Goal: Task Accomplishment & Management: Use online tool/utility

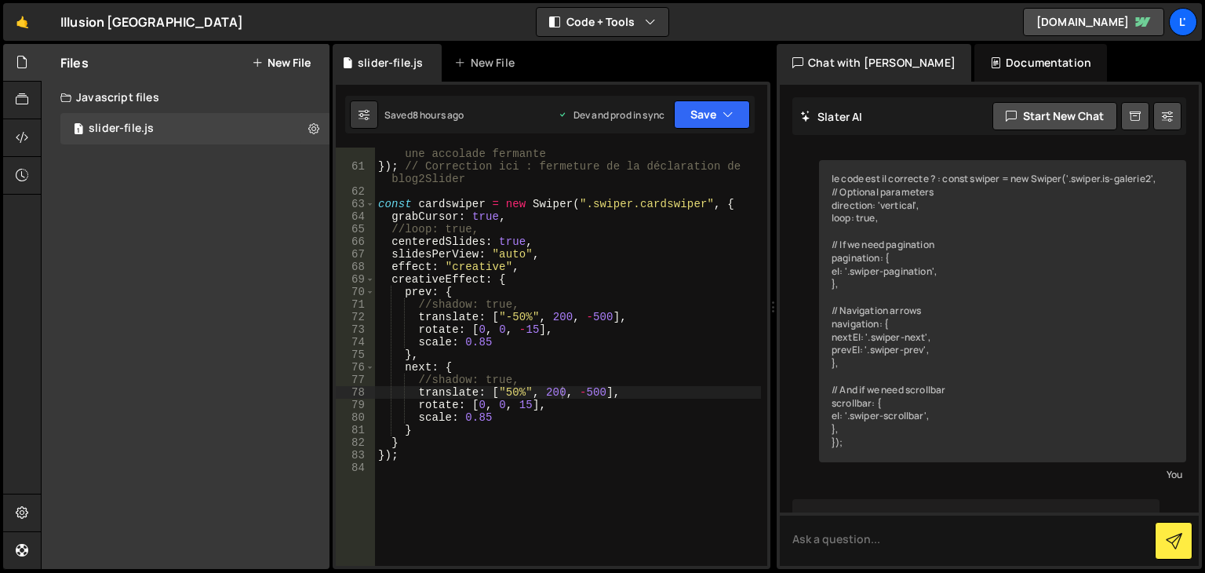
click at [411, 443] on div "} // Correction ici : remplacez le point-virgule par une accolade fermante }) ;…" at bounding box center [568, 363] width 386 height 456
type textarea "}"
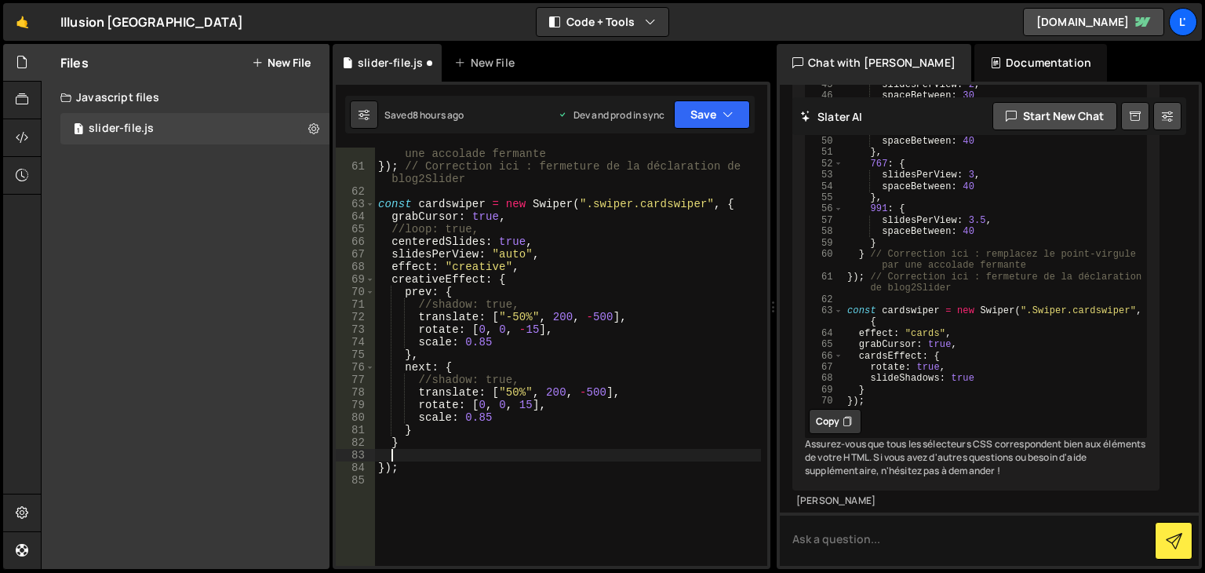
paste textarea "});"
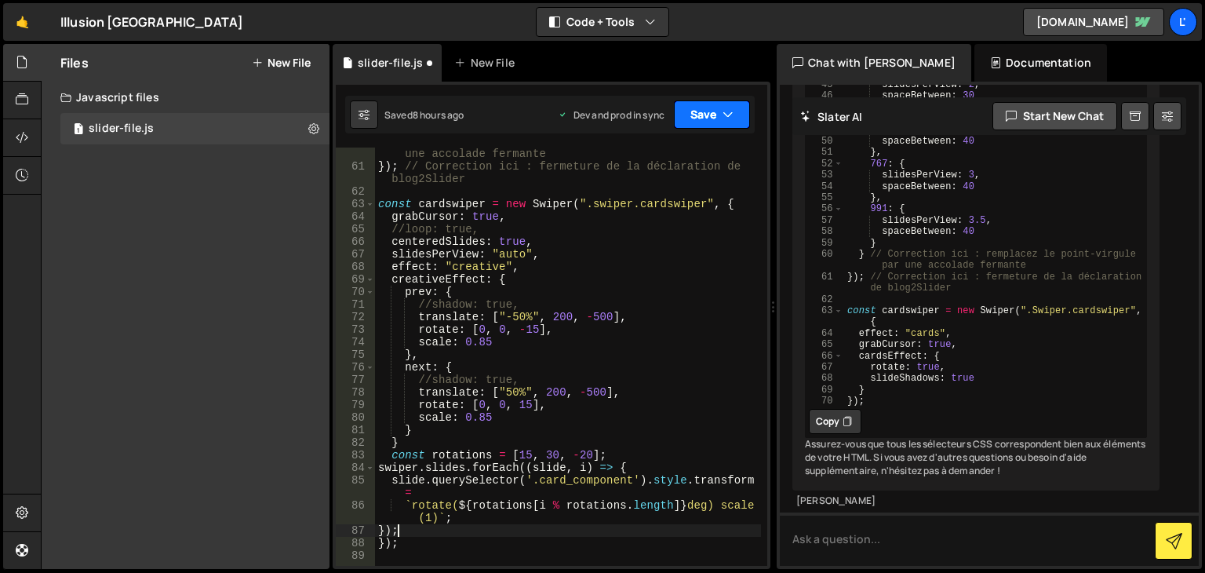
click at [716, 111] on button "Save" at bounding box center [712, 114] width 76 height 28
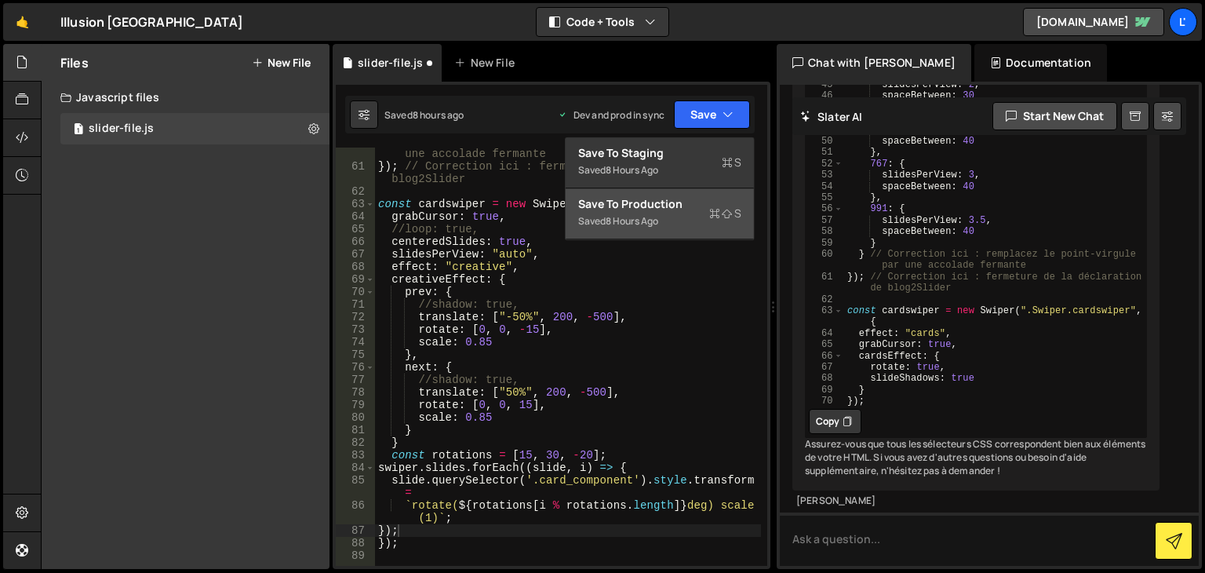
click at [713, 209] on icon at bounding box center [714, 214] width 11 height 16
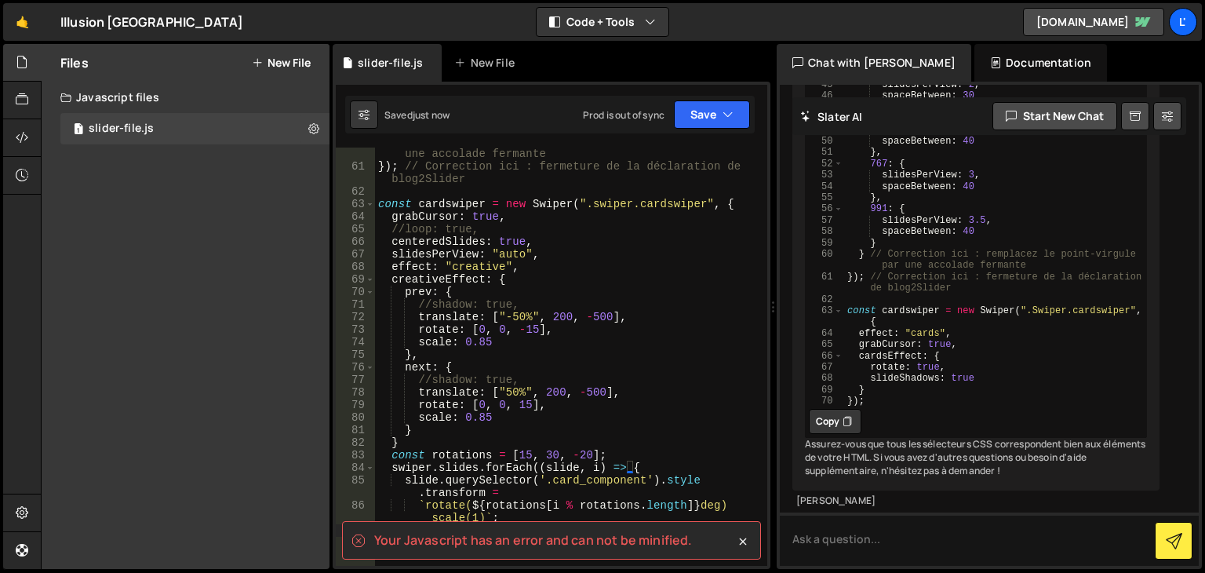
scroll to position [847, 0]
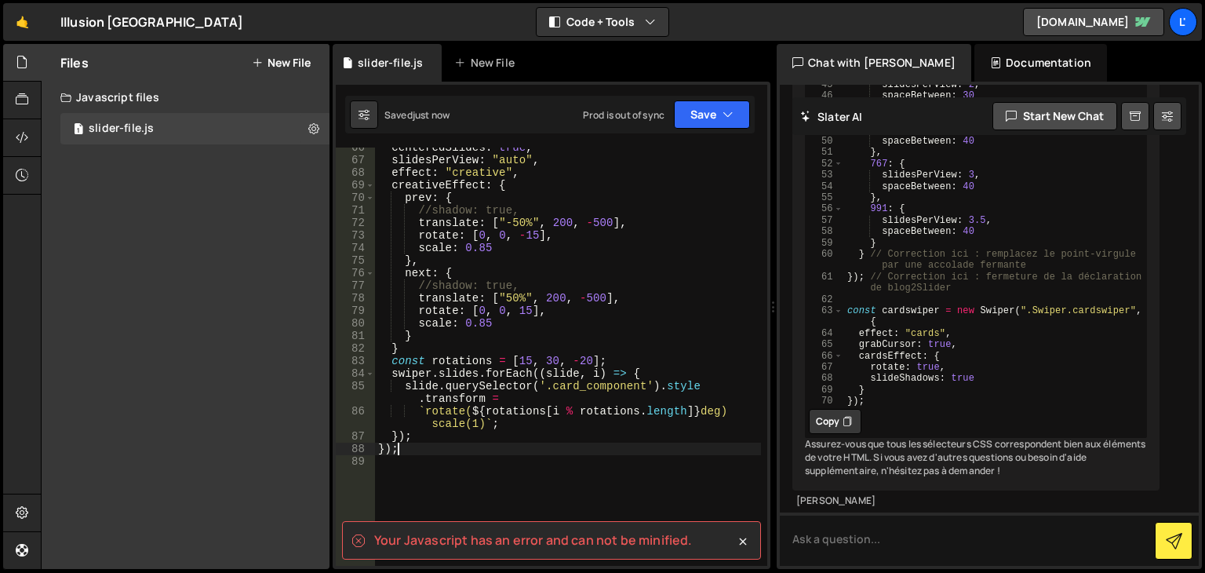
click at [508, 443] on div "centeredSlides : true , slidesPerView : "auto" , effect : "creative" , creative…" at bounding box center [568, 362] width 386 height 443
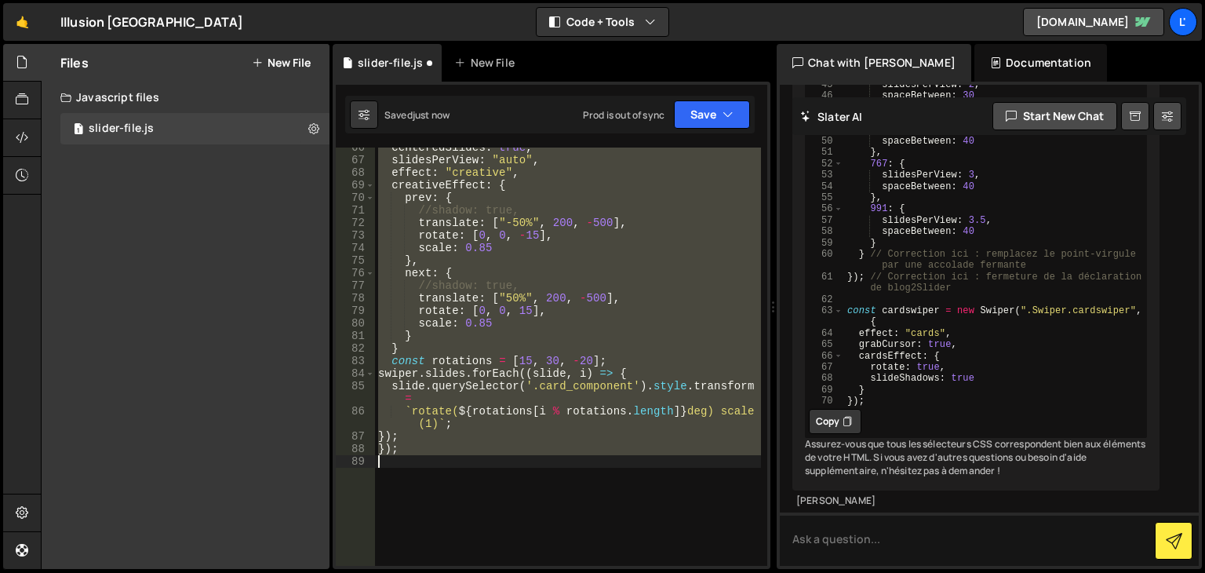
type textarea "});"
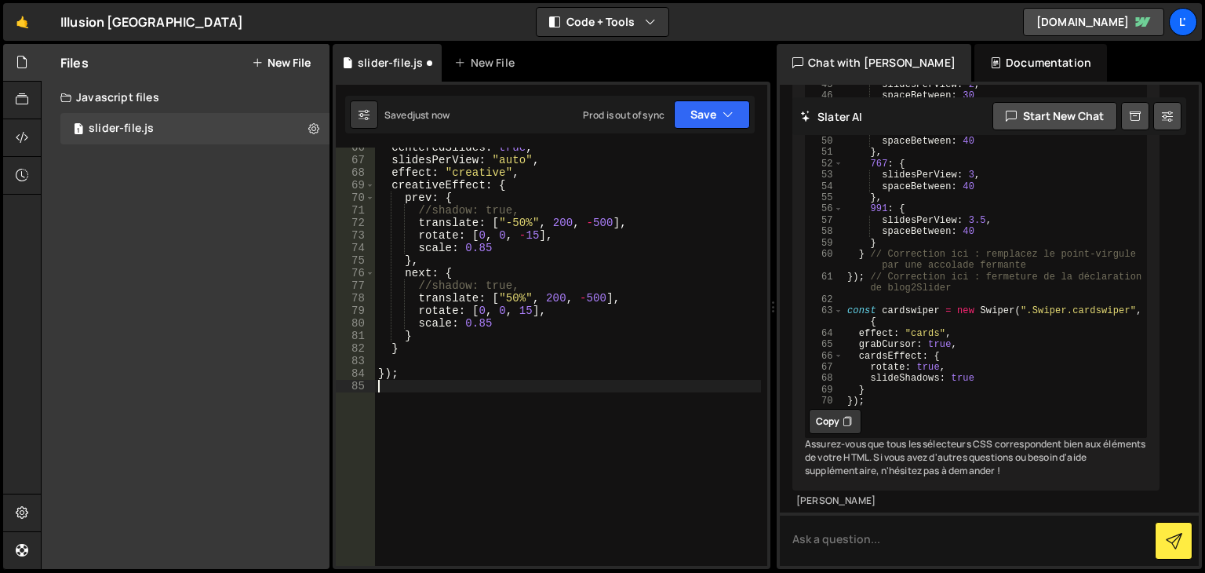
click at [430, 405] on div "centeredSlides : true , slidesPerView : "auto" , effect : "creative" , creative…" at bounding box center [568, 362] width 386 height 443
paste textarea "});"
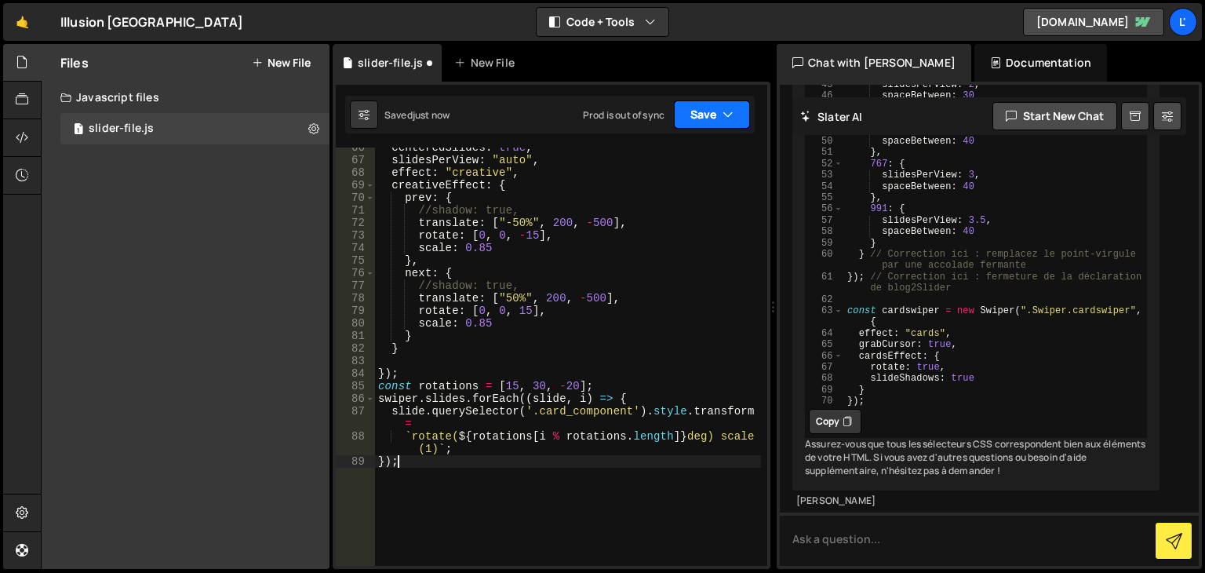
click at [713, 113] on button "Save" at bounding box center [712, 114] width 76 height 28
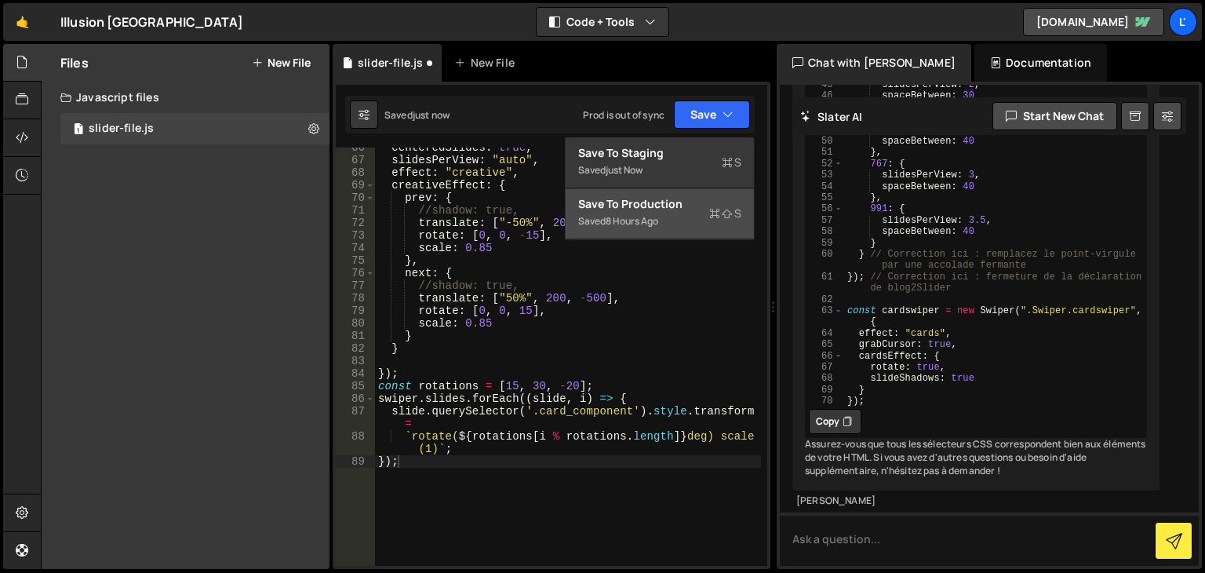
click at [700, 222] on div "Saved 8 hours ago" at bounding box center [659, 221] width 163 height 19
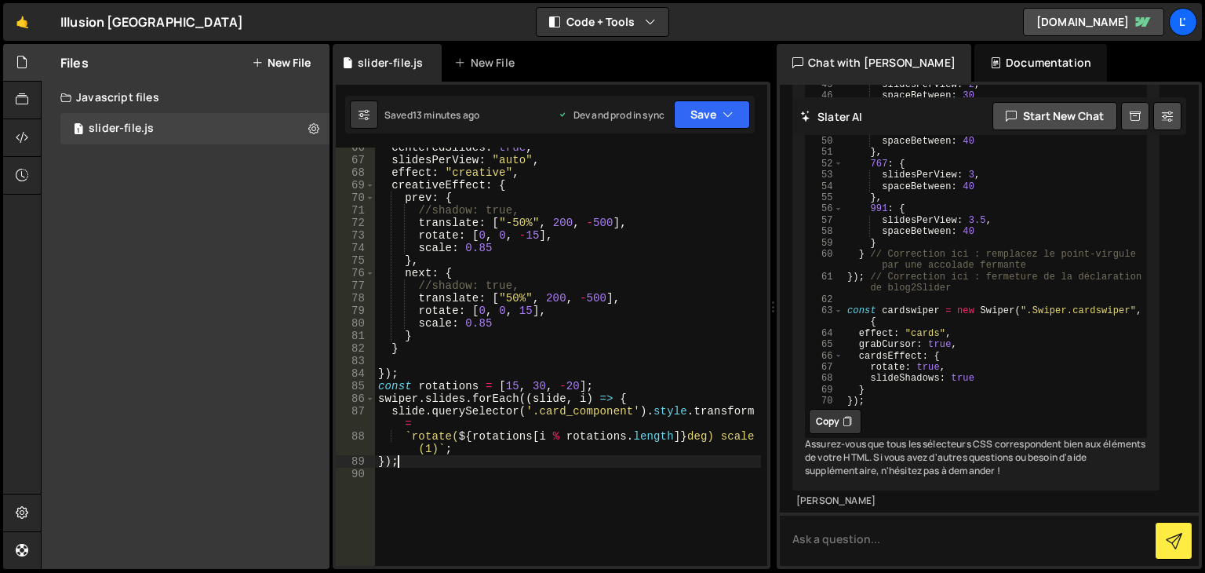
click at [436, 460] on div "centeredSlides : true , slidesPerView : "auto" , effect : "creative" , creative…" at bounding box center [568, 362] width 386 height 443
type textarea "`rotate(${rotations[i % rotations.length]}deg) scale(1)`; });"
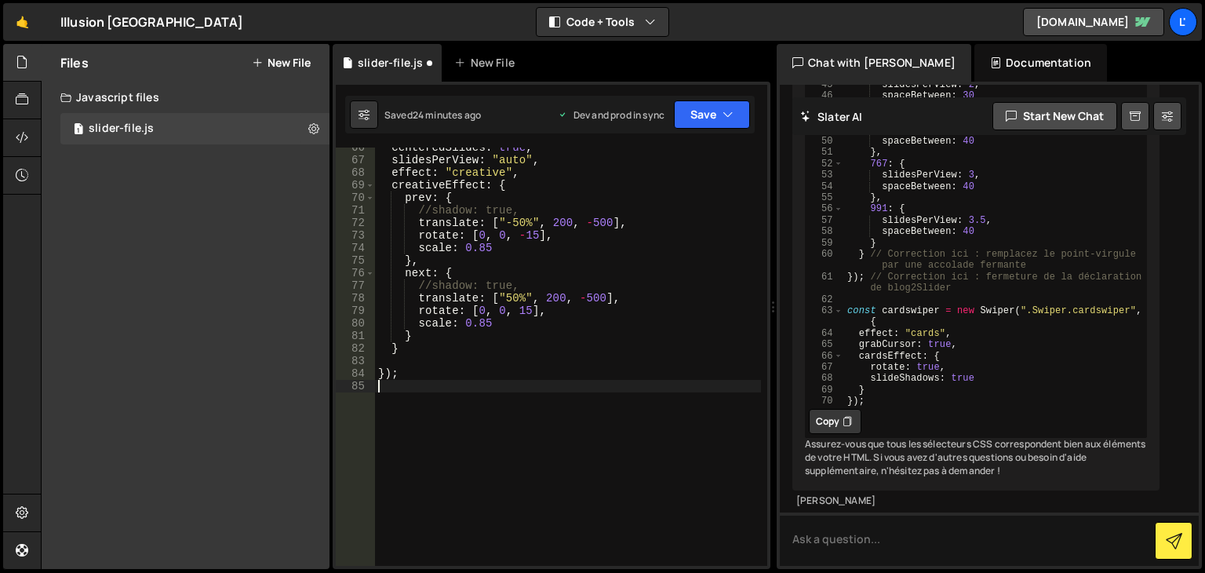
click at [686, 260] on div "centeredSlides : true , slidesPerView : "auto" , effect : "creative" , creative…" at bounding box center [568, 362] width 386 height 443
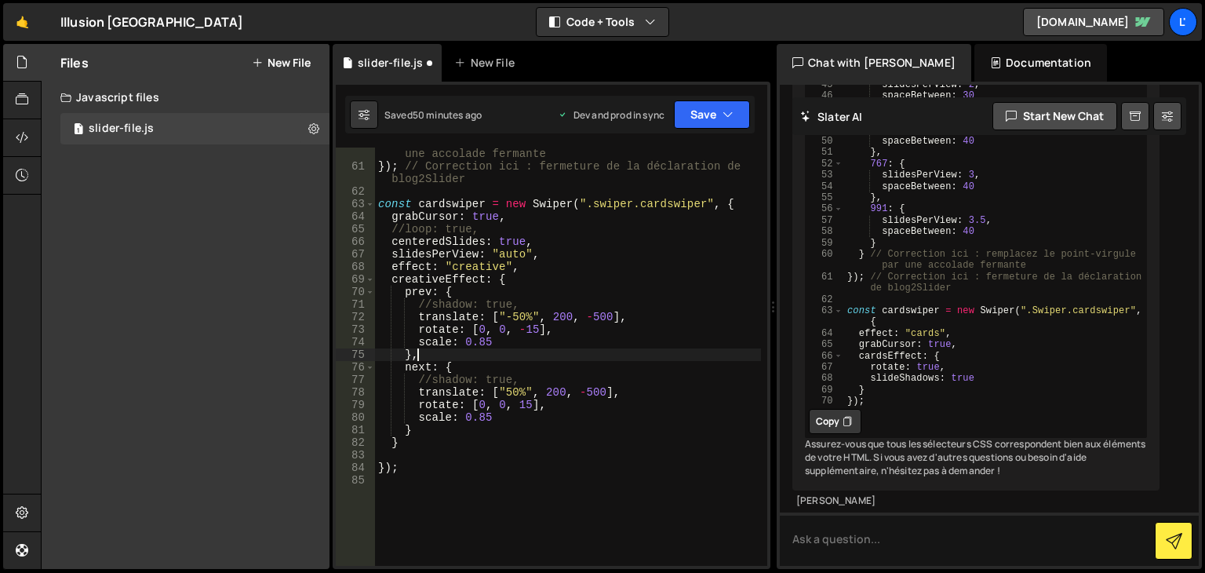
scroll to position [753, 0]
click at [535, 246] on div "} // Correction ici : remplacez le point-virgule par une accolade fermante }) ;…" at bounding box center [568, 363] width 386 height 456
type textarea "centeredSlides: true,"
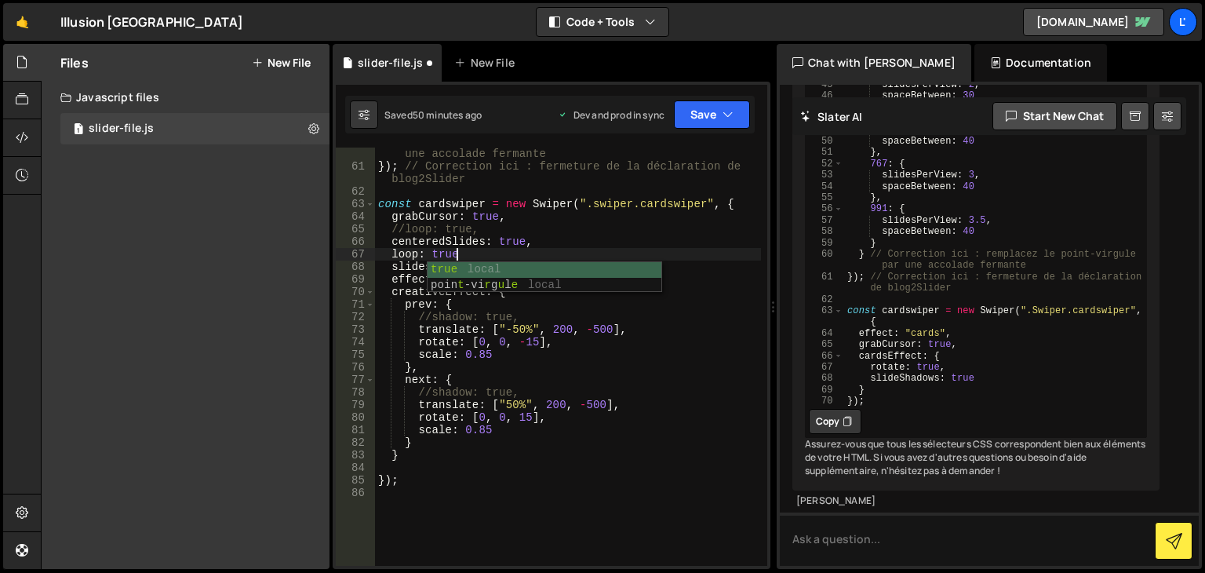
scroll to position [0, 5]
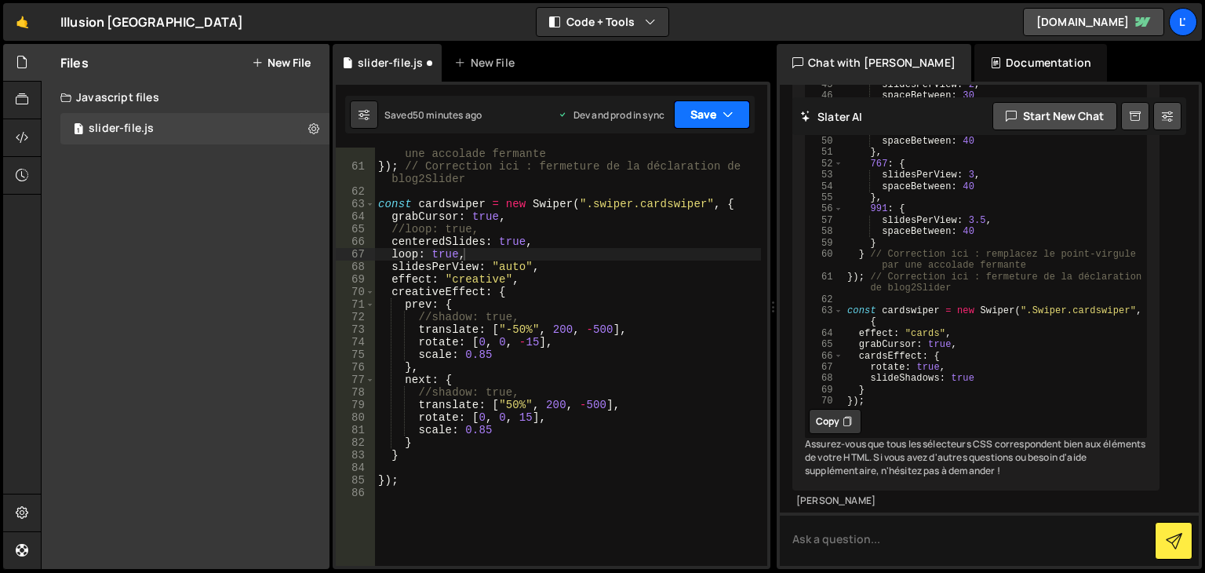
click at [729, 113] on icon "button" at bounding box center [727, 115] width 11 height 16
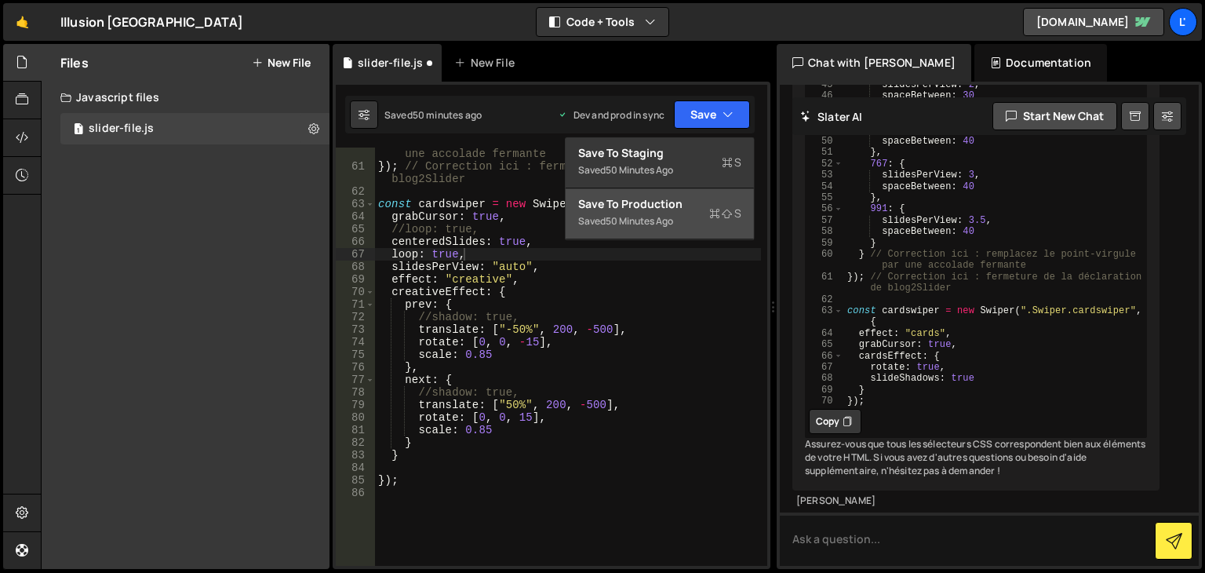
click at [709, 216] on icon at bounding box center [714, 214] width 11 height 16
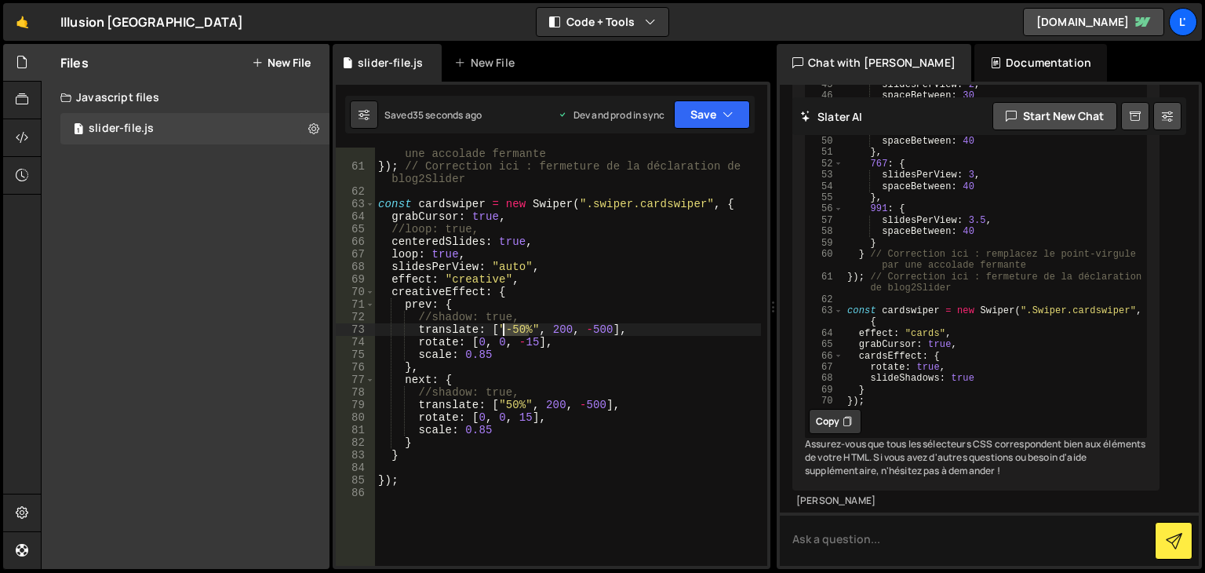
drag, startPoint x: 527, startPoint y: 330, endPoint x: 510, endPoint y: 326, distance: 17.9
click at [508, 326] on div "} // Correction ici : remplacez le point-virgule par une accolade fermante }) ;…" at bounding box center [568, 363] width 386 height 456
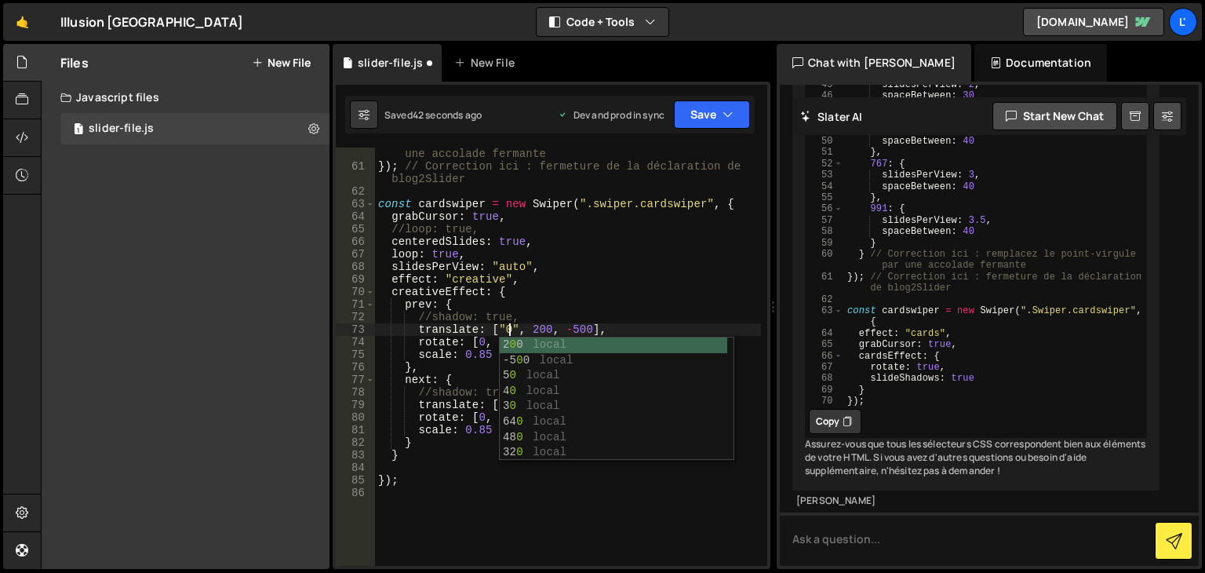
scroll to position [0, 9]
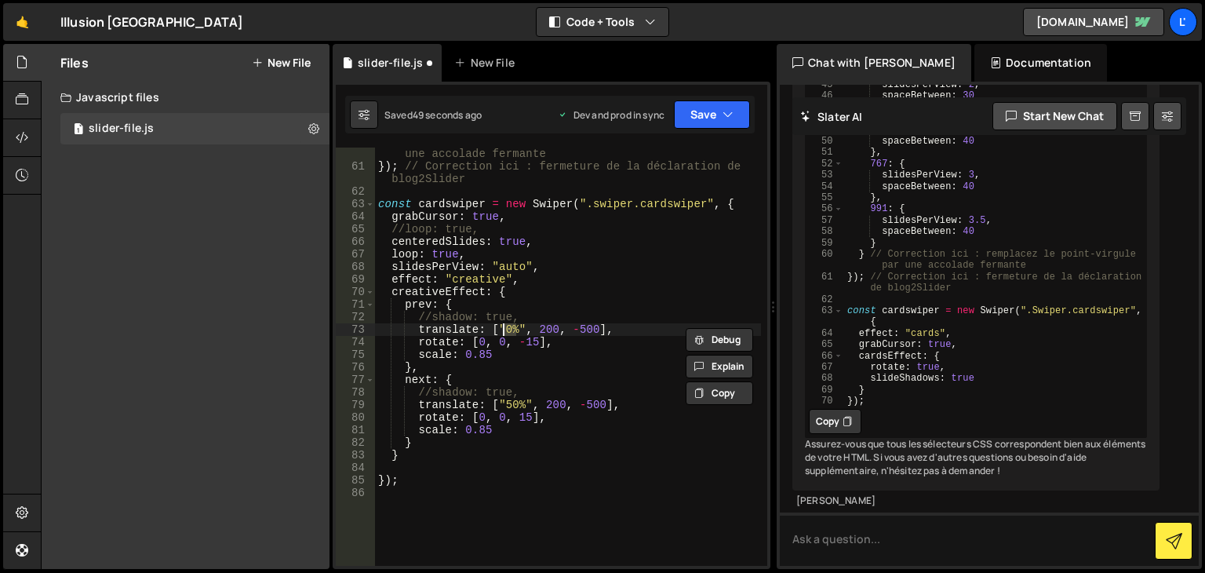
click at [511, 409] on div "} // Correction ici : remplacez le point-virgule par une accolade fermante }) ;…" at bounding box center [568, 363] width 386 height 456
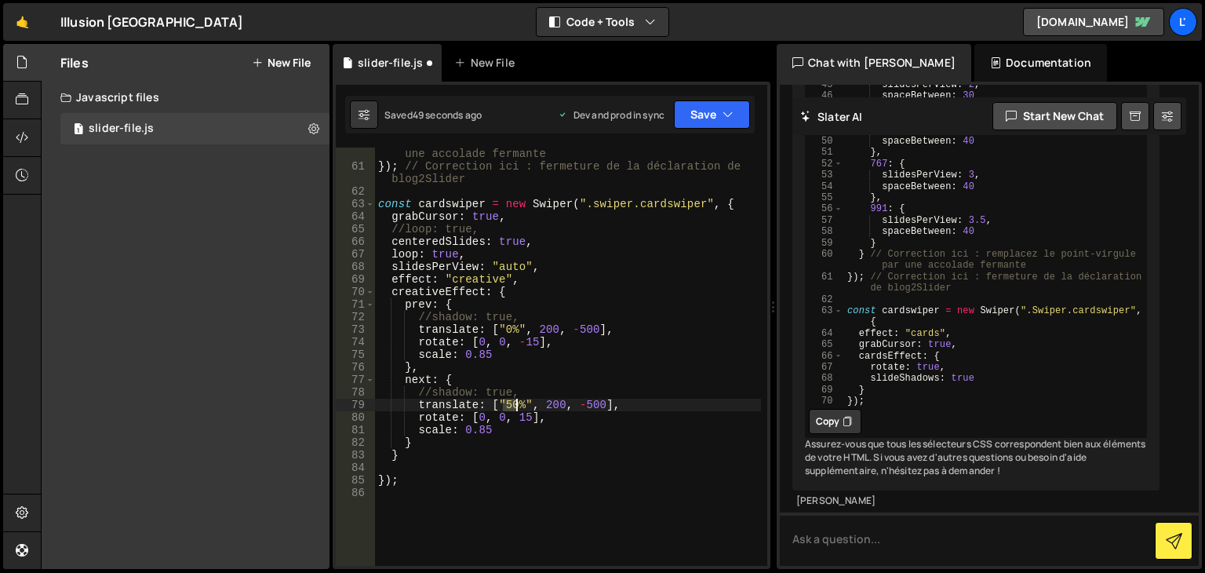
click at [511, 409] on div "} // Correction ici : remplacez le point-virgule par une accolade fermante }) ;…" at bounding box center [568, 363] width 386 height 456
paste textarea "0%"
click at [708, 123] on button "Save" at bounding box center [712, 114] width 76 height 28
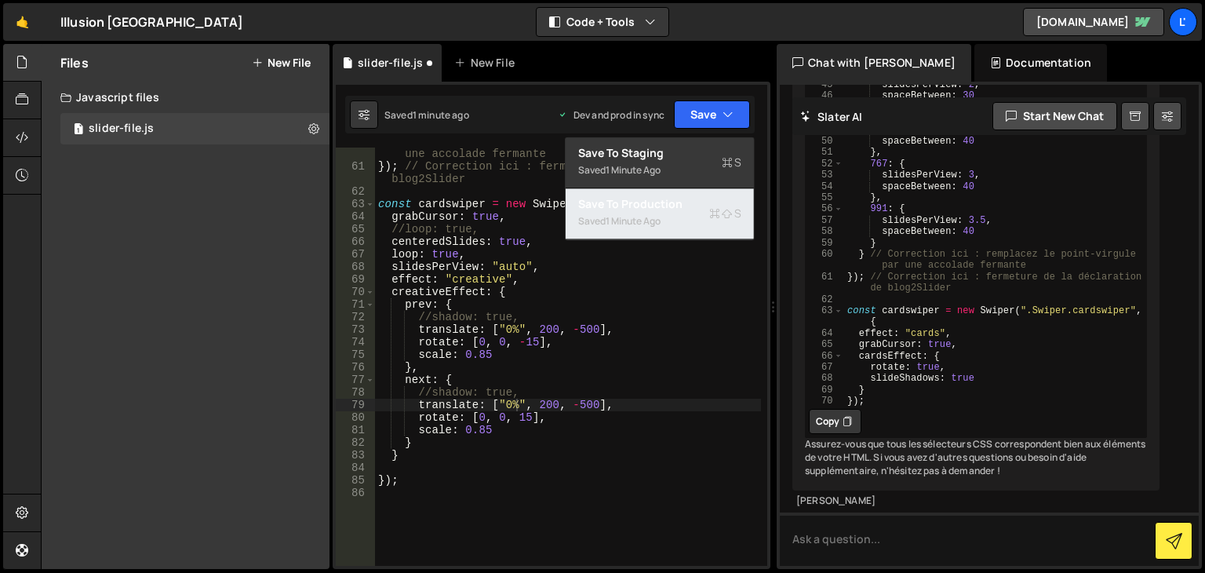
click at [702, 202] on div "Save to Production S" at bounding box center [659, 204] width 163 height 16
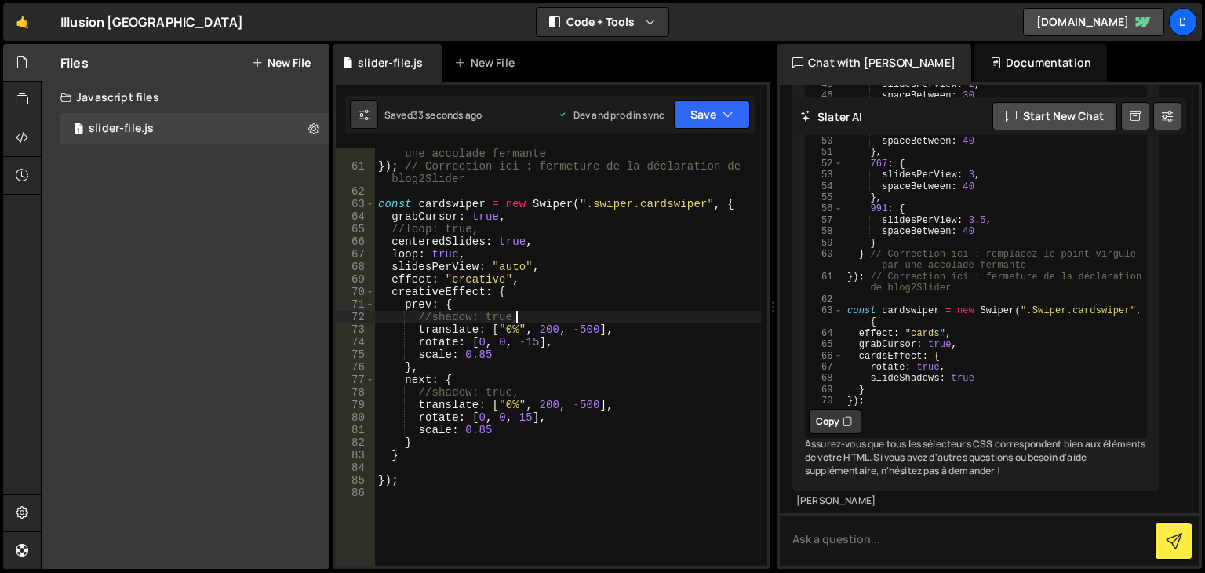
scroll to position [0, 9]
click at [546, 322] on div "} // Correction ici : remplacez le point-virgule par une accolade fermante }) ;…" at bounding box center [568, 363] width 386 height 456
click at [547, 322] on div "} // Correction ici : remplacez le point-virgule par une accolade fermante }) ;…" at bounding box center [568, 363] width 386 height 456
click at [548, 333] on div "} // Correction ici : remplacez le point-virgule par une accolade fermante }) ;…" at bounding box center [568, 363] width 386 height 456
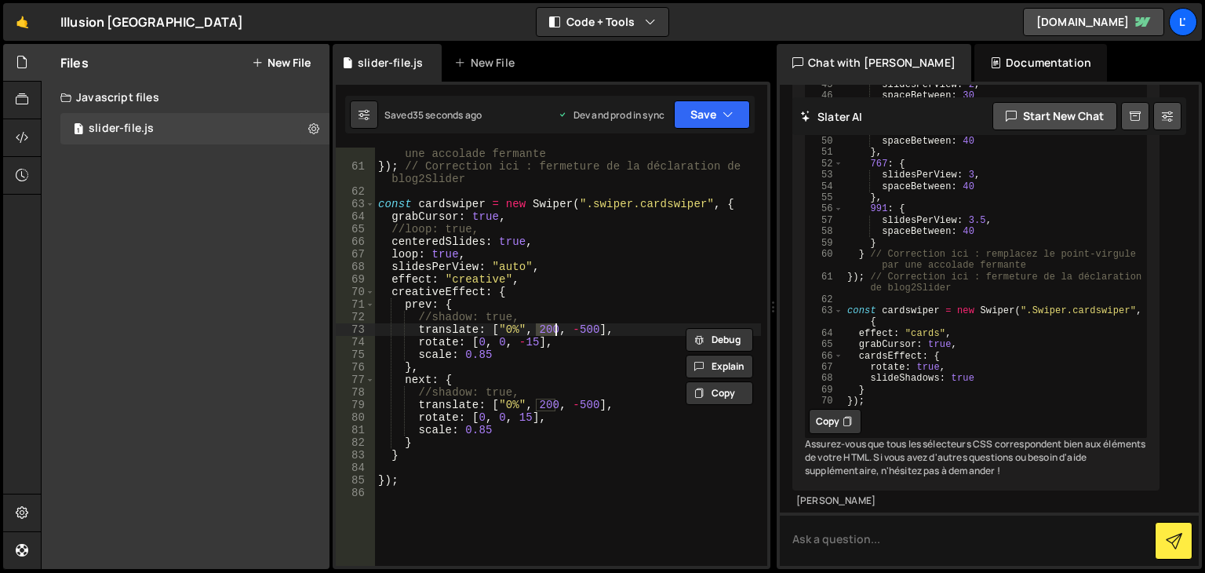
scroll to position [0, 12]
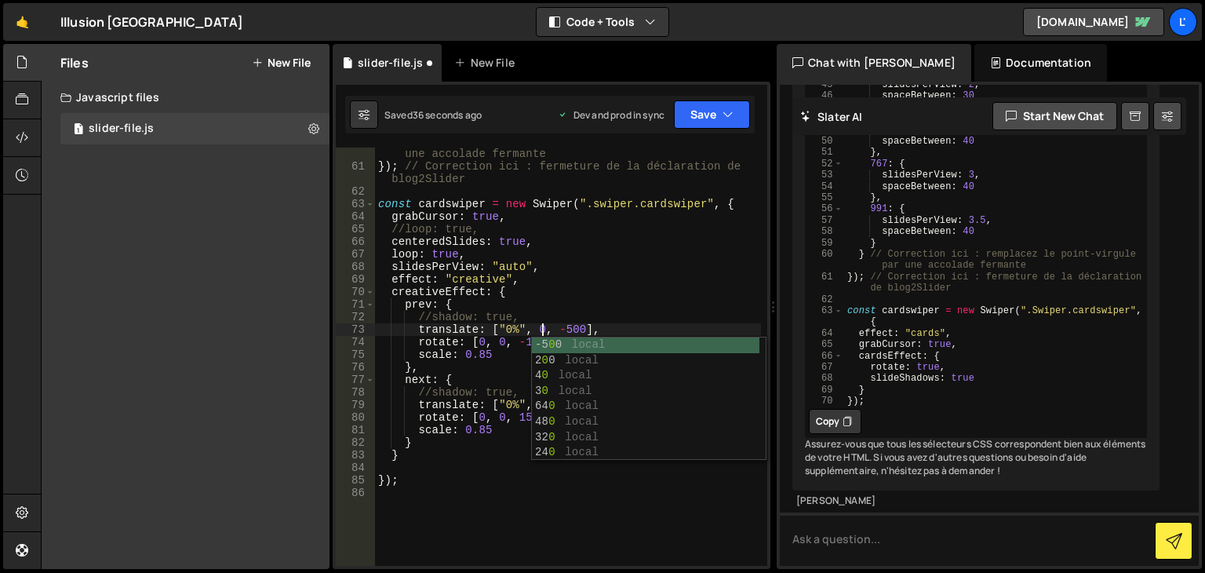
click at [606, 313] on div "} // Correction ici : remplacez le point-virgule par une accolade fermante }) ;…" at bounding box center [568, 363] width 386 height 456
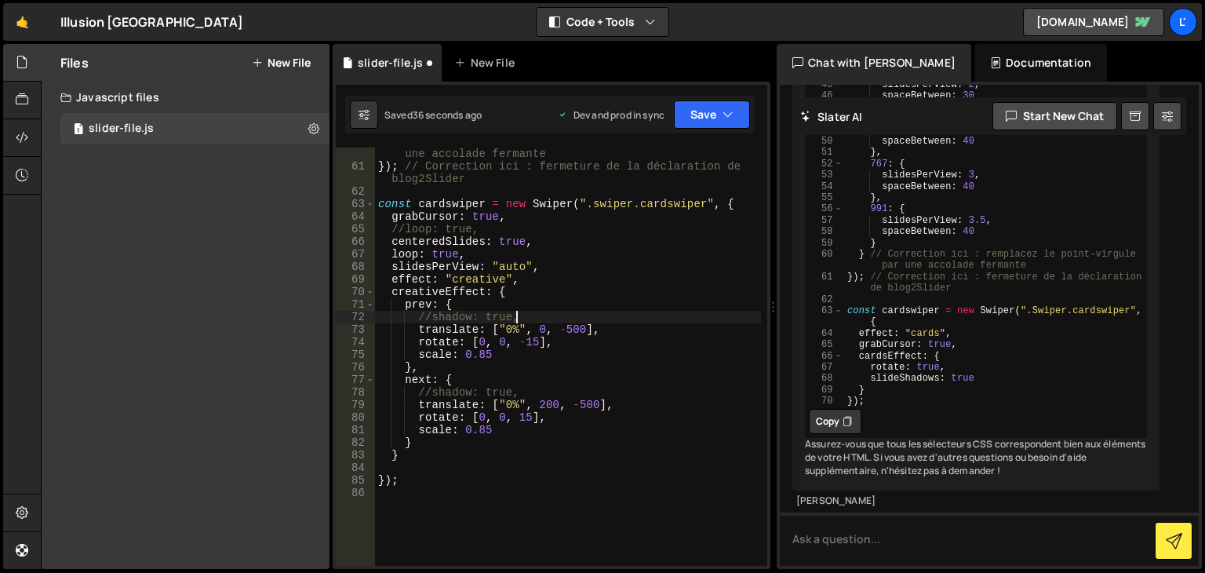
scroll to position [0, 9]
click at [544, 406] on div "} // Correction ici : remplacez le point-virgule par une accolade fermante }) ;…" at bounding box center [568, 363] width 386 height 456
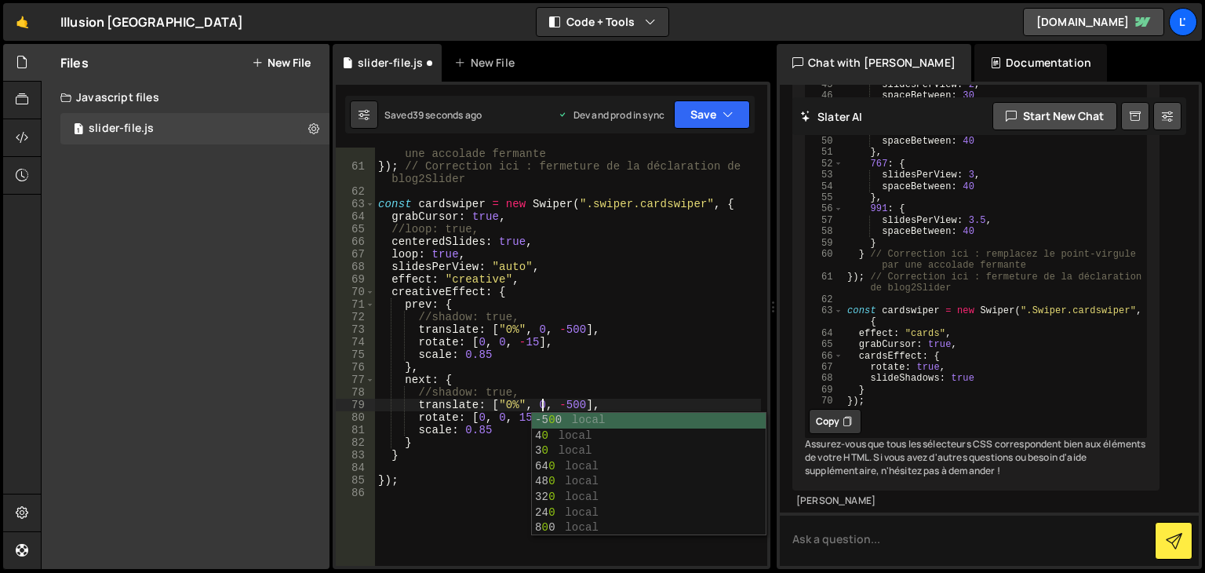
scroll to position [0, 11]
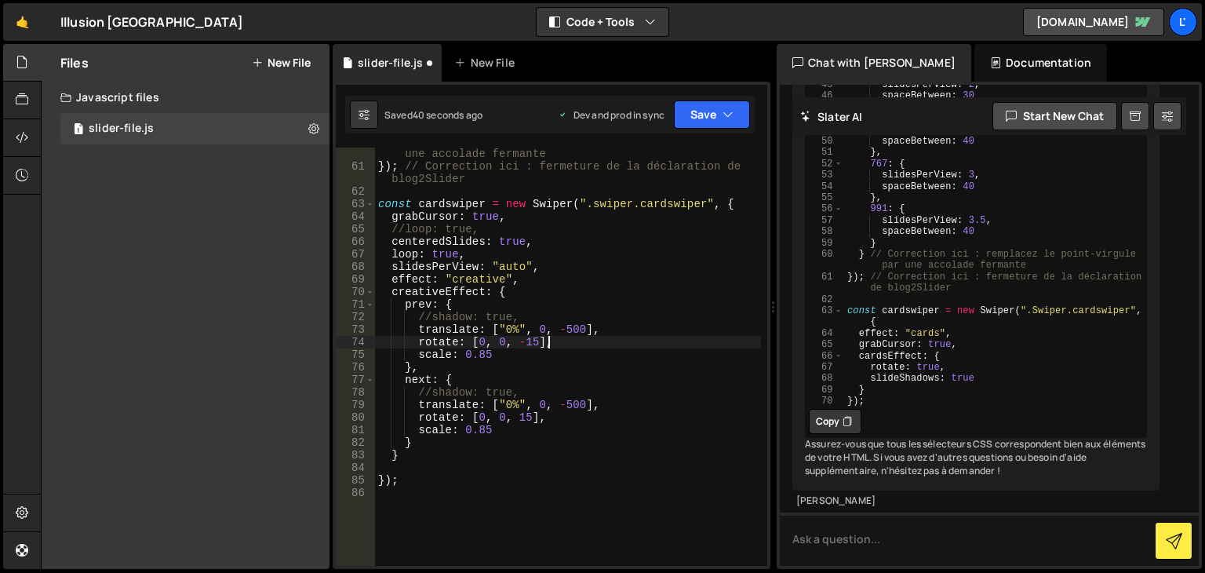
click at [574, 344] on div "} // Correction ici : remplacez le point-virgule par une accolade fermante }) ;…" at bounding box center [568, 363] width 386 height 456
click at [692, 110] on button "Save" at bounding box center [712, 114] width 76 height 28
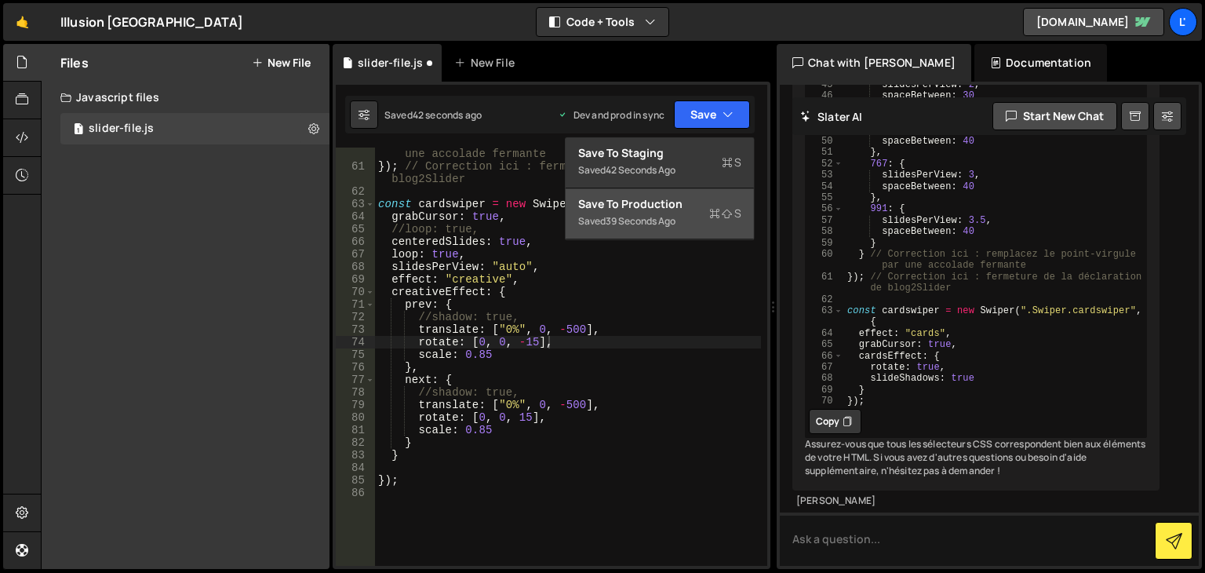
click at [656, 208] on div "Save to Production S" at bounding box center [659, 204] width 163 height 16
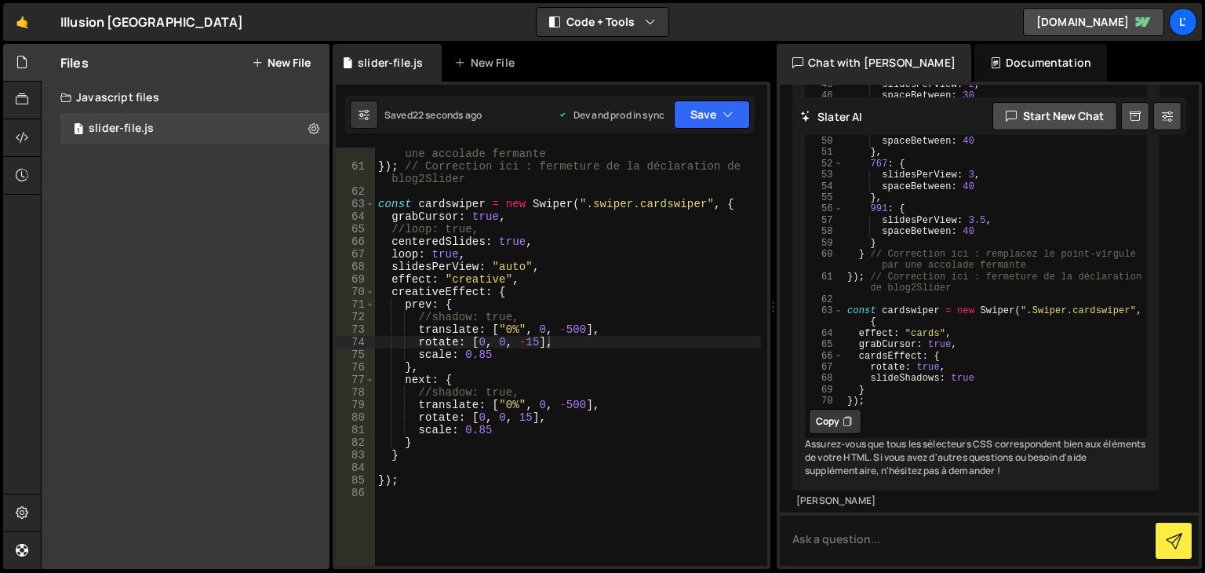
click at [511, 327] on div "} // Correction ici : remplacez le point-virgule par une accolade fermante }) ;…" at bounding box center [568, 363] width 386 height 456
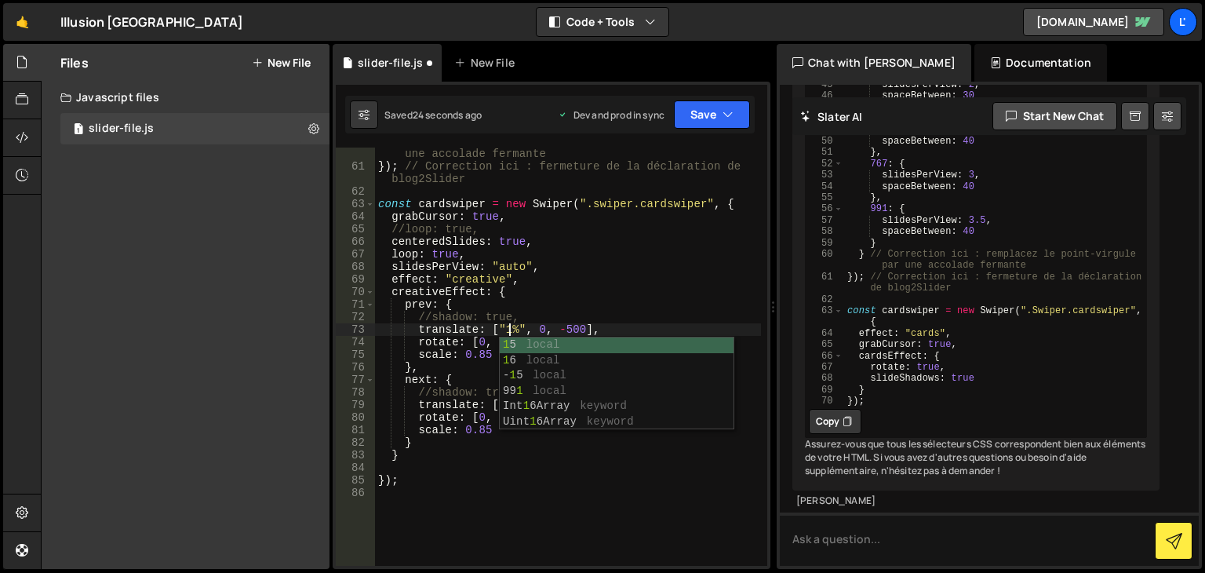
scroll to position [0, 9]
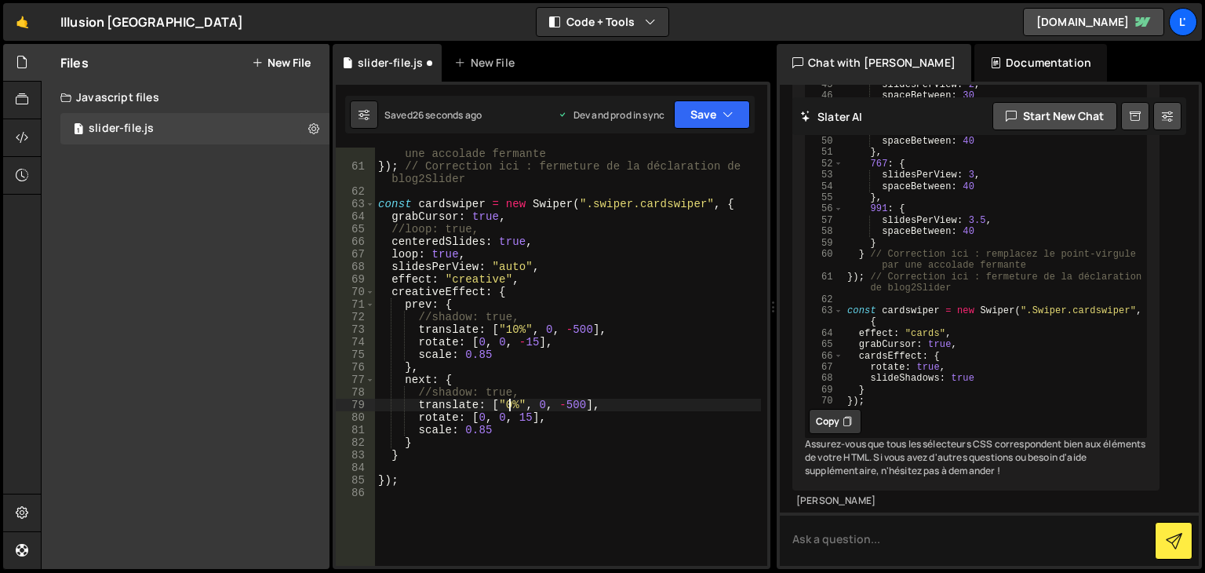
click at [508, 406] on div "} // Correction ici : remplacez le point-virgule par une accolade fermante }) ;…" at bounding box center [568, 363] width 386 height 456
click at [701, 114] on button "Save" at bounding box center [712, 114] width 76 height 28
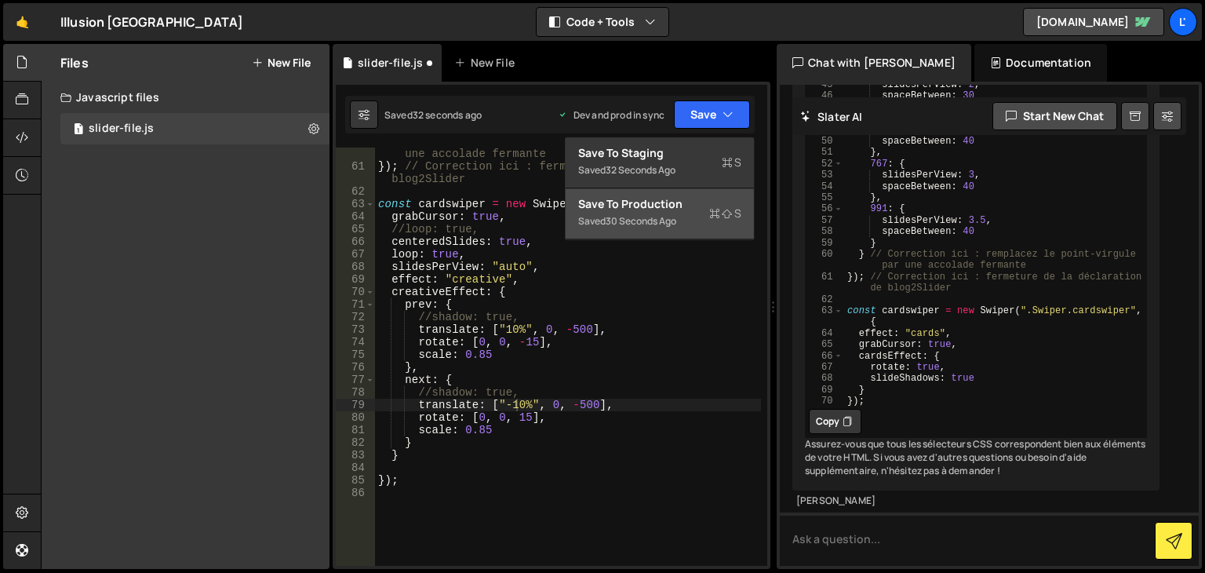
click at [676, 220] on div "30 seconds ago" at bounding box center [641, 220] width 71 height 13
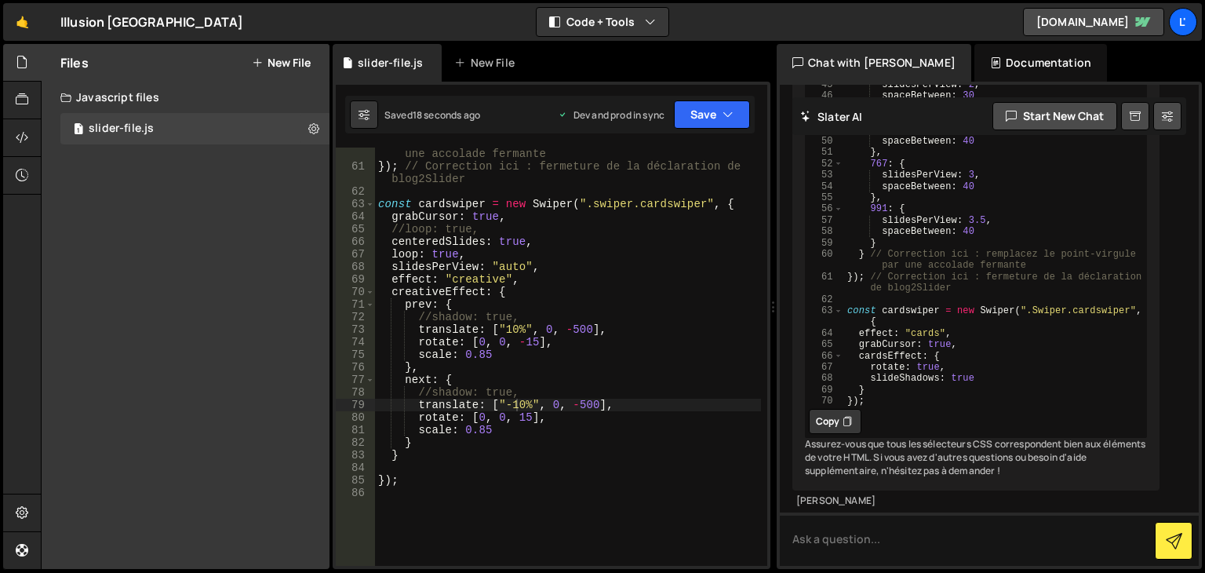
click at [524, 402] on div "} // Correction ici : remplacez le point-virgule par une accolade fermante }) ;…" at bounding box center [568, 363] width 386 height 456
click at [516, 327] on div "} // Correction ici : remplacez le point-virgule par une accolade fermante }) ;…" at bounding box center [568, 363] width 386 height 456
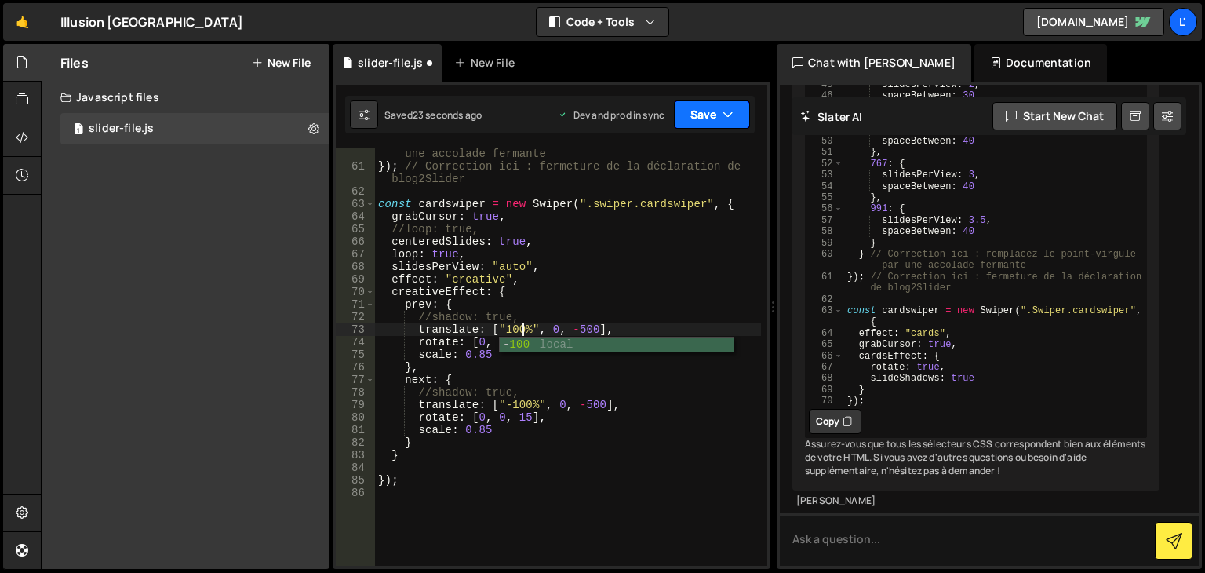
click at [723, 109] on icon "button" at bounding box center [727, 115] width 11 height 16
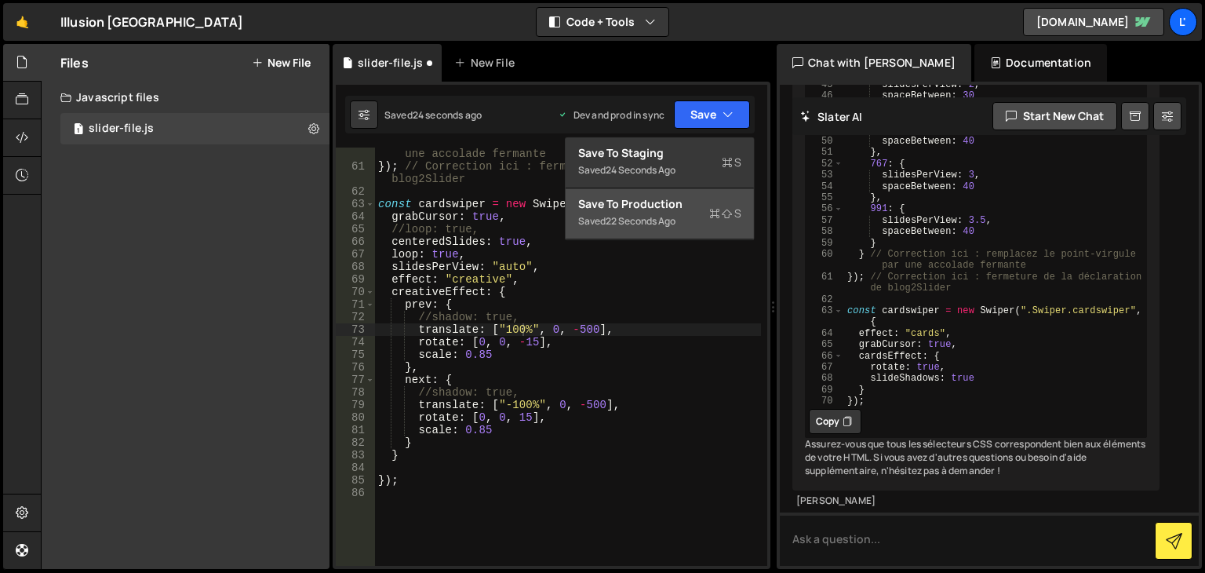
click at [693, 224] on div "Saved 22 seconds ago" at bounding box center [659, 221] width 163 height 19
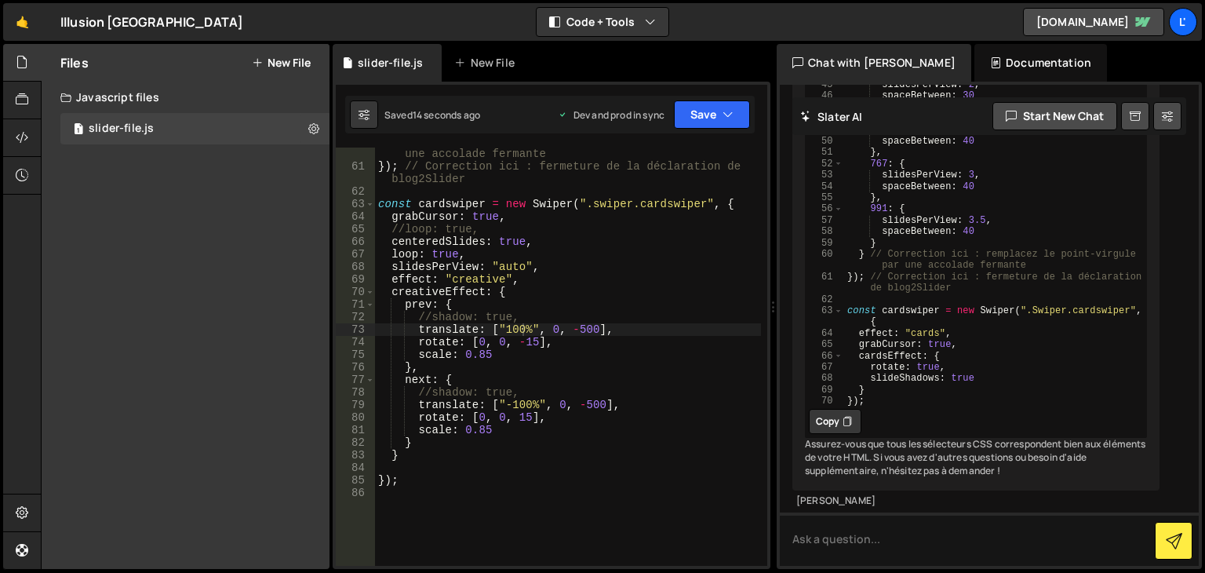
scroll to position [0, 5]
click at [439, 255] on div "} // Correction ici : remplacez le point-virgule par une accolade fermante }) ;…" at bounding box center [568, 363] width 386 height 456
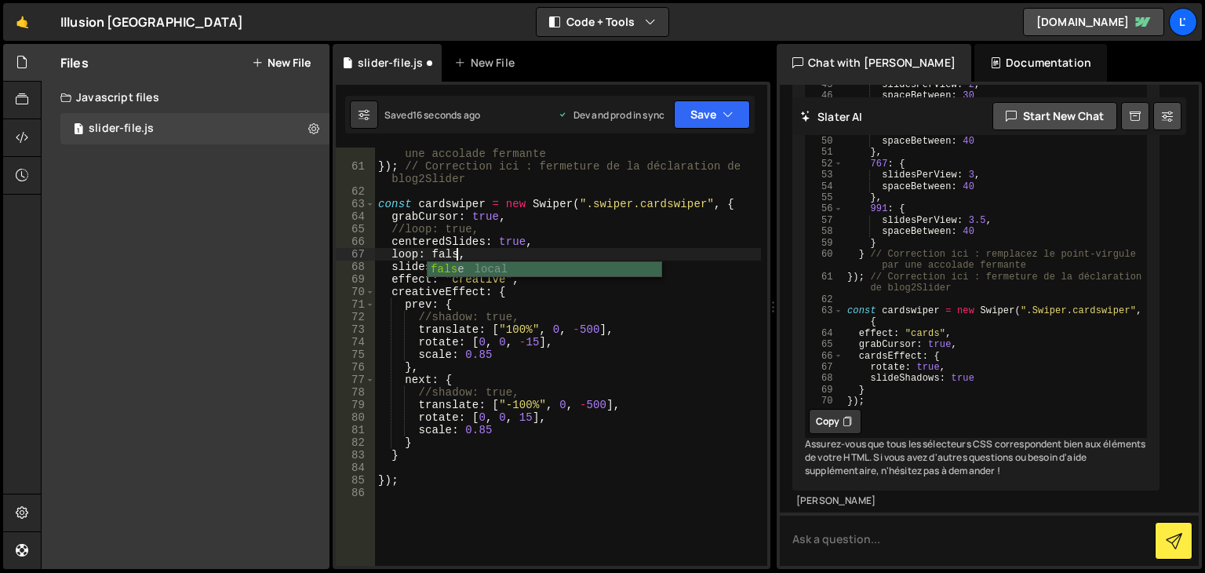
scroll to position [0, 5]
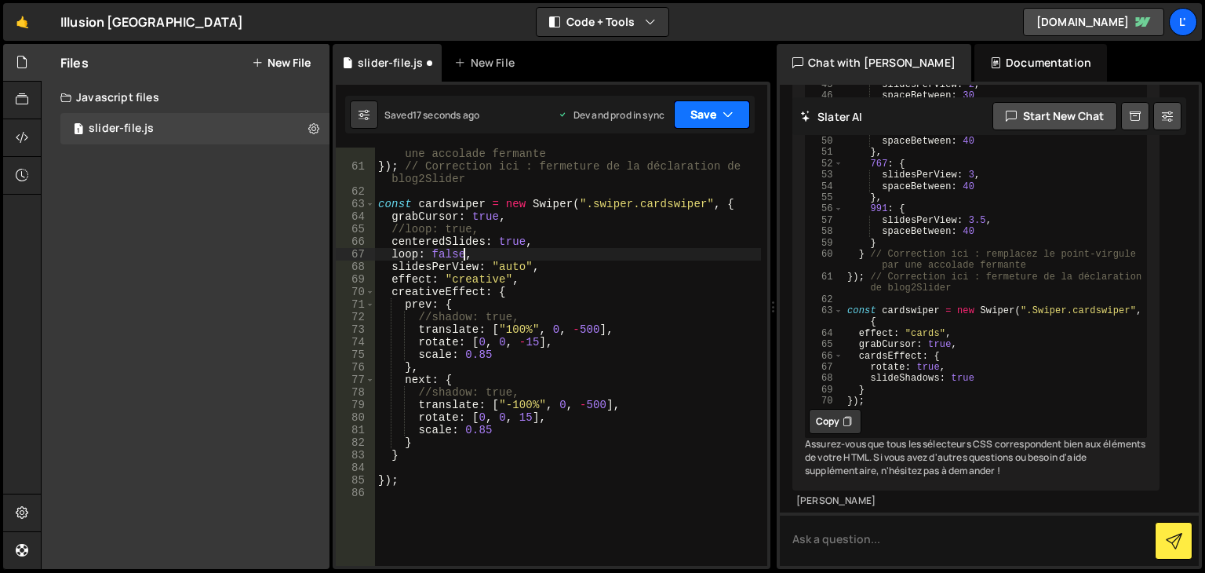
click at [708, 116] on button "Save" at bounding box center [712, 114] width 76 height 28
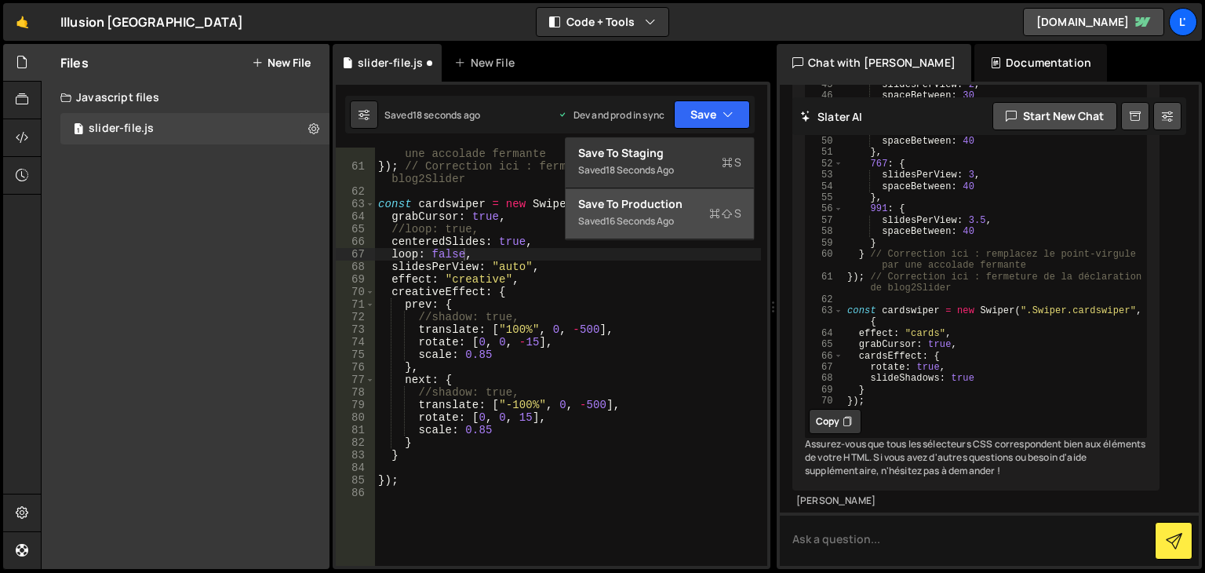
click at [678, 206] on div "Save to Production S" at bounding box center [659, 204] width 163 height 16
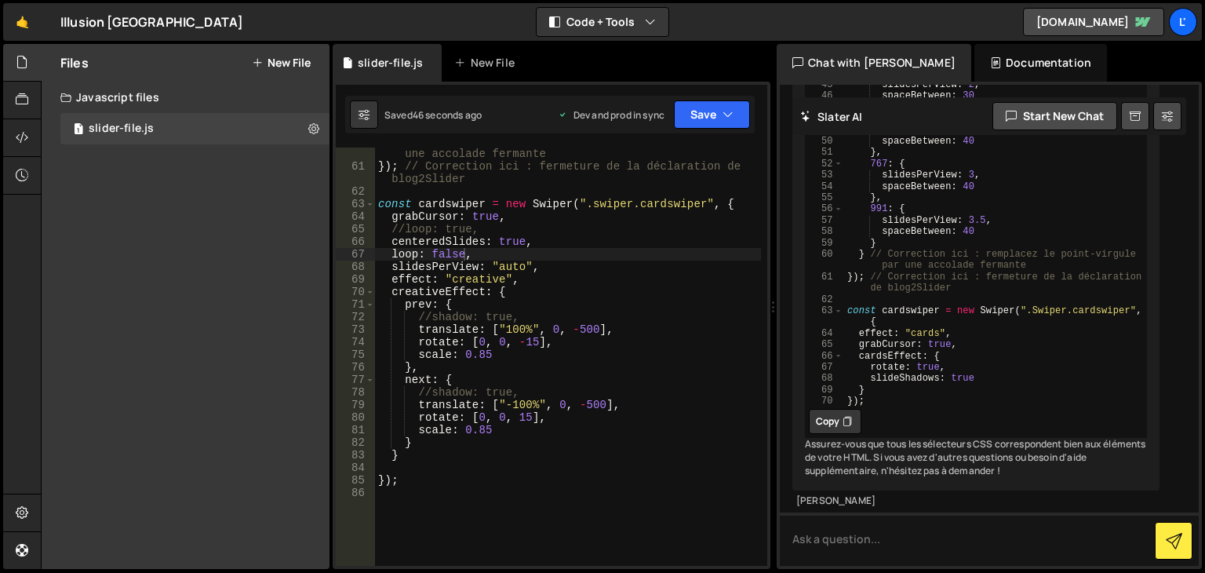
click at [518, 329] on div "} // Correction ici : remplacez le point-virgule par une accolade fermante }) ;…" at bounding box center [568, 363] width 386 height 456
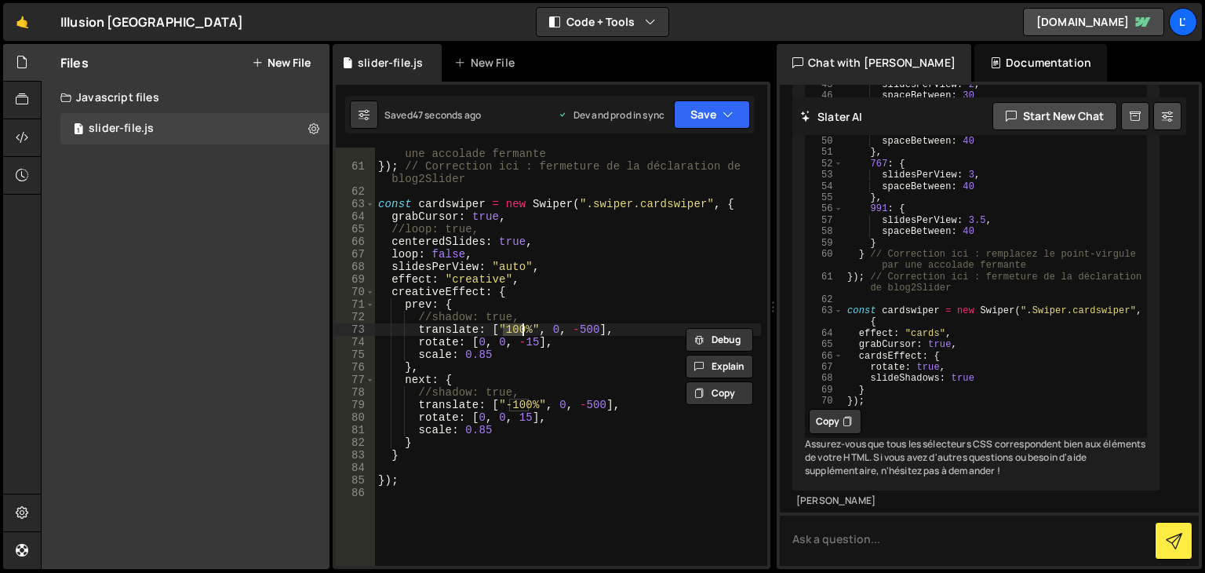
scroll to position [0, 9]
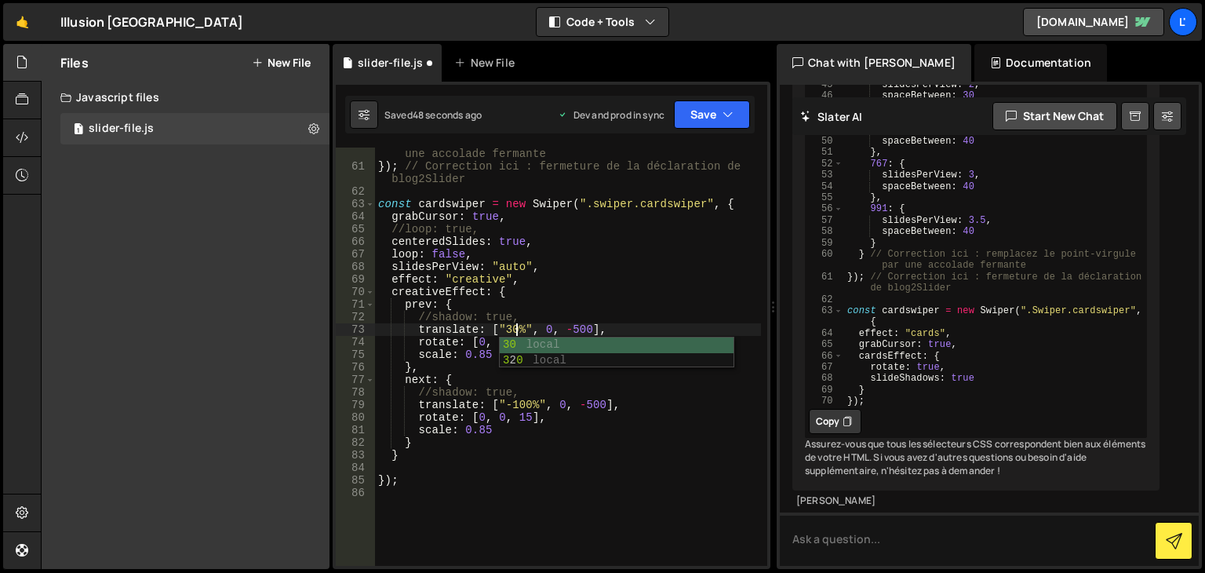
click at [515, 475] on div "} // Correction ici : remplacez le point-virgule par une accolade fermante }) ;…" at bounding box center [568, 363] width 386 height 456
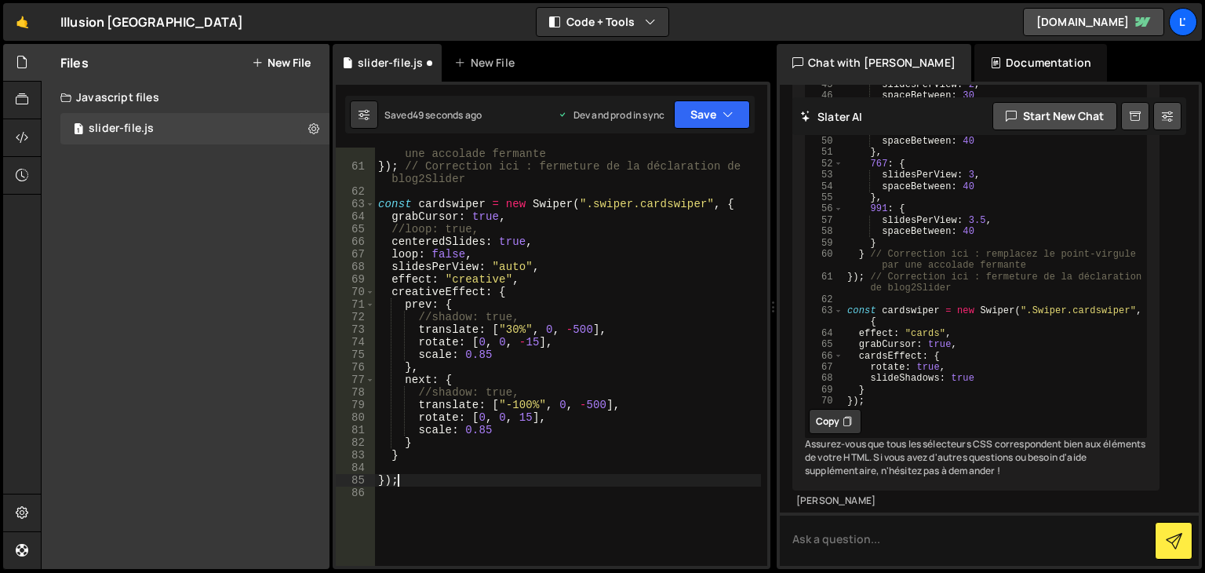
scroll to position [0, 0]
click at [524, 405] on div "} // Correction ici : remplacez le point-virgule par une accolade fermante }) ;…" at bounding box center [568, 363] width 386 height 456
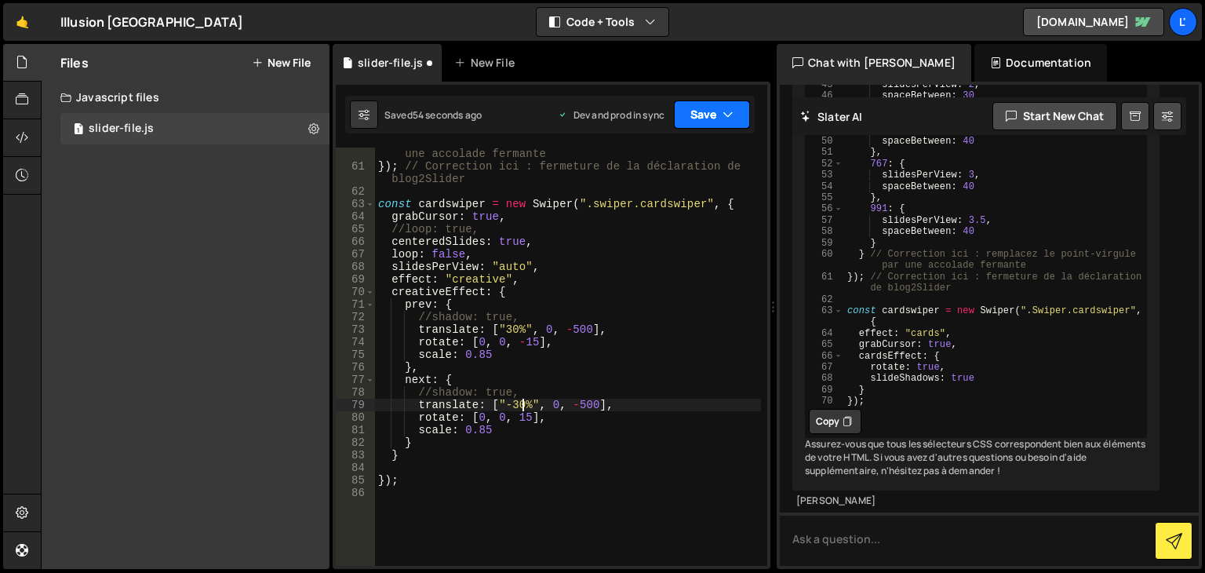
click at [727, 107] on icon "button" at bounding box center [727, 115] width 11 height 16
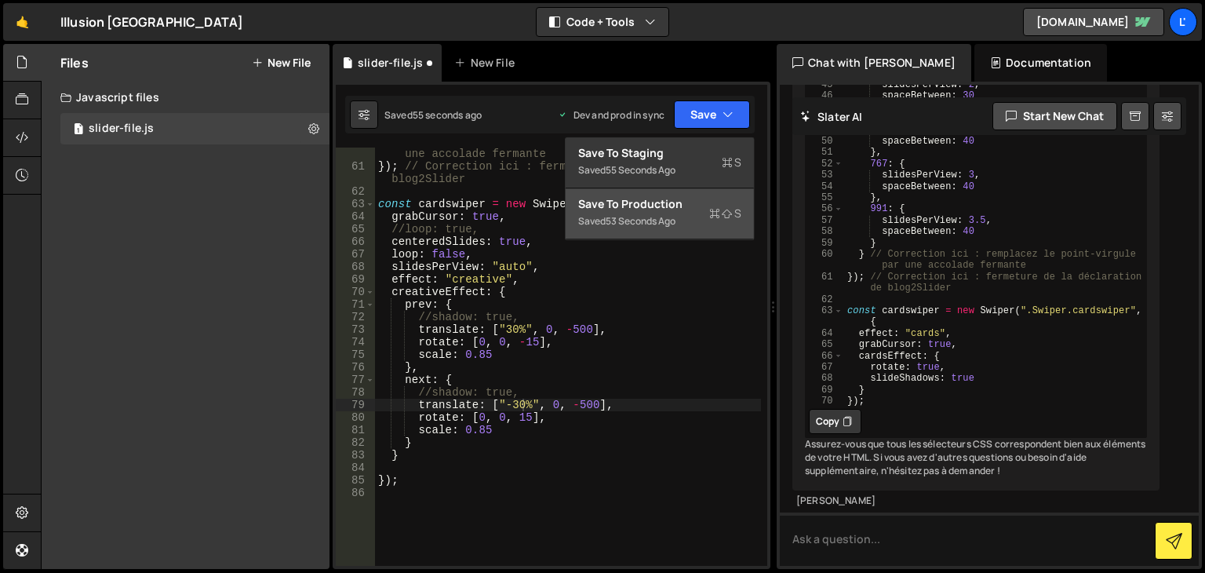
click at [705, 222] on div "Saved 53 seconds ago" at bounding box center [659, 221] width 163 height 19
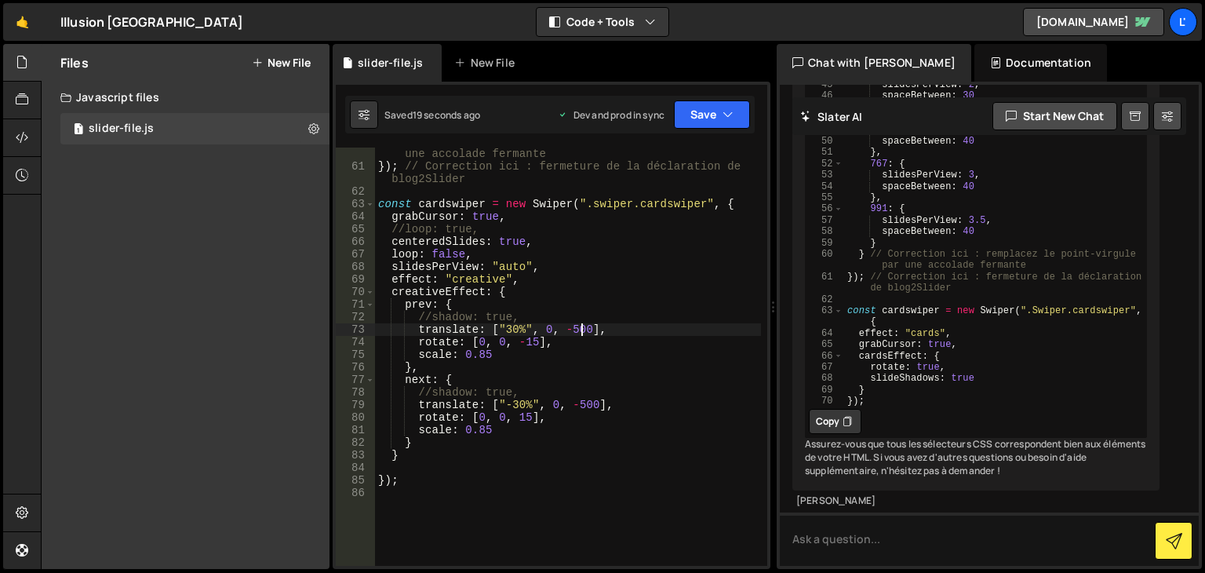
click at [578, 333] on div "} // Correction ici : remplacez le point-virgule par une accolade fermante }) ;…" at bounding box center [568, 363] width 386 height 456
click at [687, 111] on button "Save" at bounding box center [712, 114] width 76 height 28
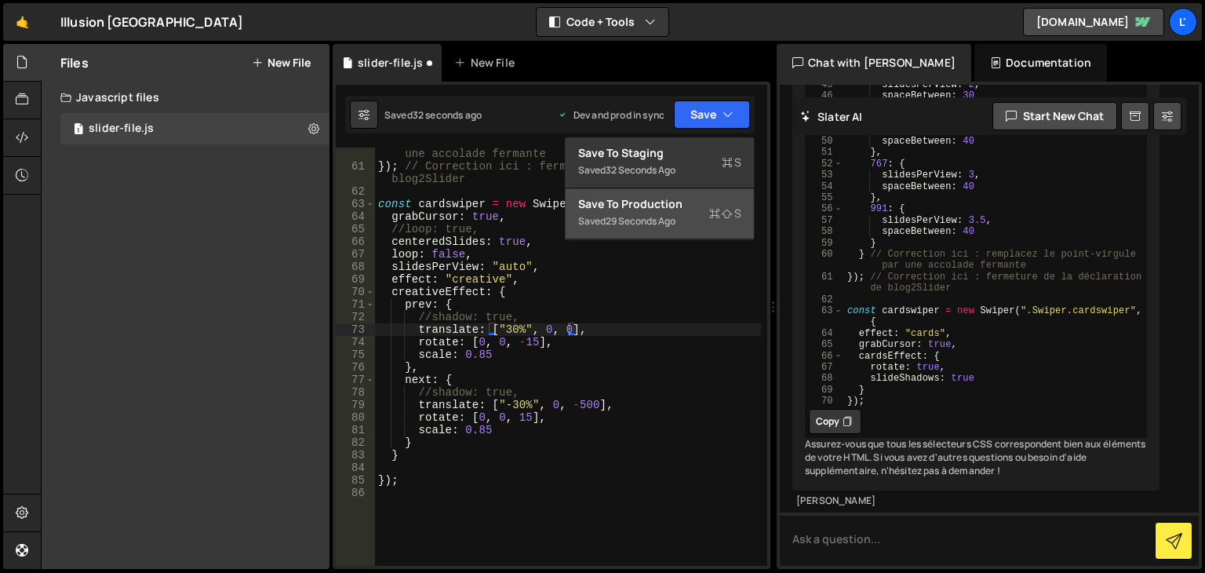
click at [679, 210] on div "Save to Production S" at bounding box center [659, 204] width 163 height 16
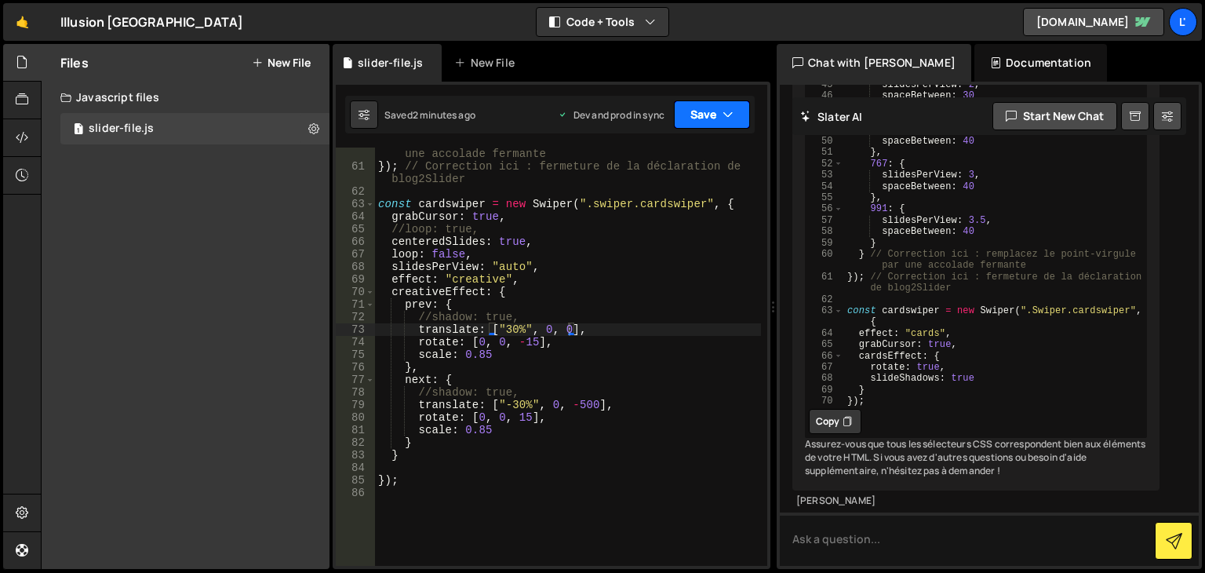
click at [735, 127] on button "Save" at bounding box center [712, 114] width 76 height 28
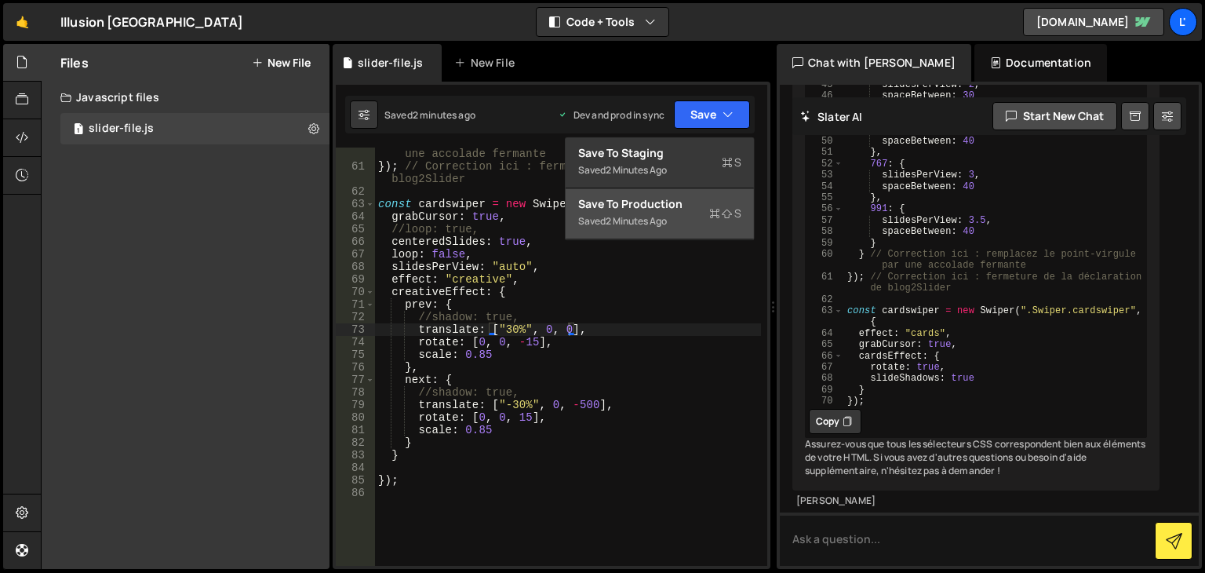
click at [728, 213] on icon at bounding box center [727, 214] width 11 height 16
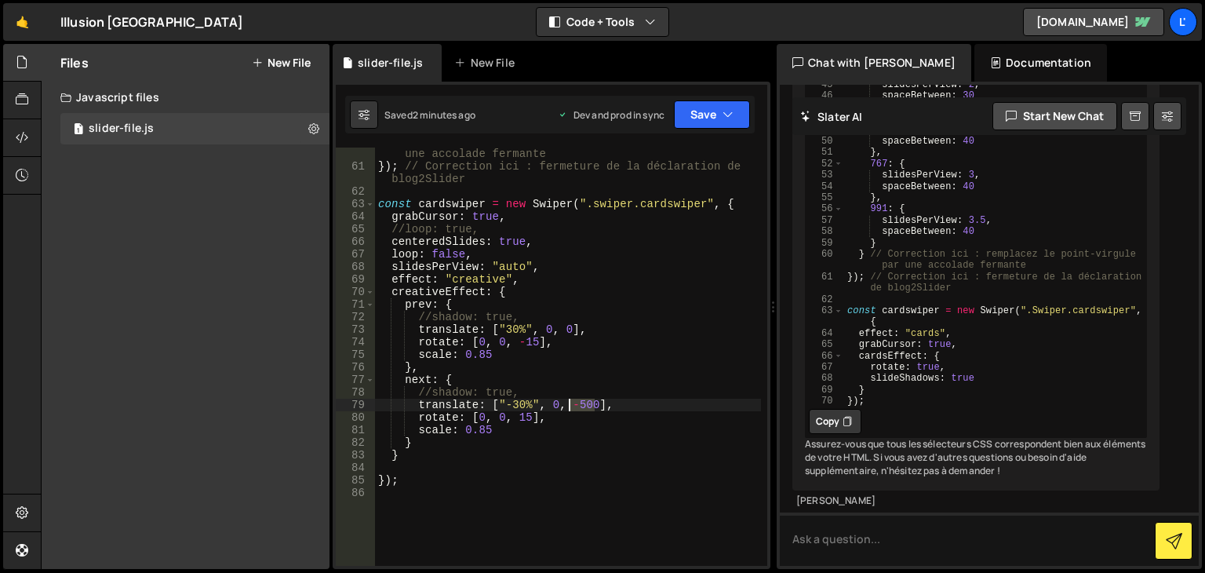
drag, startPoint x: 592, startPoint y: 402, endPoint x: 567, endPoint y: 406, distance: 25.3
click at [567, 406] on div "} // Correction ici : remplacez le point-virgule par une accolade fermante }) ;…" at bounding box center [568, 363] width 386 height 456
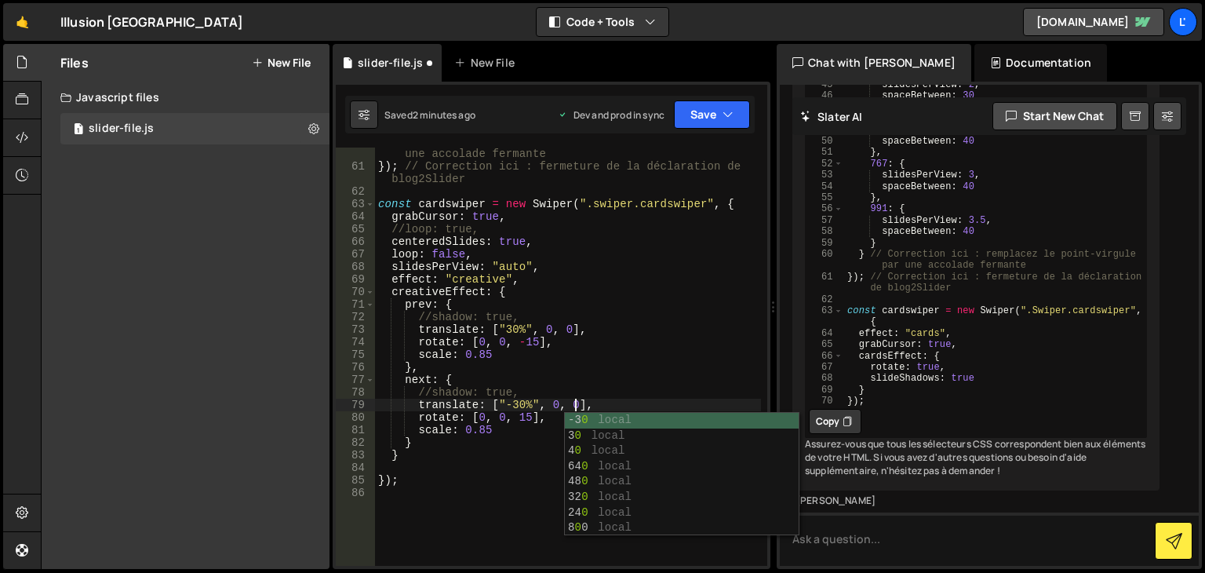
scroll to position [0, 13]
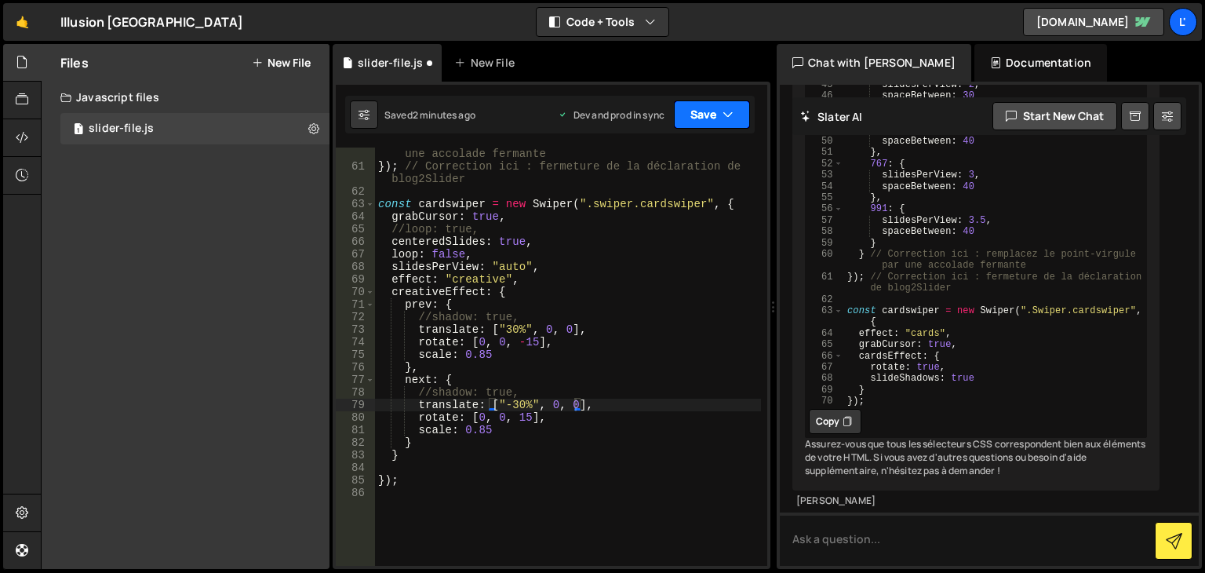
click at [707, 122] on button "Save" at bounding box center [712, 114] width 76 height 28
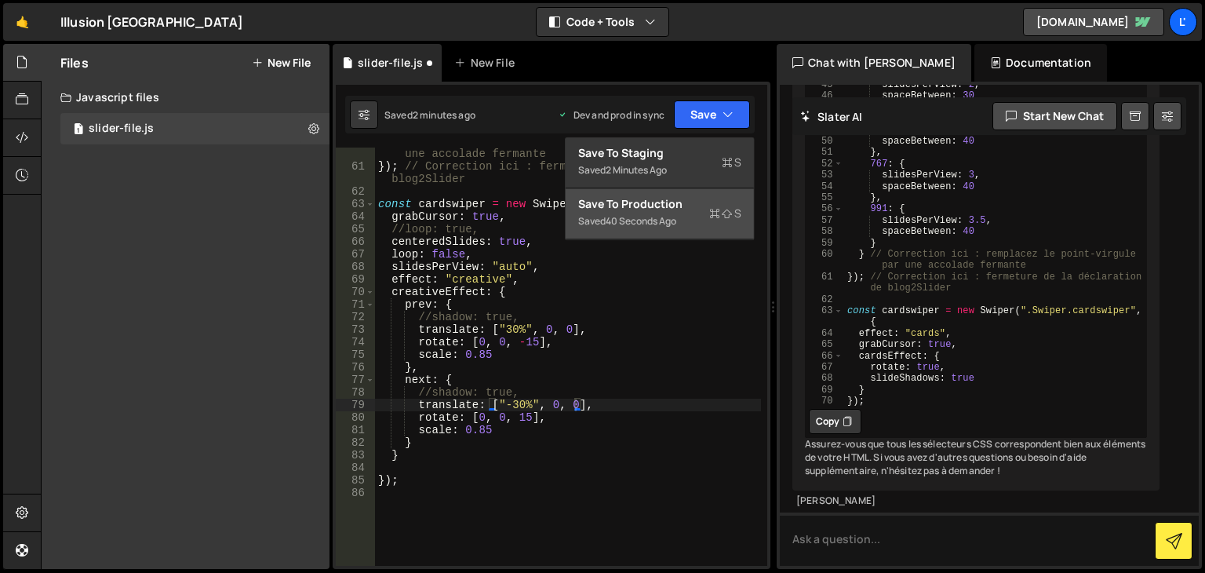
click at [700, 216] on div "Saved 40 seconds ago" at bounding box center [659, 221] width 163 height 19
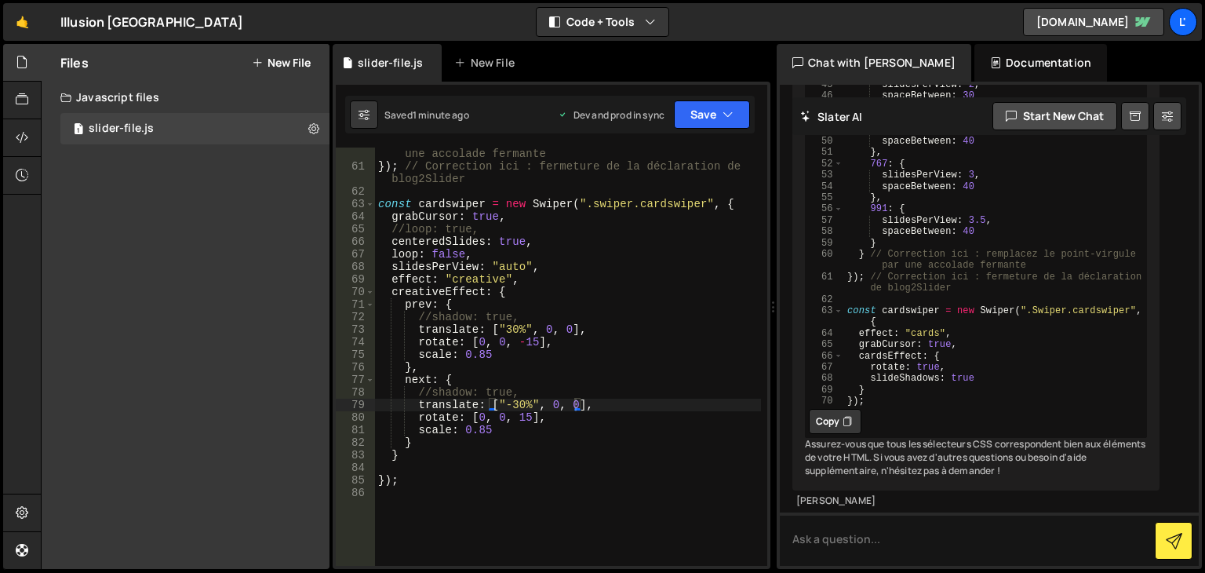
scroll to position [0, 6]
click at [494, 358] on div "} // Correction ici : remplacez le point-virgule par une accolade fermante }) ;…" at bounding box center [568, 363] width 386 height 456
type textarea "scale: 0.85,"
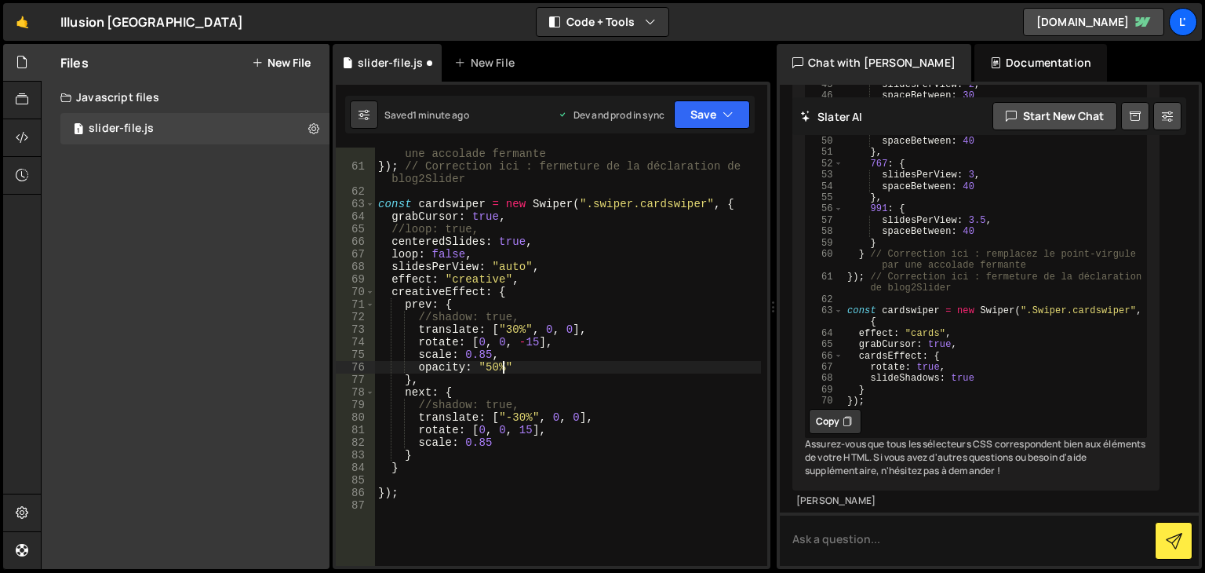
scroll to position [0, 8]
click at [703, 111] on button "Save" at bounding box center [712, 114] width 76 height 28
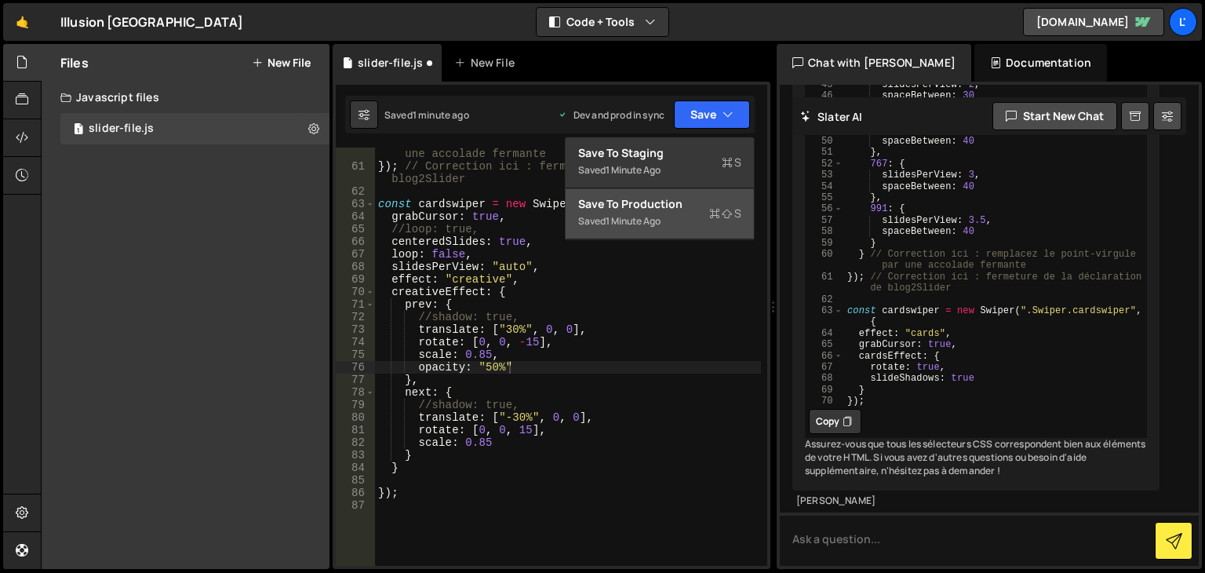
click at [692, 236] on button "Save to Production S Saved 1 minute ago" at bounding box center [660, 213] width 188 height 51
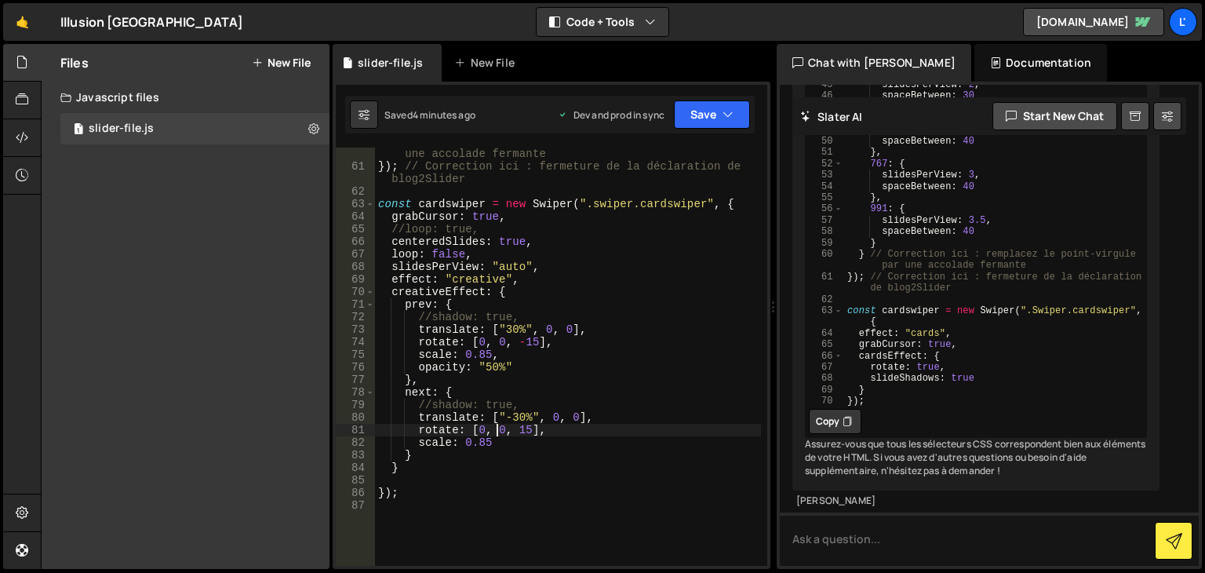
click at [499, 431] on div "} // Correction ici : remplacez le point-virgule par une accolade fermante }) ;…" at bounding box center [568, 363] width 386 height 456
click at [496, 428] on div "} // Correction ici : remplacez le point-virgule par une accolade fermante }) ;…" at bounding box center [568, 356] width 386 height 418
click at [496, 428] on div "} // Correction ici : remplacez le point-virgule par une accolade fermante }) ;…" at bounding box center [568, 363] width 386 height 456
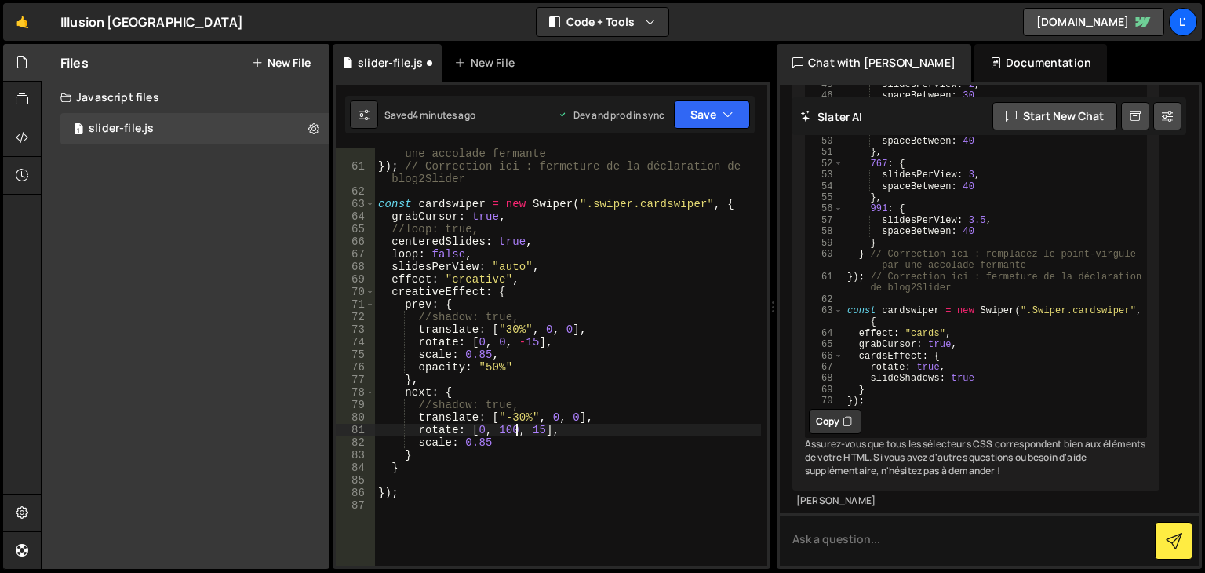
scroll to position [0, 9]
click at [728, 113] on icon "button" at bounding box center [727, 115] width 11 height 16
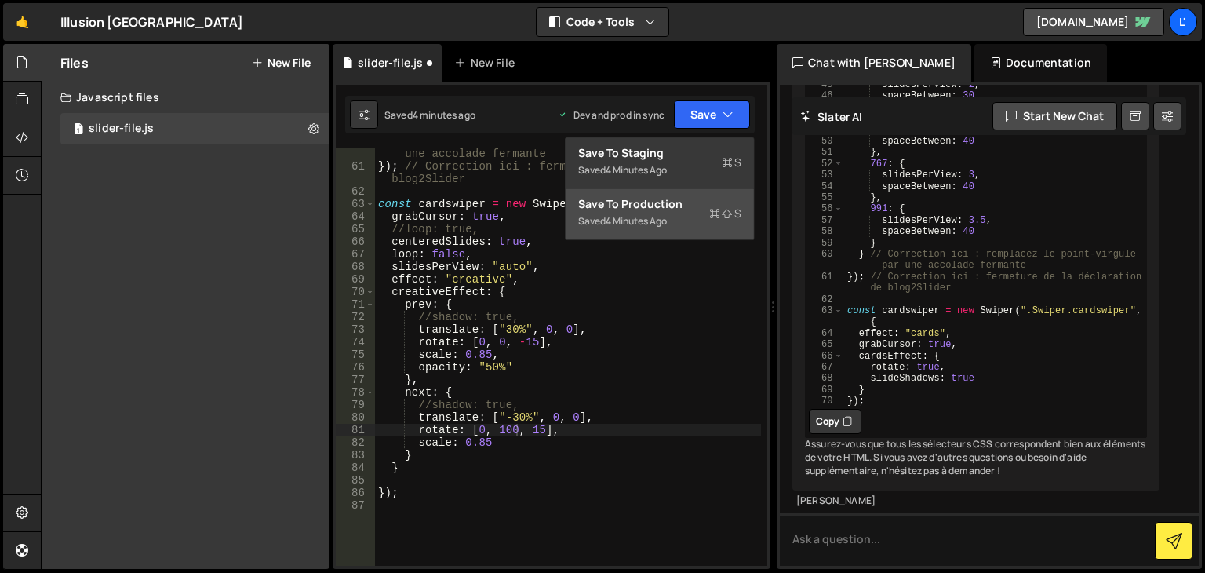
click at [715, 214] on icon at bounding box center [714, 214] width 11 height 16
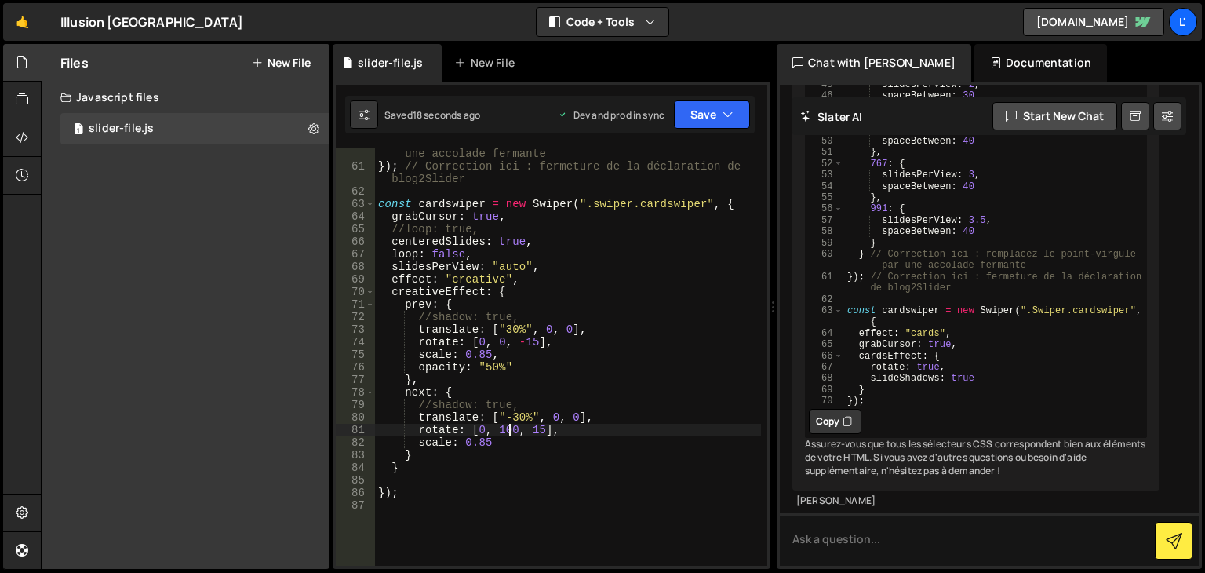
click at [507, 432] on div "} // Correction ici : remplacez le point-virgule par une accolade fermante }) ;…" at bounding box center [568, 363] width 386 height 456
click at [482, 431] on div "} // Correction ici : remplacez le point-virgule par une accolade fermante }) ;…" at bounding box center [568, 363] width 386 height 456
click at [496, 431] on div "} // Correction ici : remplacez le point-virgule par une accolade fermante }) ;…" at bounding box center [568, 363] width 386 height 456
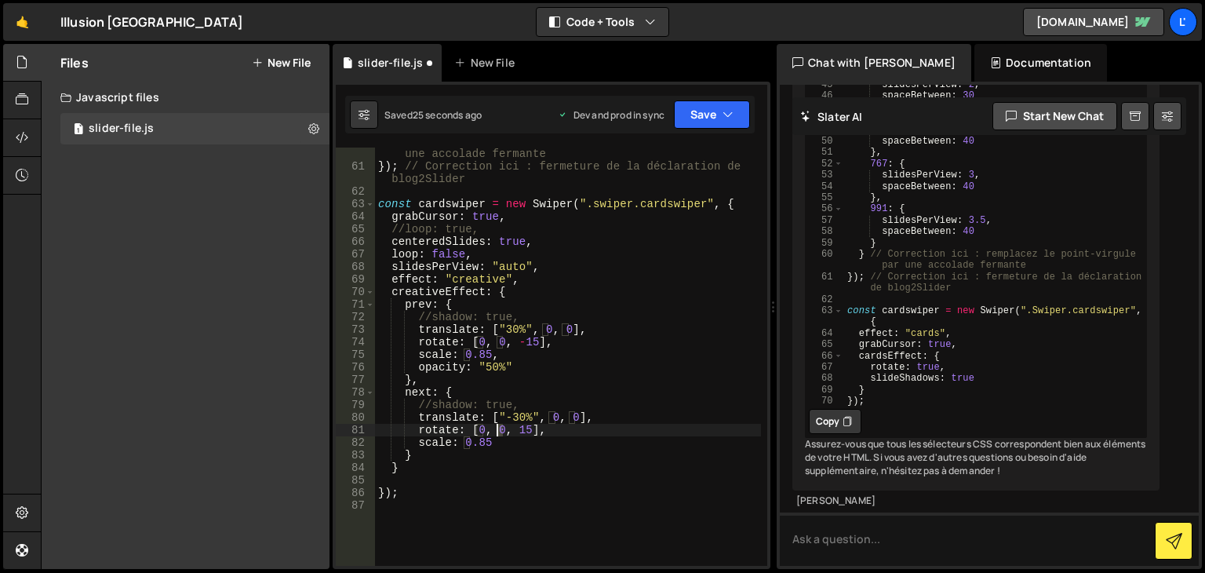
click at [496, 431] on div "} // Correction ici : remplacez le point-virgule par une accolade fermante }) ;…" at bounding box center [568, 363] width 386 height 456
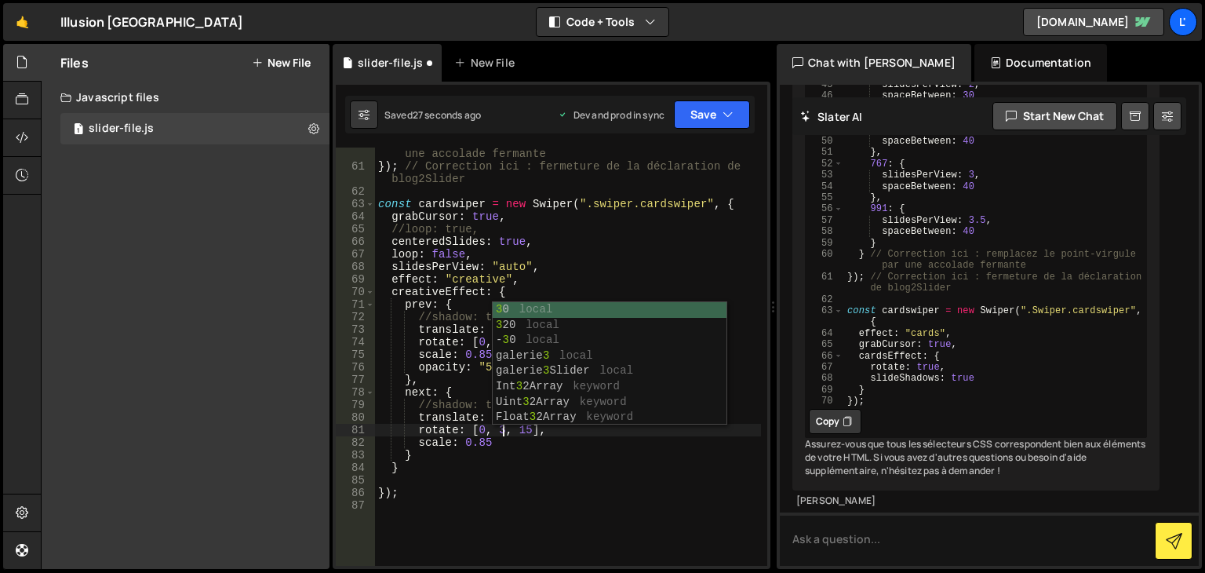
scroll to position [0, 9]
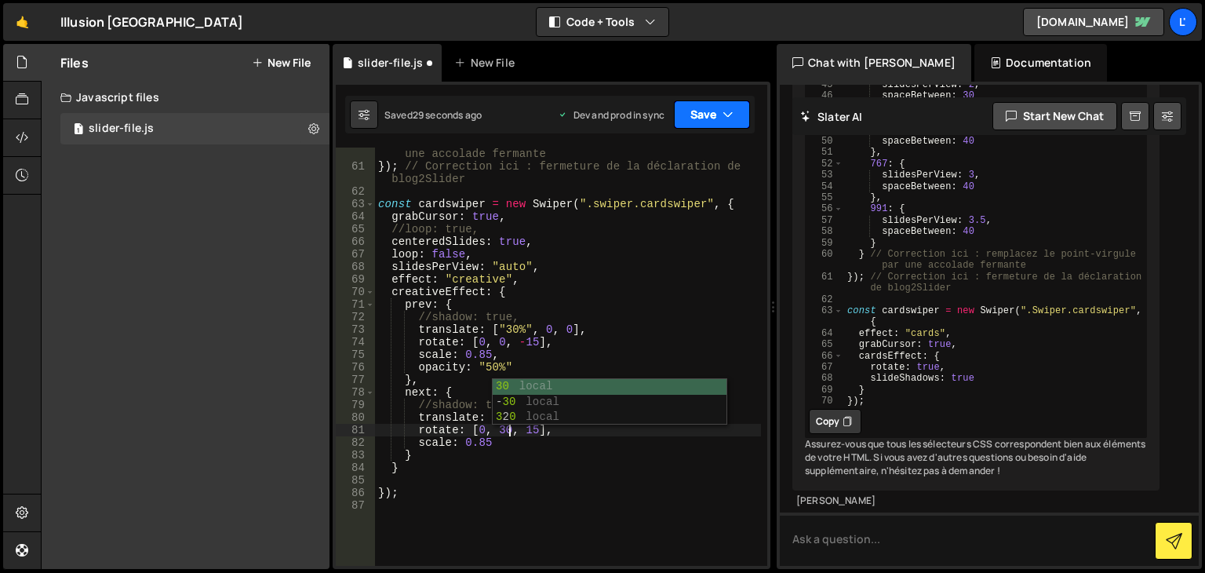
click at [721, 122] on button "Save" at bounding box center [712, 114] width 76 height 28
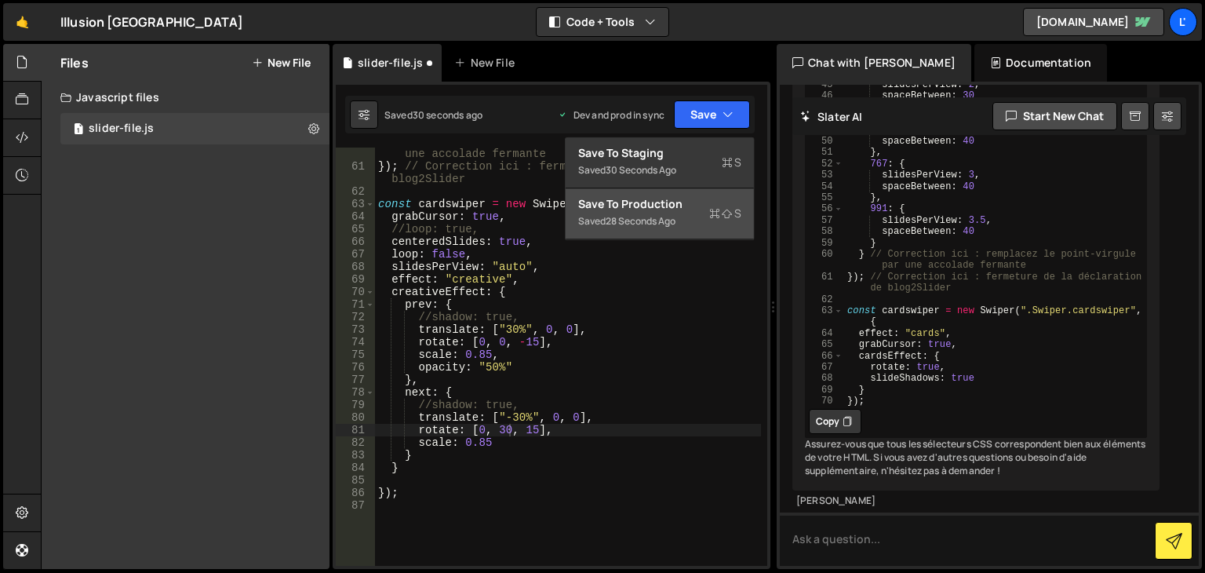
click at [719, 221] on div "Saved 28 seconds ago" at bounding box center [659, 221] width 163 height 19
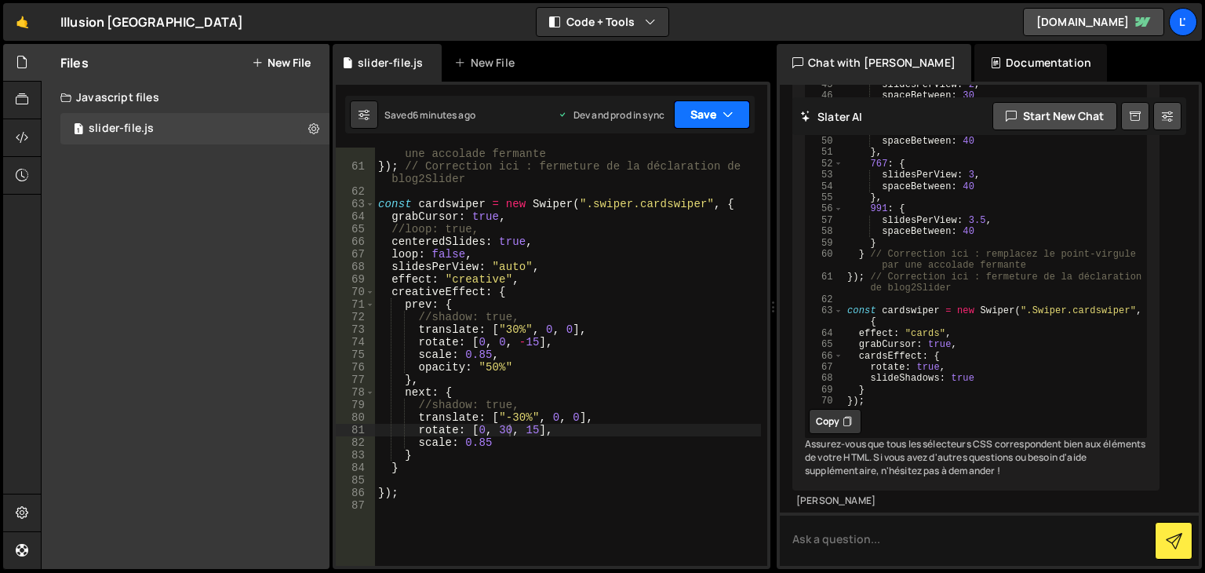
click at [692, 124] on button "Save" at bounding box center [712, 114] width 76 height 28
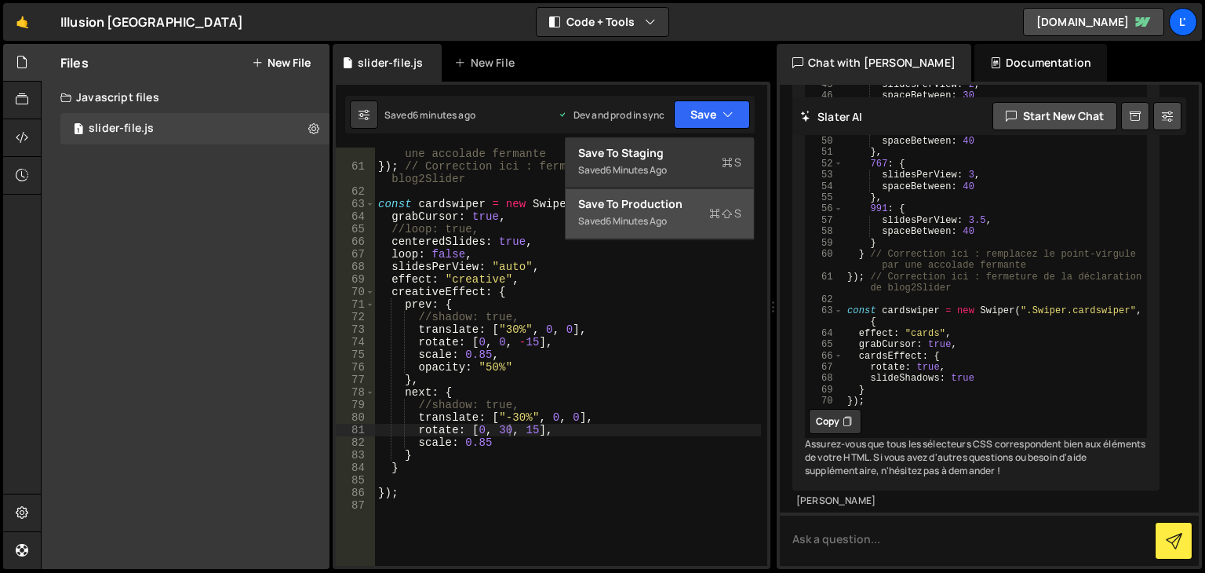
click at [700, 209] on div "Save to Production S" at bounding box center [659, 204] width 163 height 16
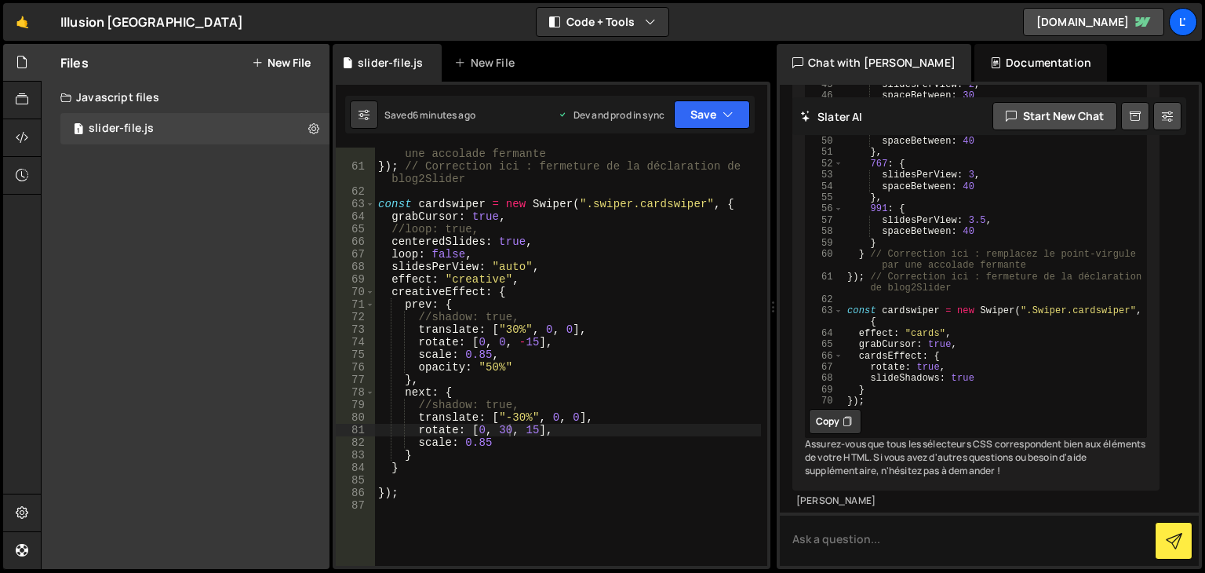
scroll to position [0, 6]
click at [501, 440] on div "} // Correction ici : remplacez le point-virgule par une accolade fermante }) ;…" at bounding box center [568, 363] width 386 height 456
click at [504, 433] on div "} // Correction ici : remplacez le point-virgule par une accolade fermante }) ;…" at bounding box center [568, 363] width 386 height 456
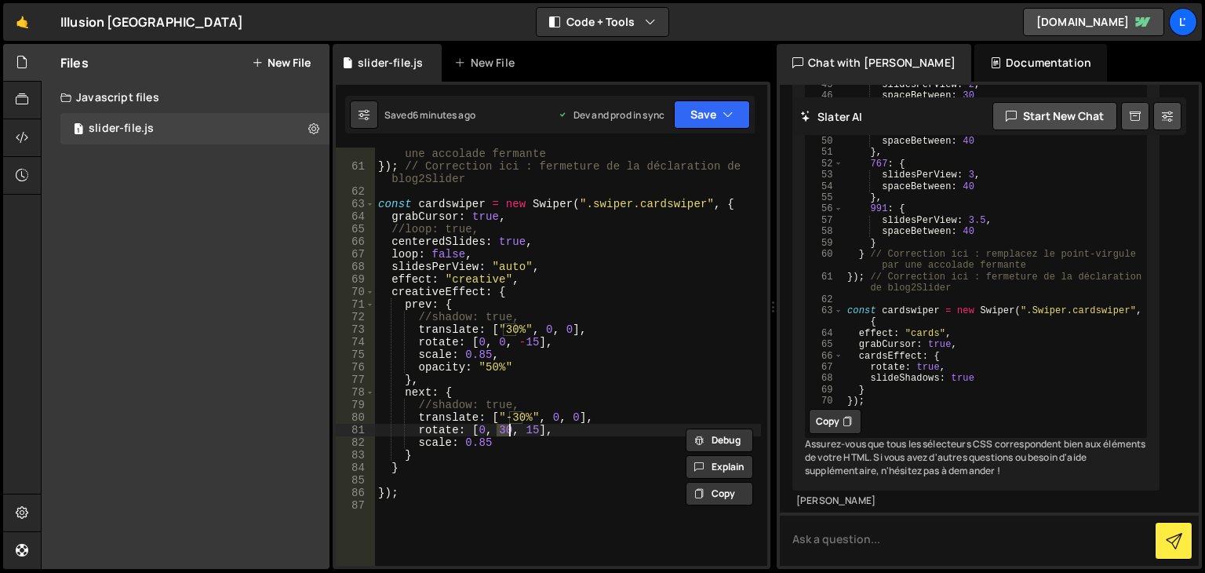
scroll to position [0, 9]
click at [477, 431] on div "} // Correction ici : remplacez le point-virgule par une accolade fermante }) ;…" at bounding box center [568, 363] width 386 height 456
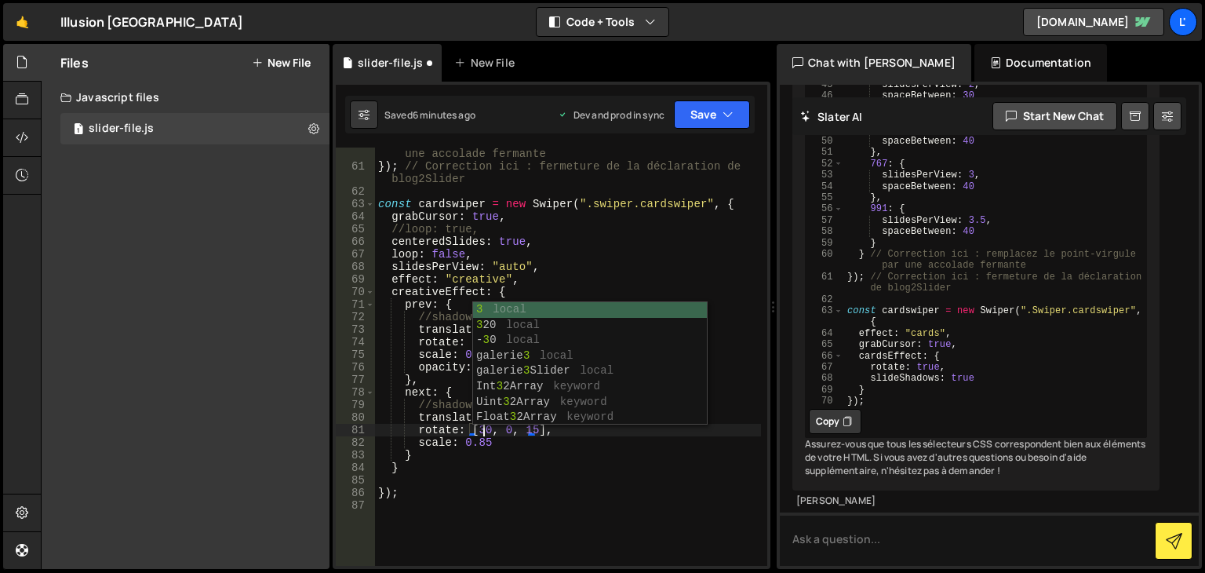
scroll to position [0, 7]
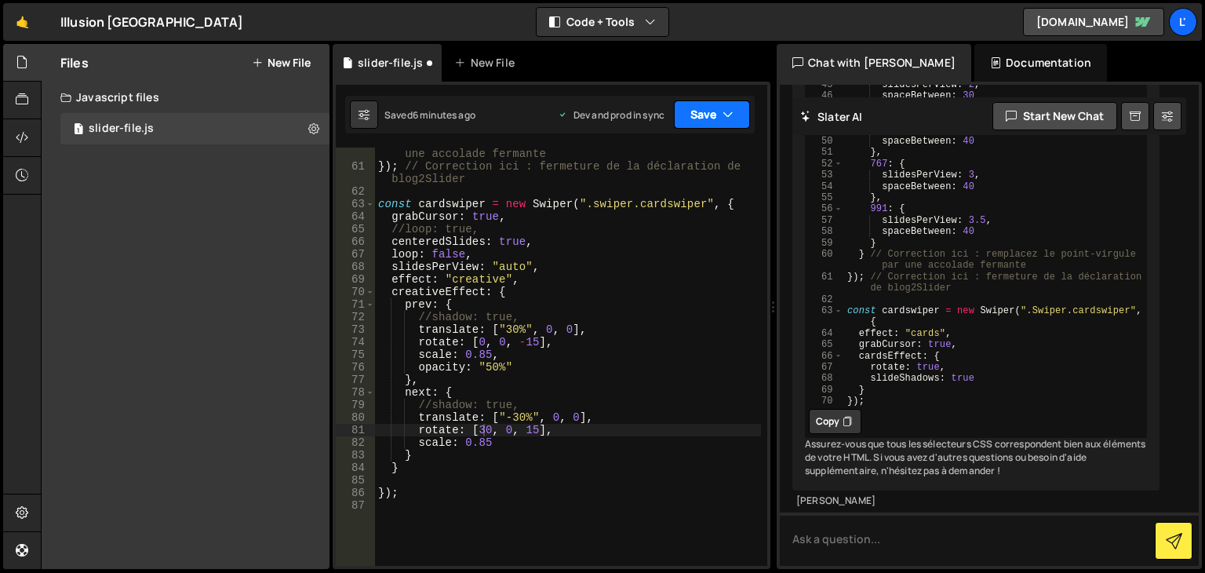
click at [703, 121] on button "Save" at bounding box center [712, 114] width 76 height 28
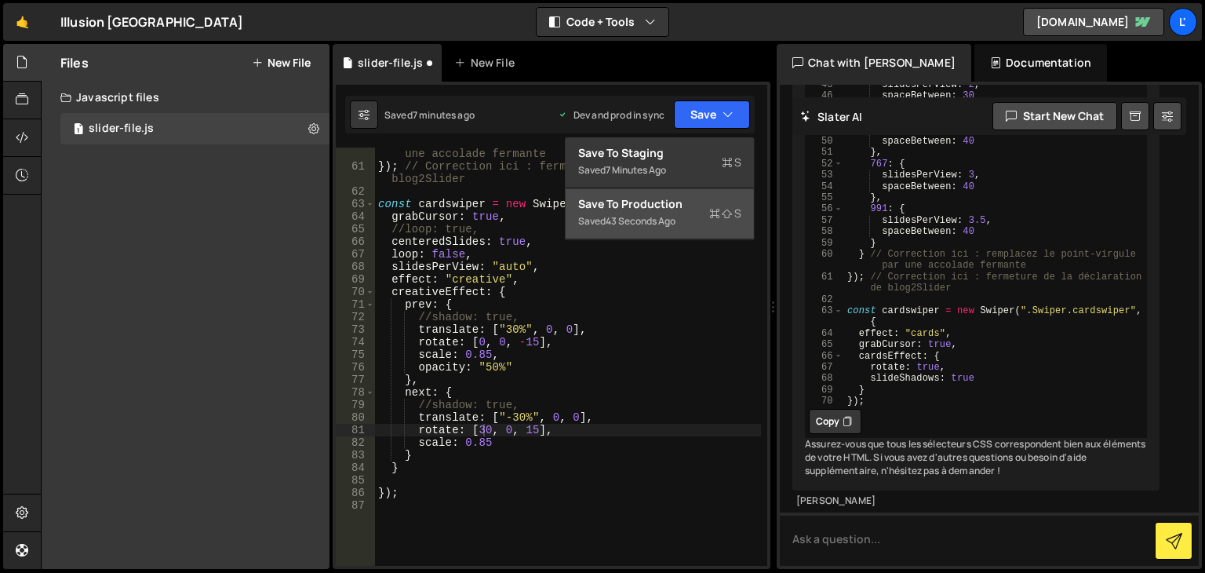
click at [674, 206] on div "Save to Production S" at bounding box center [659, 204] width 163 height 16
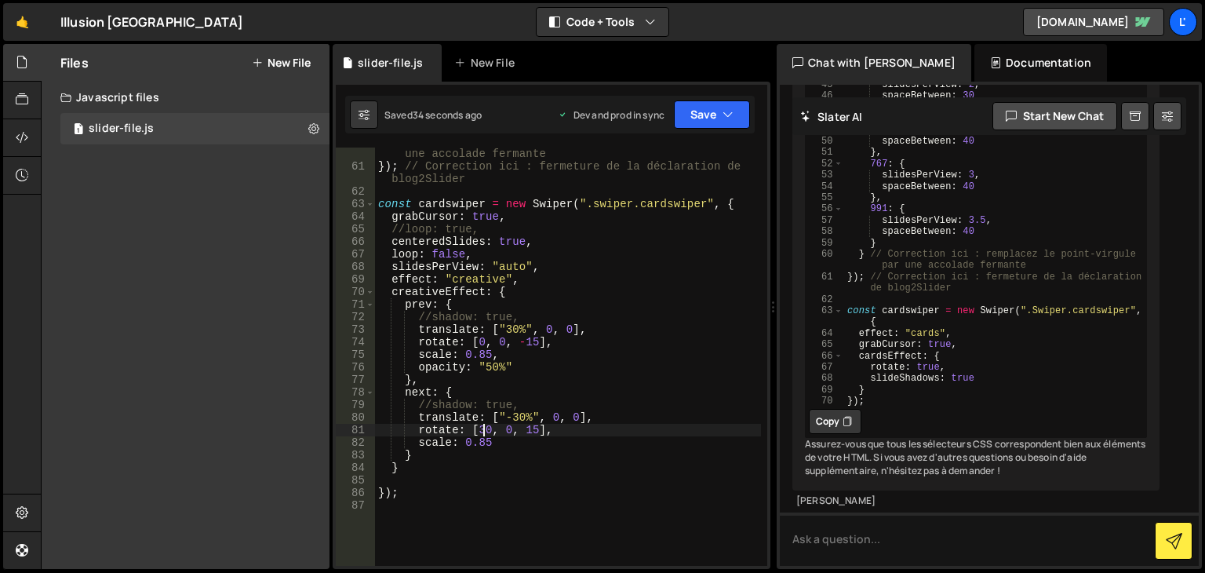
click at [482, 433] on div "} // Correction ici : remplacez le point-virgule par une accolade fermante }) ;…" at bounding box center [568, 363] width 386 height 456
type textarea "rotate: [0, 0, 15],"
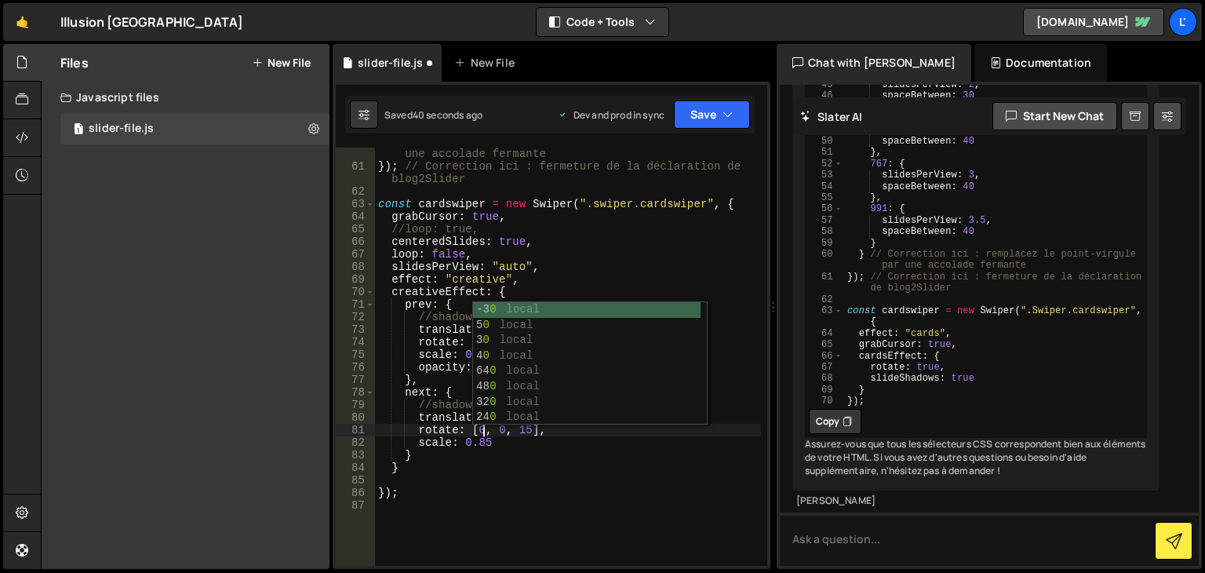
click at [584, 483] on div "} // Correction ici : remplacez le point-virgule par une accolade fermante }) ;…" at bounding box center [568, 363] width 386 height 456
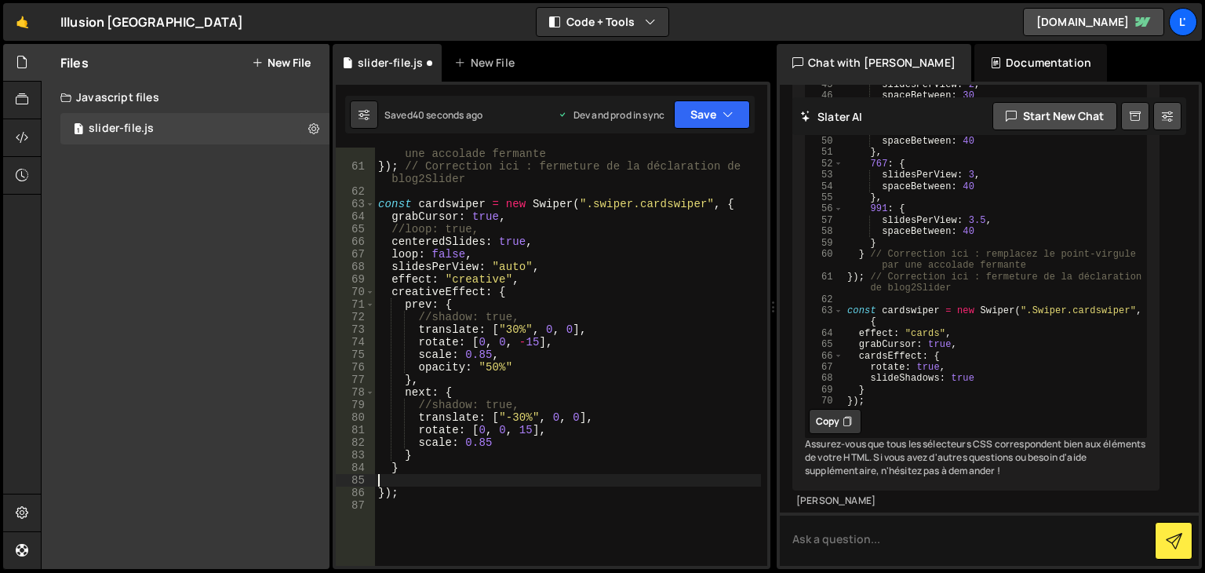
scroll to position [0, 0]
click at [699, 117] on button "Save" at bounding box center [712, 114] width 76 height 28
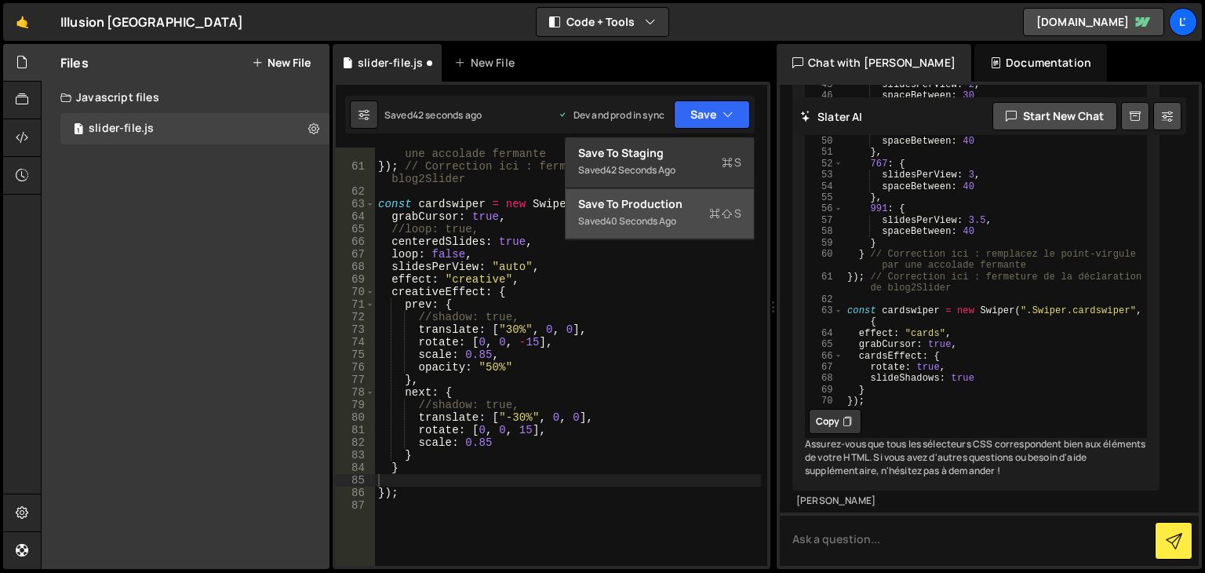
click at [663, 214] on div "40 seconds ago" at bounding box center [641, 220] width 71 height 13
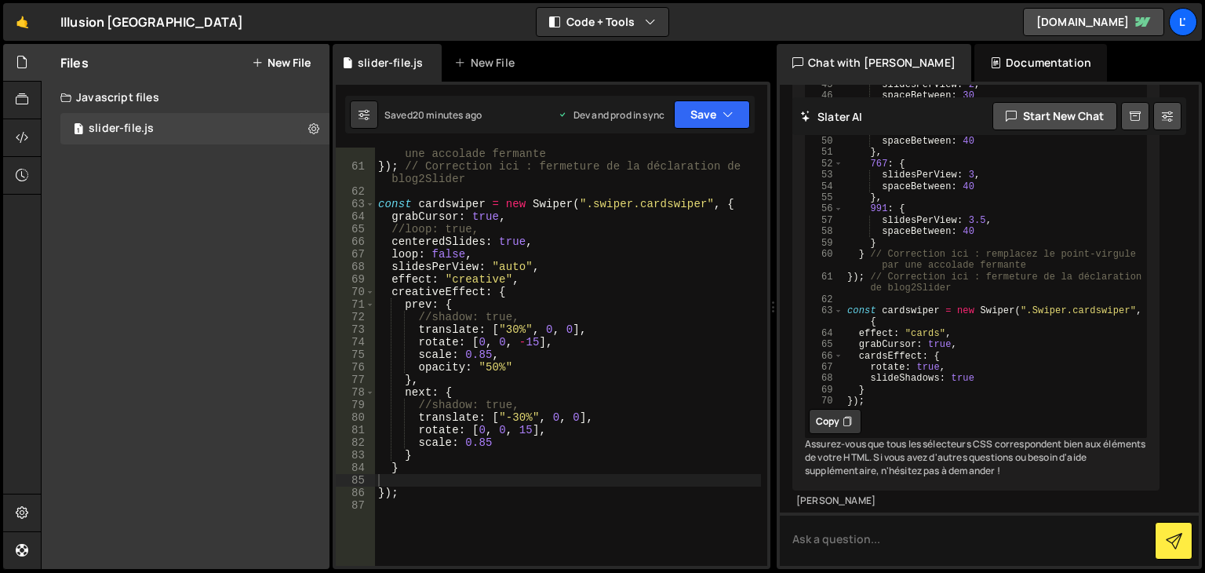
type textarea "effect: "creative","
click at [523, 279] on div "} // Correction ici : remplacez le point-virgule par une accolade fermante }) ;…" at bounding box center [568, 363] width 386 height 456
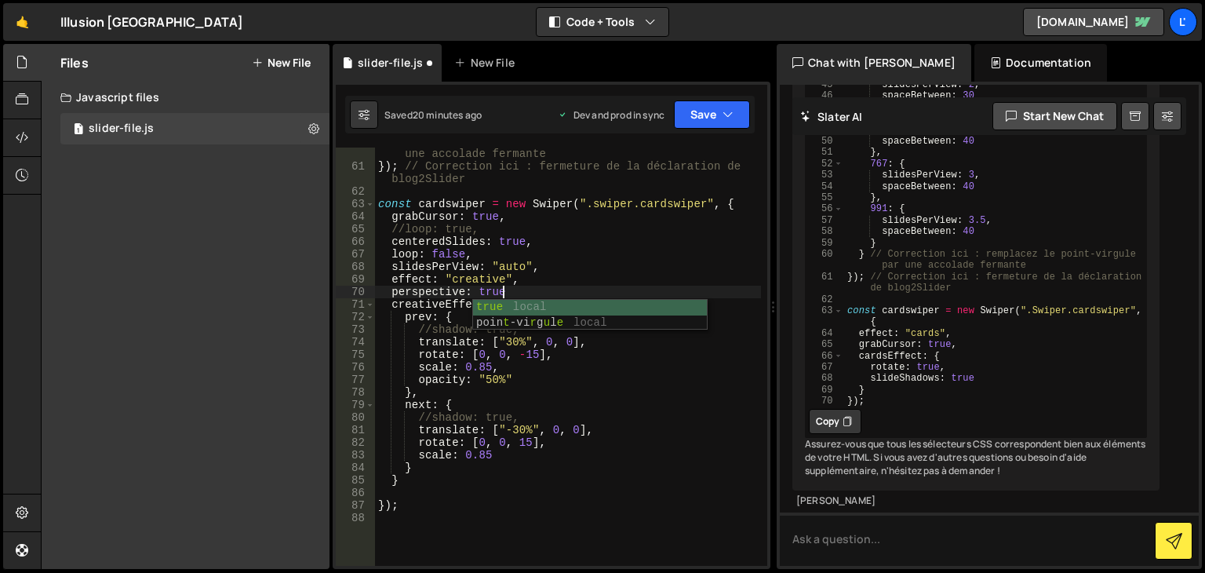
scroll to position [0, 8]
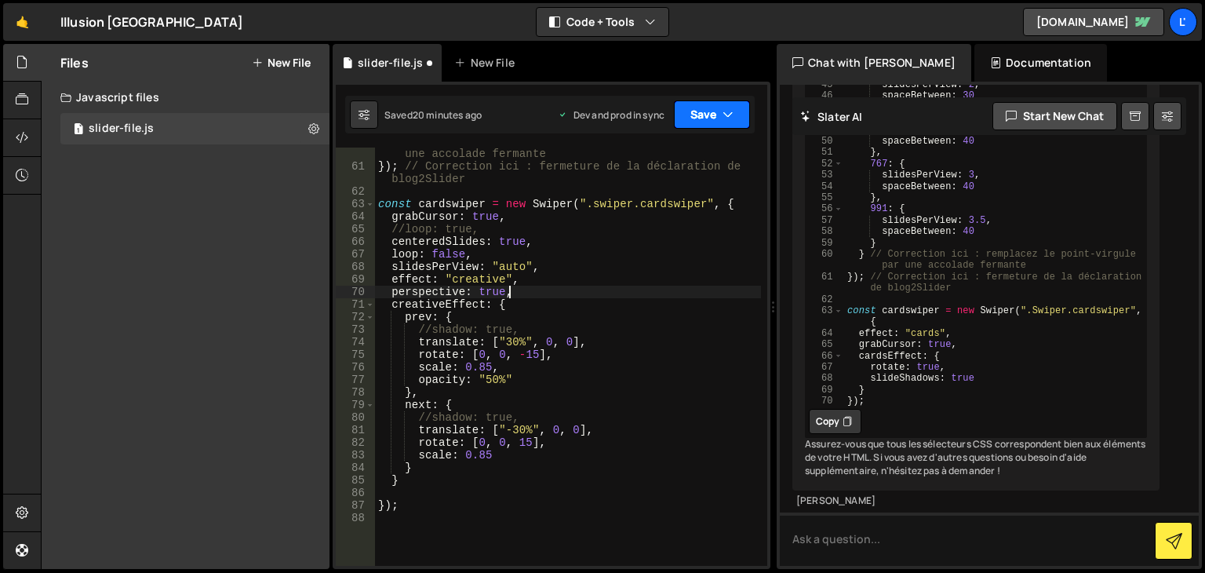
click at [693, 125] on button "Save" at bounding box center [712, 114] width 76 height 28
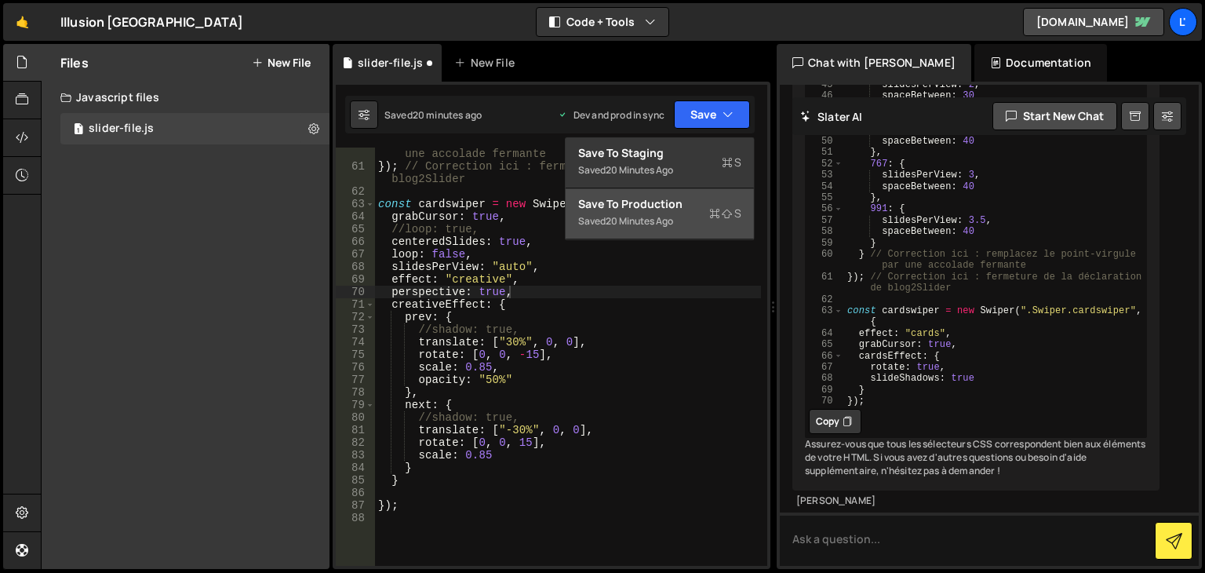
click at [672, 202] on div "Save to Production S" at bounding box center [659, 204] width 163 height 16
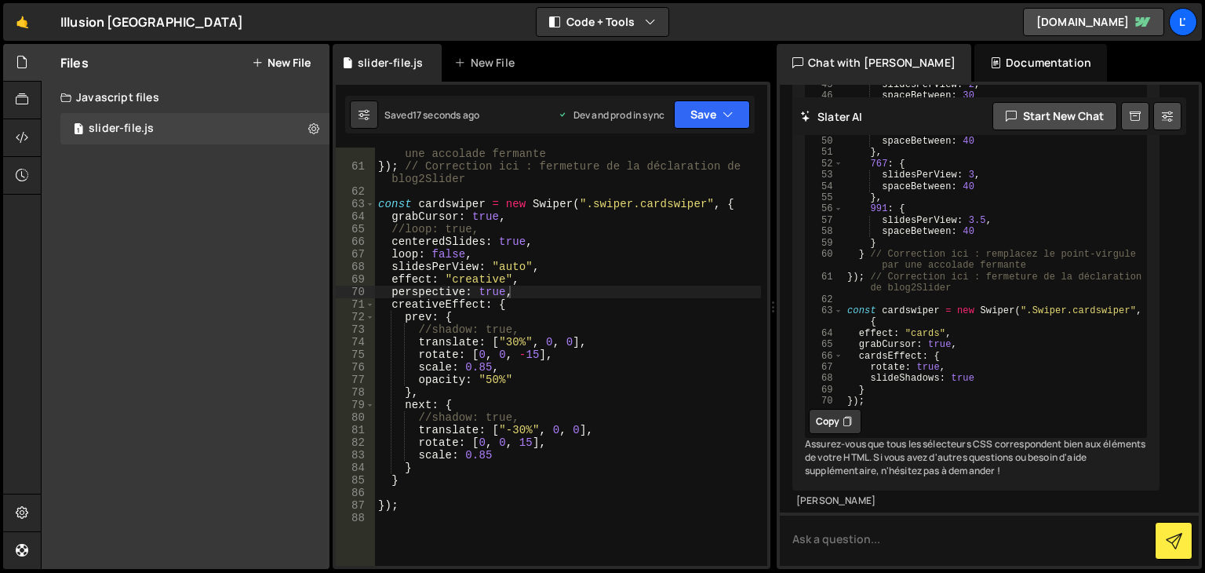
click at [436, 293] on div "} // Correction ici : remplacez le point-virgule par une accolade fermante }) ;…" at bounding box center [568, 363] width 386 height 456
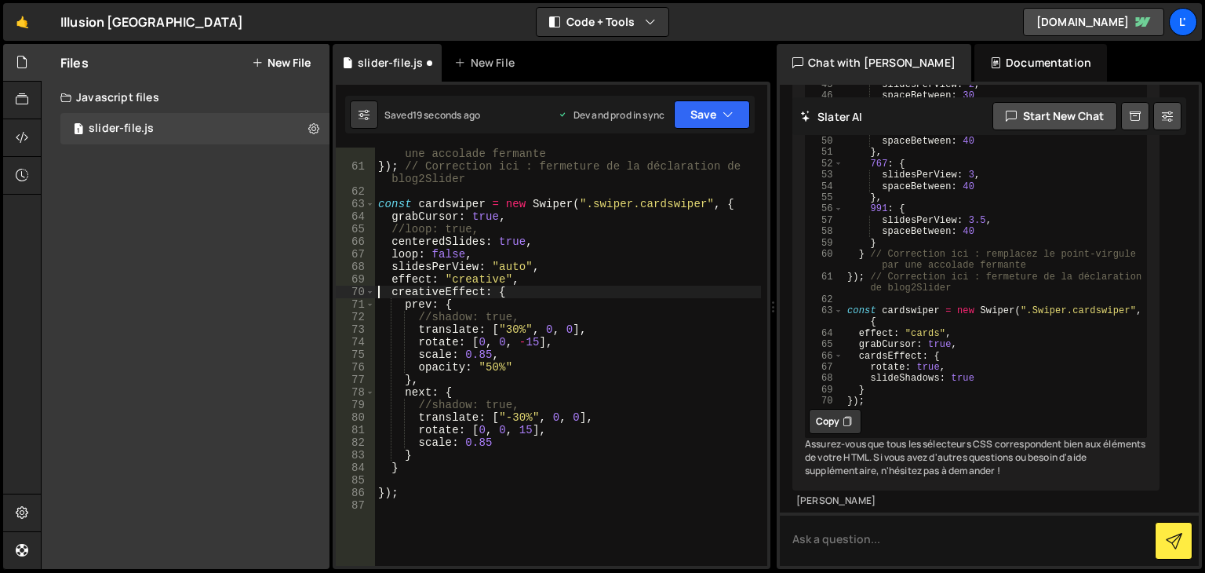
scroll to position [0, 7]
click at [689, 111] on button "Save" at bounding box center [712, 114] width 76 height 28
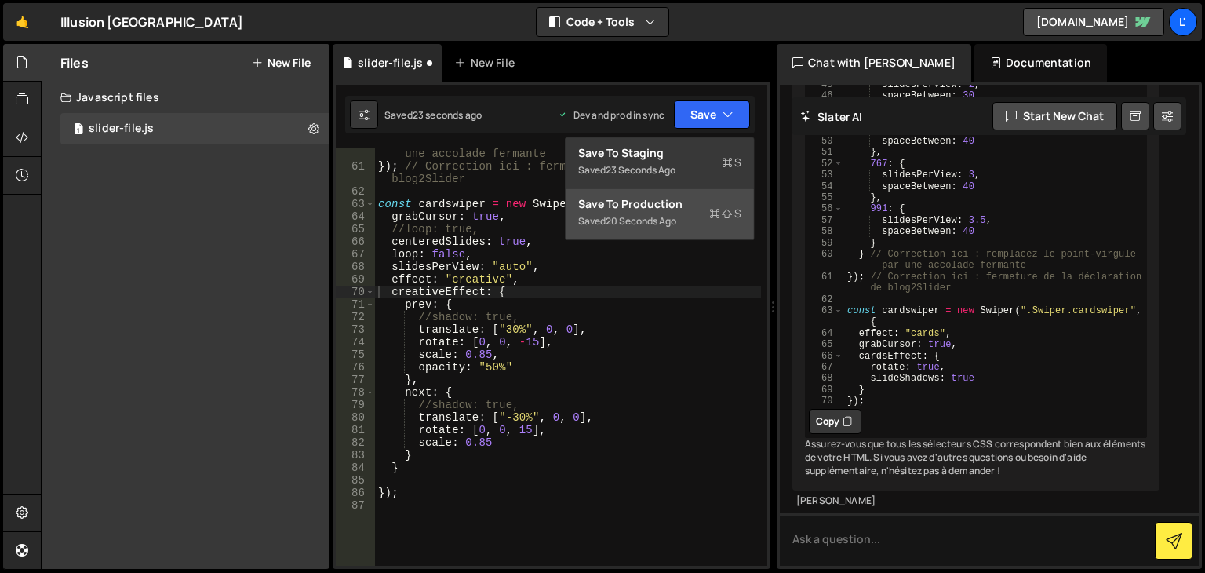
click at [684, 196] on div "Save to Production S" at bounding box center [659, 204] width 163 height 16
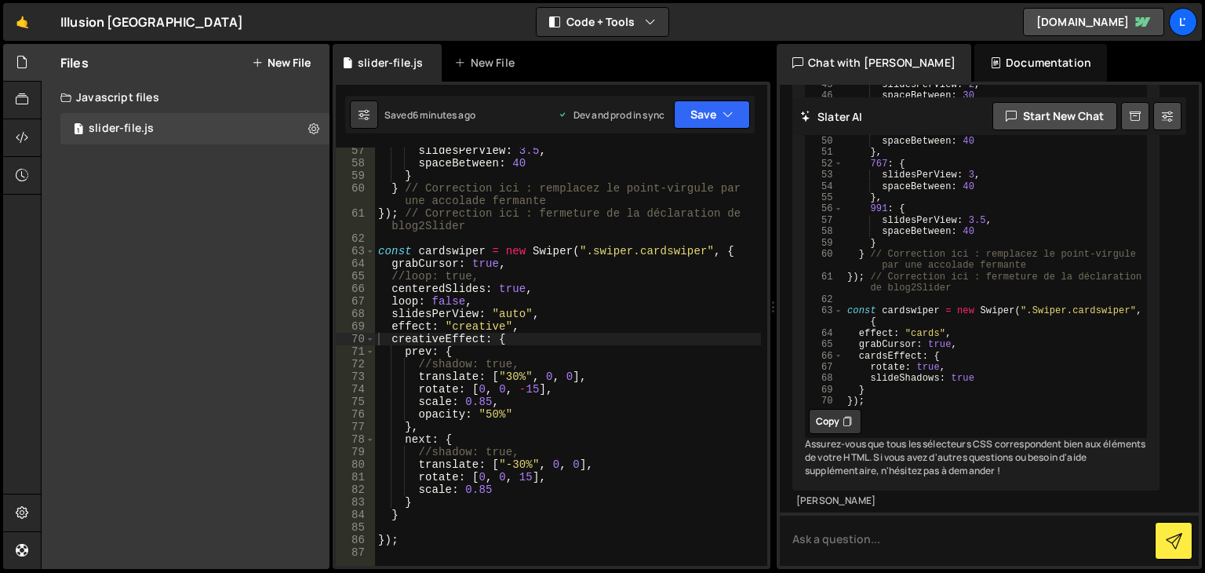
scroll to position [706, 0]
click at [734, 120] on button "Save" at bounding box center [712, 114] width 76 height 28
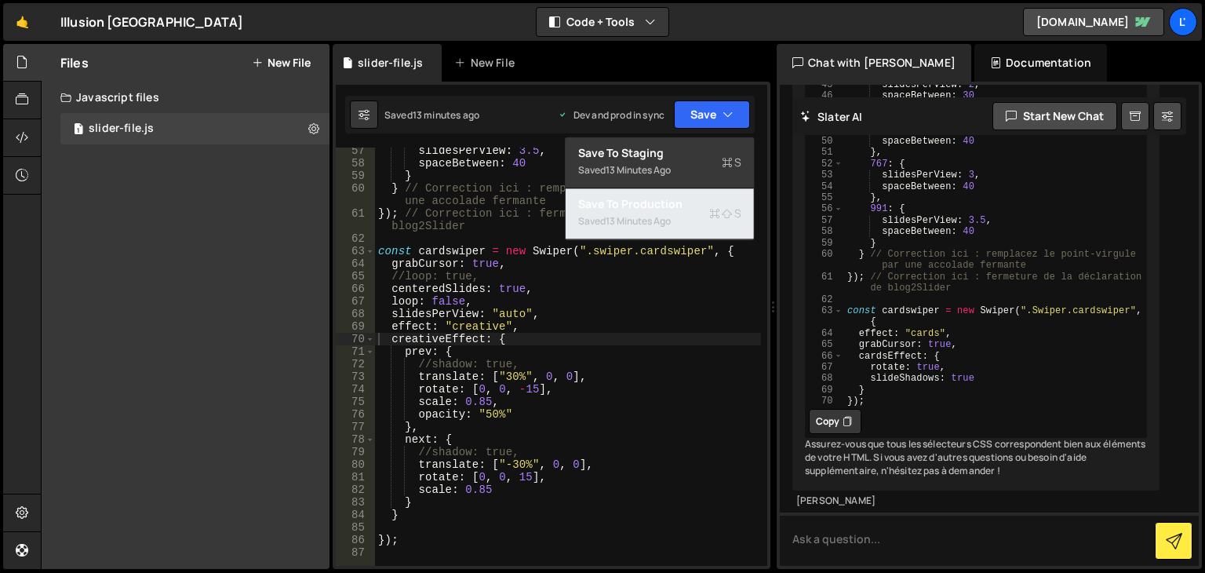
click at [671, 227] on div "13 minutes ago" at bounding box center [638, 220] width 65 height 13
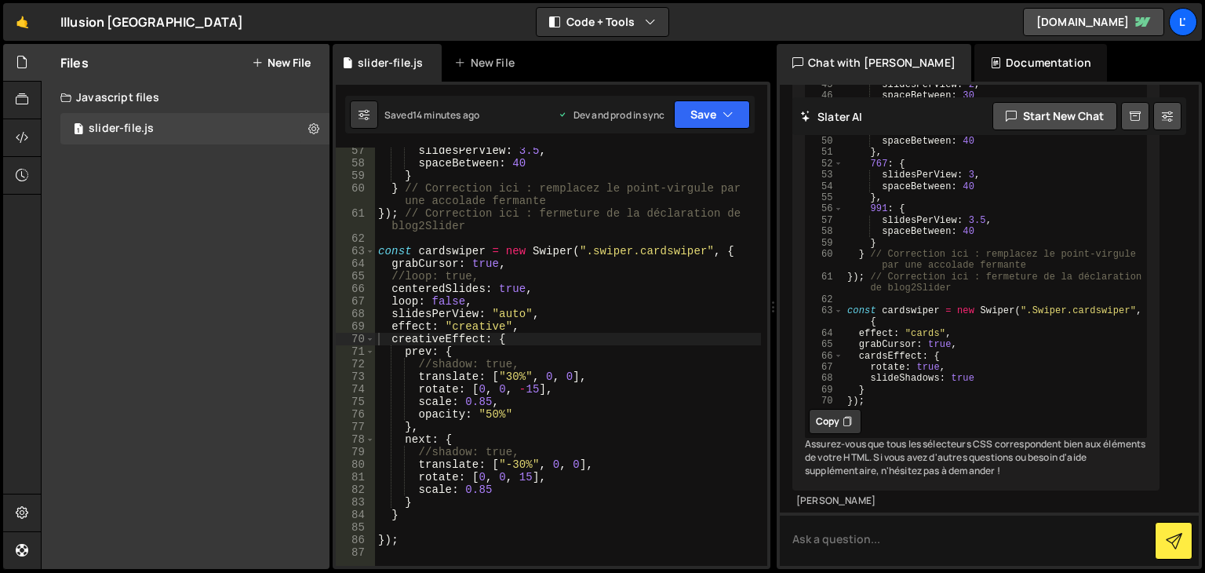
type textarea "opacity: "50%""
drag, startPoint x: 513, startPoint y: 416, endPoint x: 415, endPoint y: 415, distance: 98.1
click at [415, 415] on div "slidesPerView : 3.5 , spaceBetween : 40 } } // Correction ici : remplacez le po…" at bounding box center [568, 365] width 386 height 443
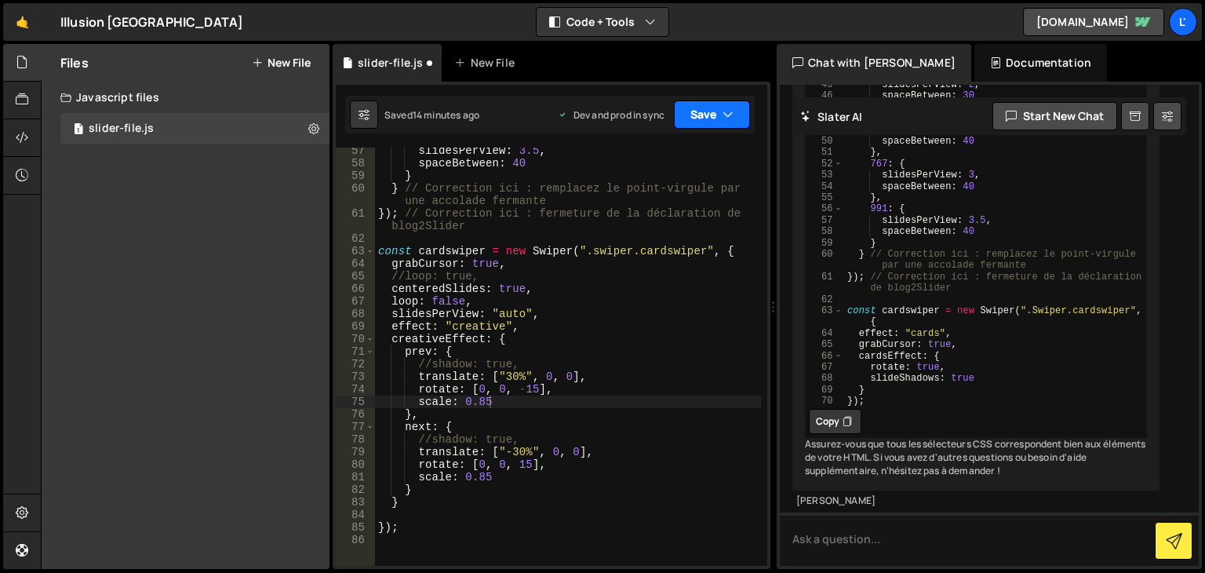
click at [693, 115] on button "Save" at bounding box center [712, 114] width 76 height 28
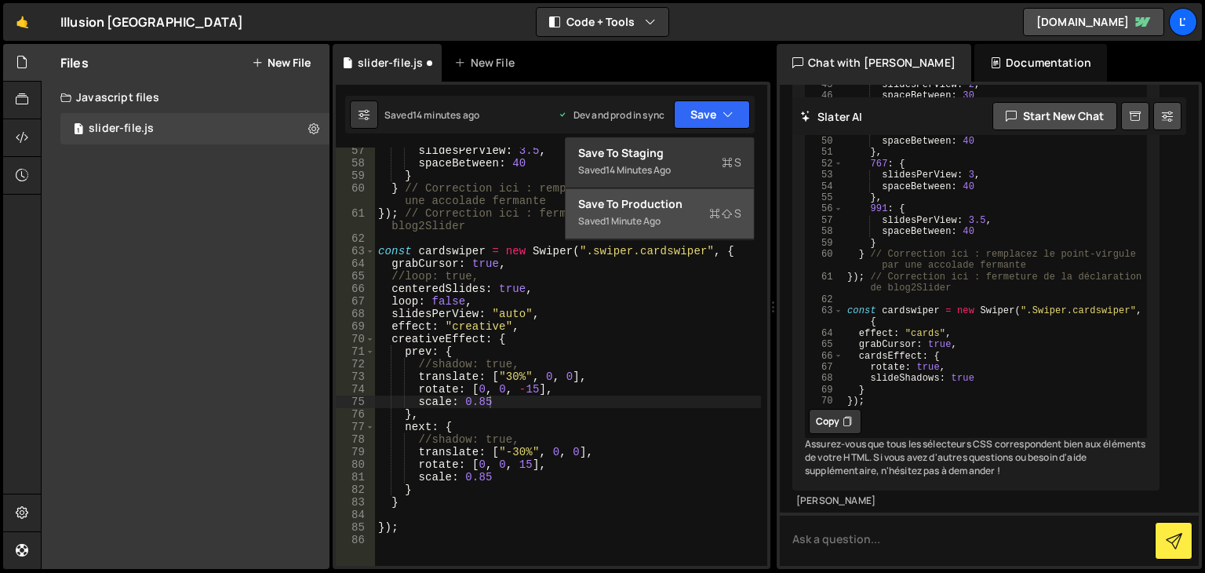
click at [690, 208] on div "Save to Production S" at bounding box center [659, 204] width 163 height 16
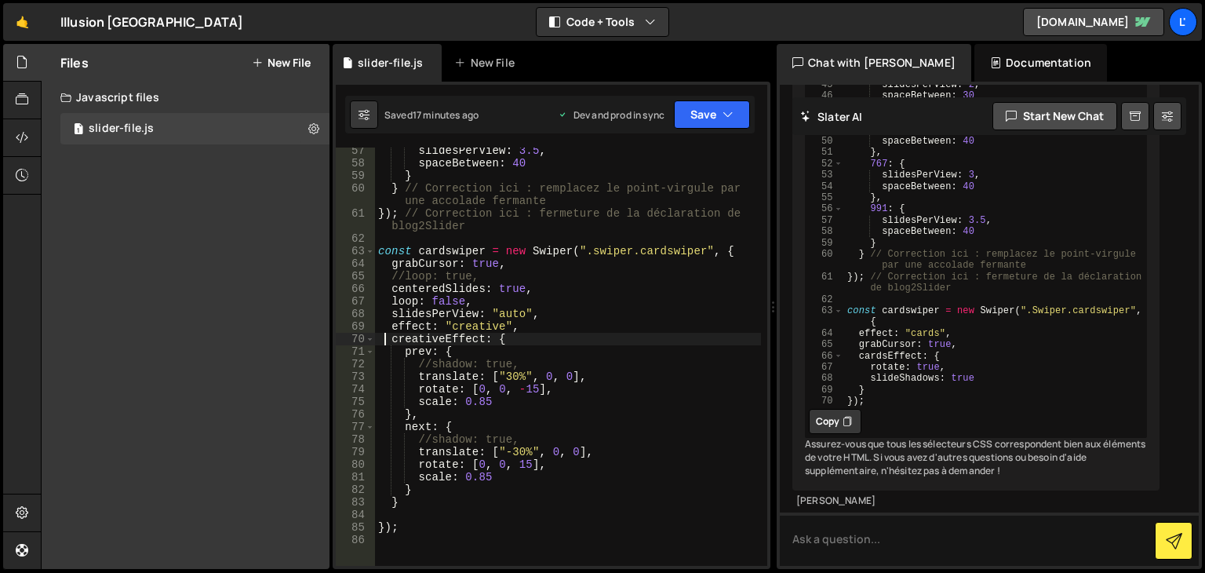
click at [387, 336] on div "slidesPerView : 3.5 , spaceBetween : 40 } } // Correction ici : remplacez le po…" at bounding box center [568, 365] width 386 height 443
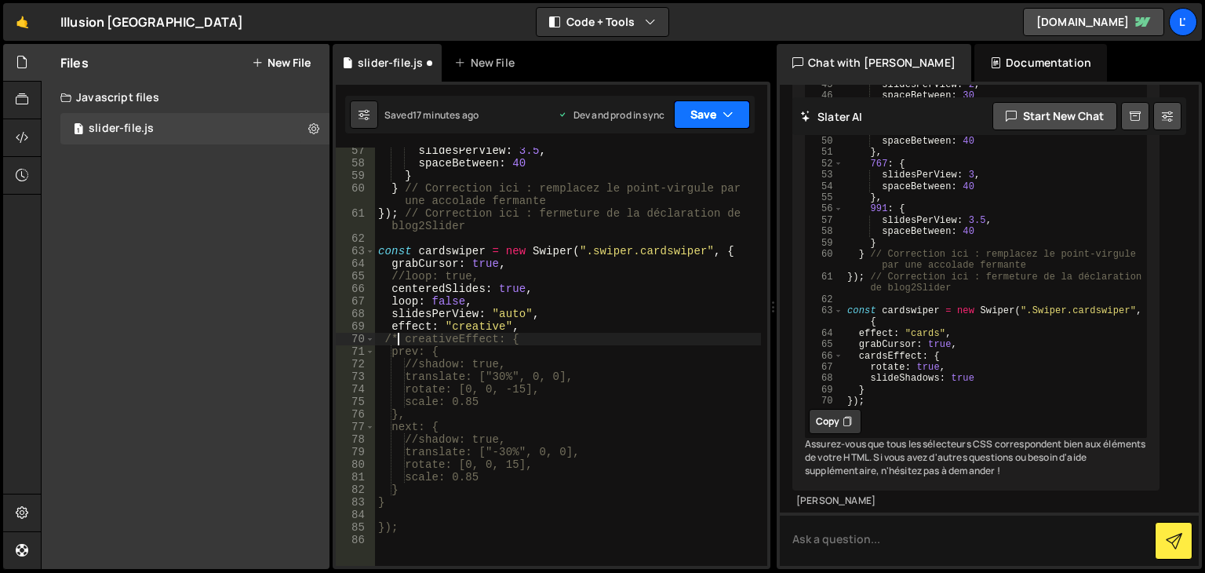
click at [725, 111] on icon "button" at bounding box center [727, 115] width 11 height 16
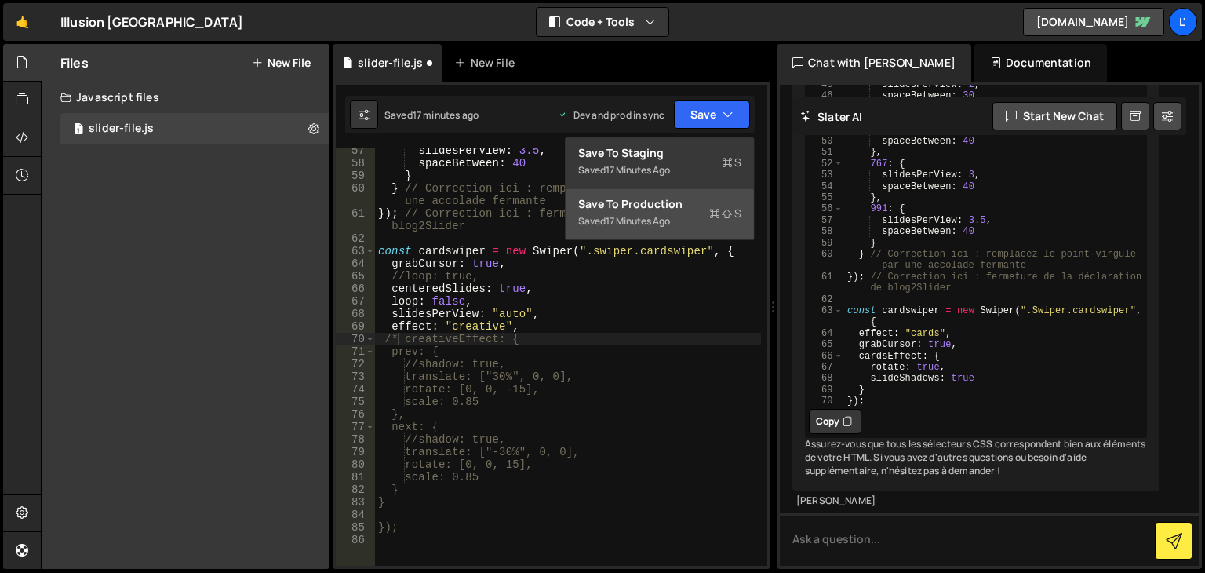
click at [704, 231] on button "Save to Production S Saved 17 minutes ago" at bounding box center [660, 213] width 188 height 51
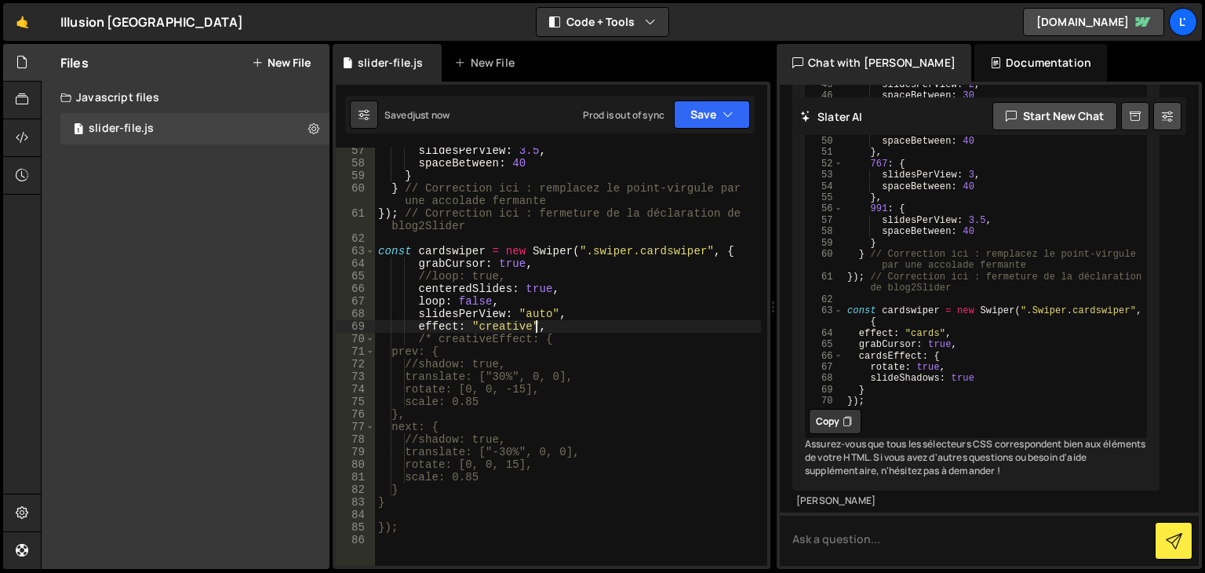
click at [537, 327] on div "slidesPerView : 3.5 , spaceBetween : 40 } } // Correction ici : remplacez le po…" at bounding box center [568, 365] width 386 height 443
click at [432, 341] on div "slidesPerView : 3.5 , spaceBetween : 40 } } // Correction ici : remplacez le po…" at bounding box center [568, 365] width 386 height 443
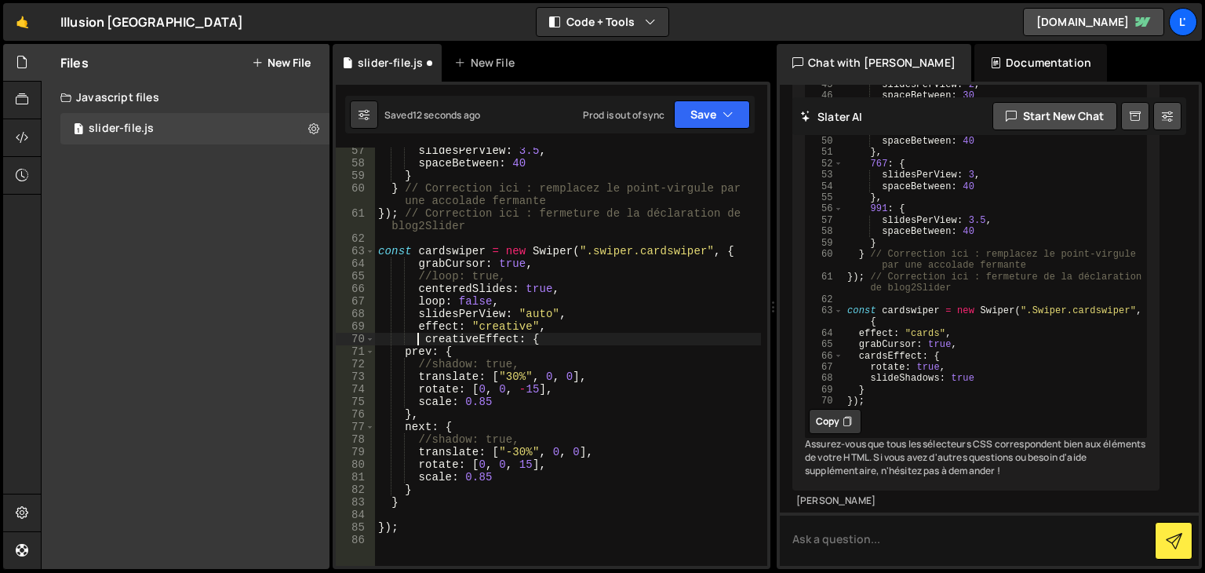
click at [534, 325] on div "slidesPerView : 3.5 , spaceBetween : 40 } } // Correction ici : remplacez le po…" at bounding box center [568, 365] width 386 height 443
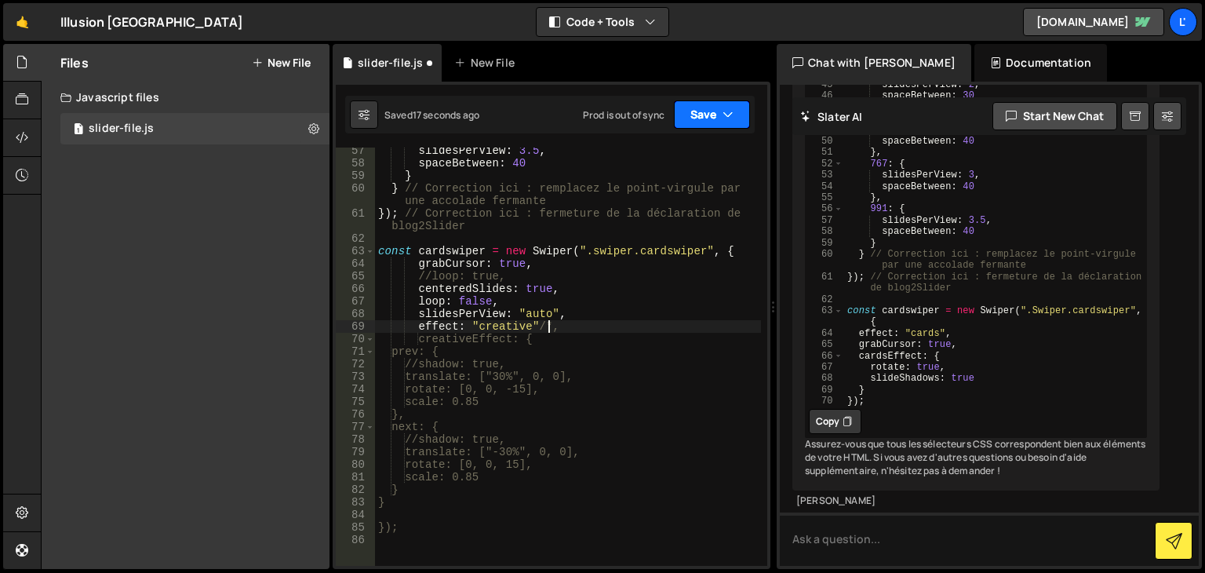
type textarea "effect: "creative"/*,"
click at [699, 111] on button "Save" at bounding box center [712, 114] width 76 height 28
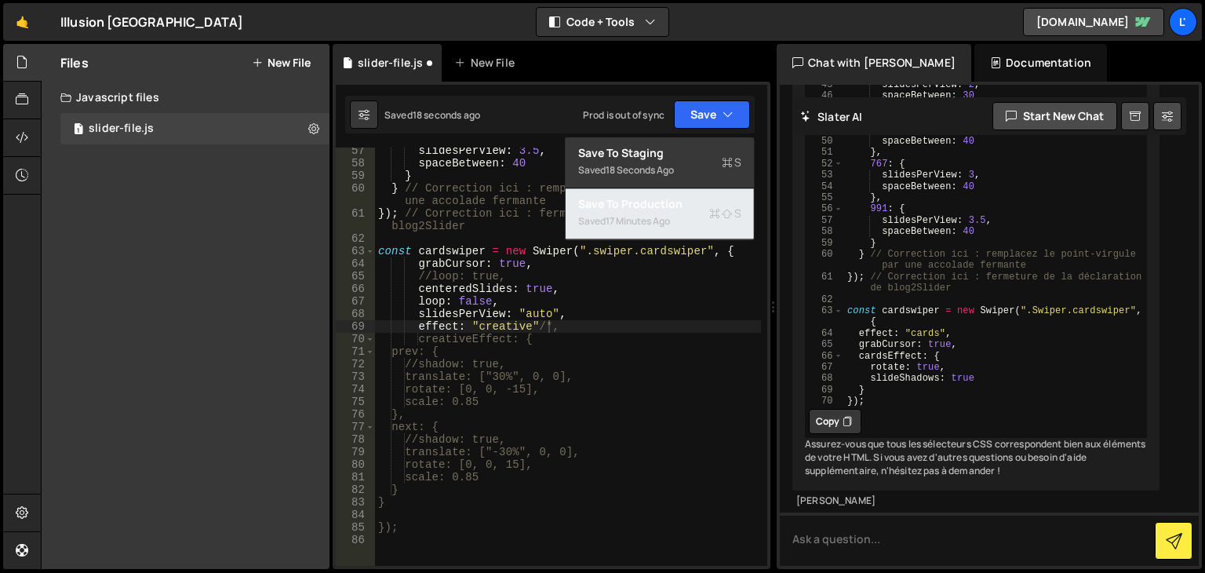
click at [697, 207] on div "Save to Production S" at bounding box center [659, 204] width 163 height 16
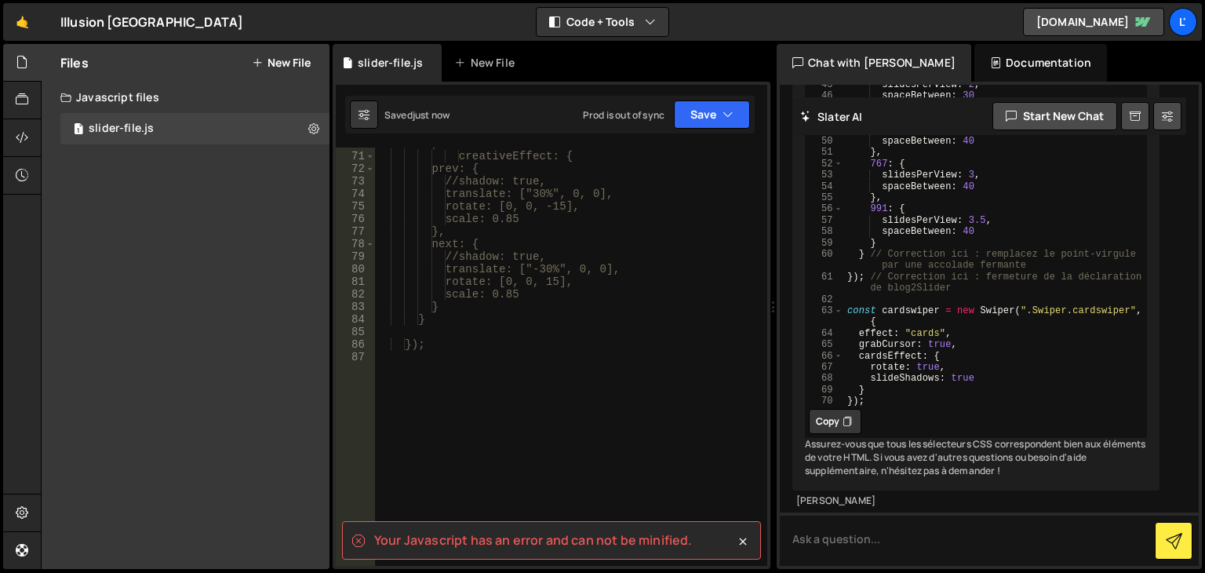
scroll to position [0, 0]
click at [466, 328] on div "/*, creativeEffect: { prev: { //shadow: true, translate: ["30%", 0, 0], rotate:…" at bounding box center [568, 358] width 386 height 443
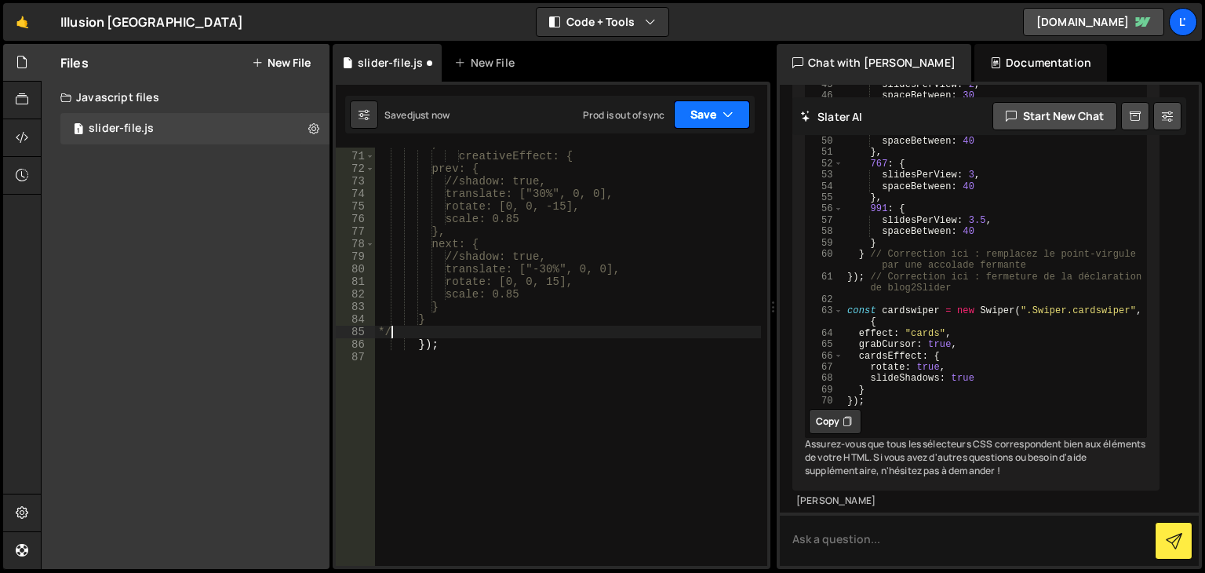
click at [702, 118] on button "Save" at bounding box center [712, 114] width 76 height 28
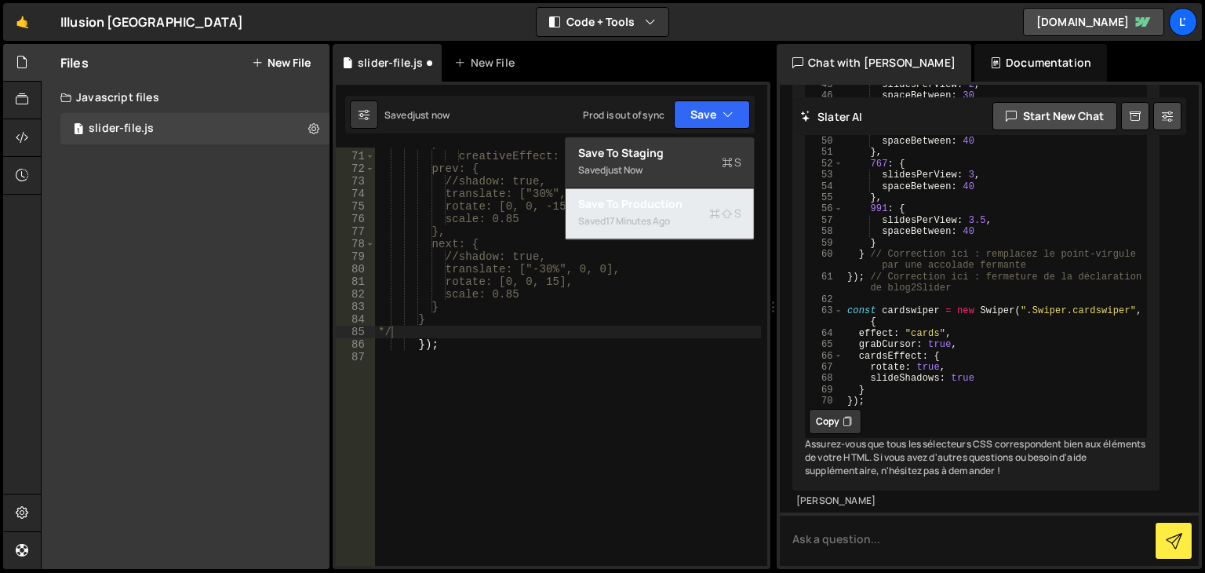
click at [665, 228] on div "Saved 17 minutes ago" at bounding box center [659, 221] width 163 height 19
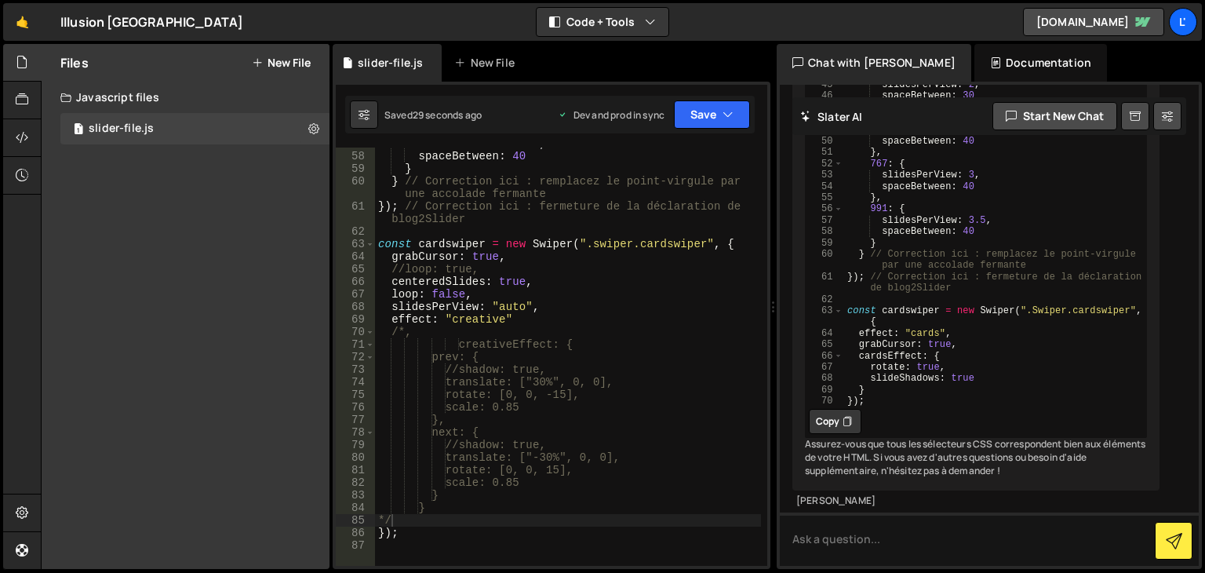
scroll to position [713, 0]
click at [403, 330] on div "slidesPerView : 3.5 , spaceBetween : 40 } } // Correction ici : remplacez le po…" at bounding box center [568, 358] width 386 height 443
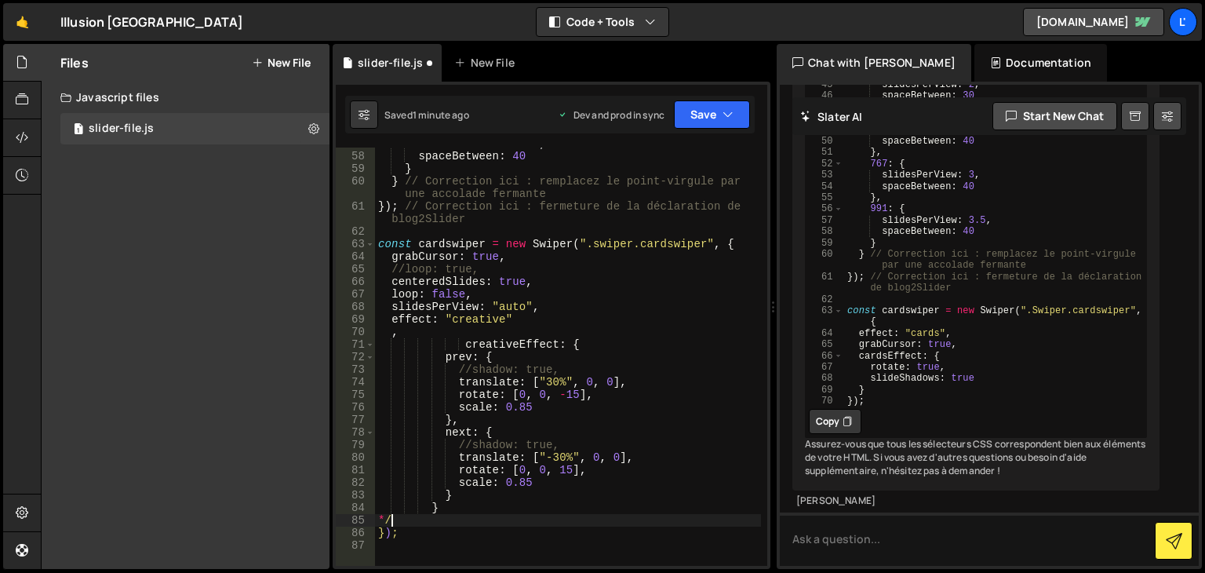
click at [391, 521] on div "slidesPerView : 3.5 , spaceBetween : 40 } } // Correction ici : remplacez le po…" at bounding box center [568, 358] width 386 height 443
type textarea "*"
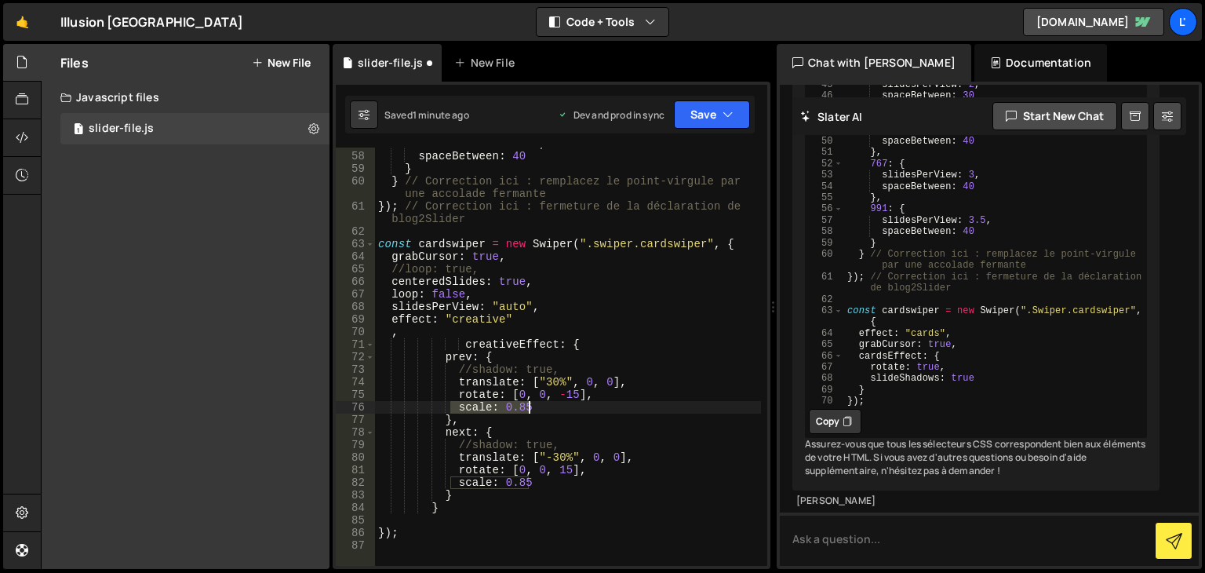
drag, startPoint x: 452, startPoint y: 409, endPoint x: 540, endPoint y: 407, distance: 87.9
click at [540, 407] on div "slidesPerView : 3.5 , spaceBetween : 40 } } // Correction ici : remplacez le po…" at bounding box center [568, 358] width 386 height 443
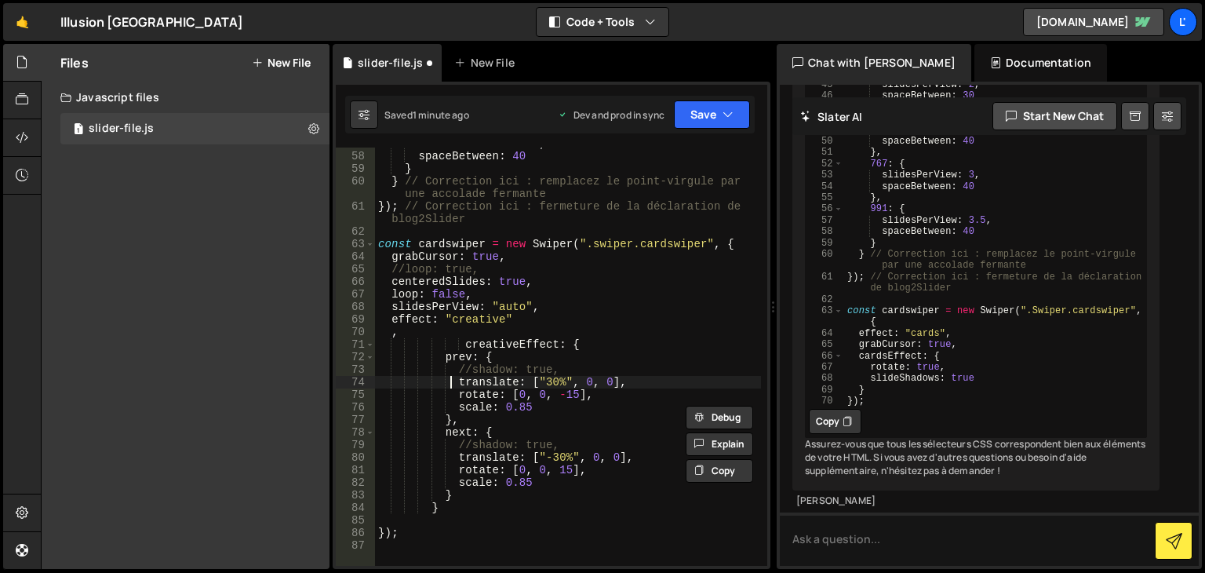
click at [451, 377] on div "slidesPerView : 3.5 , spaceBetween : 40 } } // Correction ici : remplacez le po…" at bounding box center [568, 358] width 386 height 443
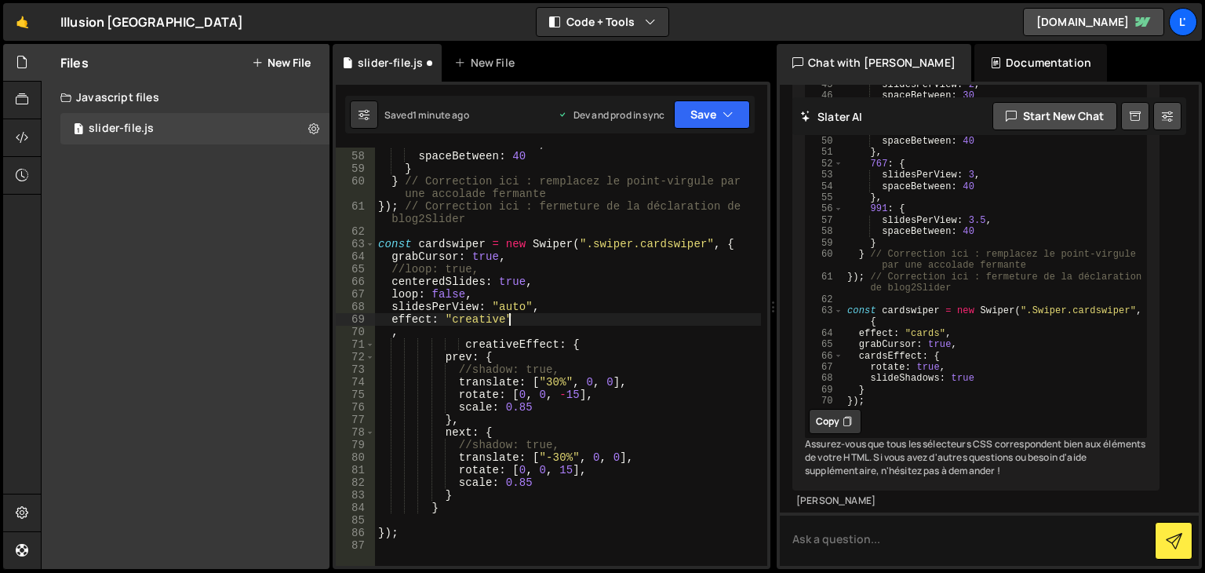
click at [511, 318] on div "slidesPerView : 3.5 , spaceBetween : 40 } } // Correction ici : remplacez le po…" at bounding box center [568, 358] width 386 height 443
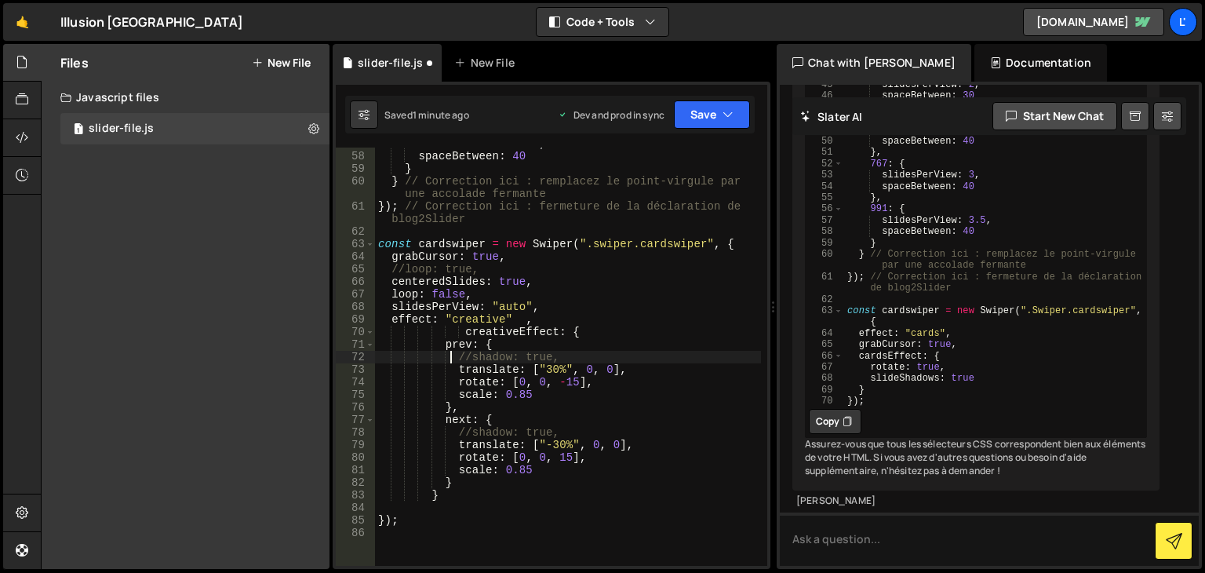
click at [452, 361] on div "slidesPerView : 3.5 , spaceBetween : 40 } } // Correction ici : remplacez le po…" at bounding box center [568, 358] width 386 height 443
click at [472, 410] on div "slidesPerView : 3.5 , spaceBetween : 40 } } // Correction ici : remplacez le po…" at bounding box center [568, 358] width 386 height 443
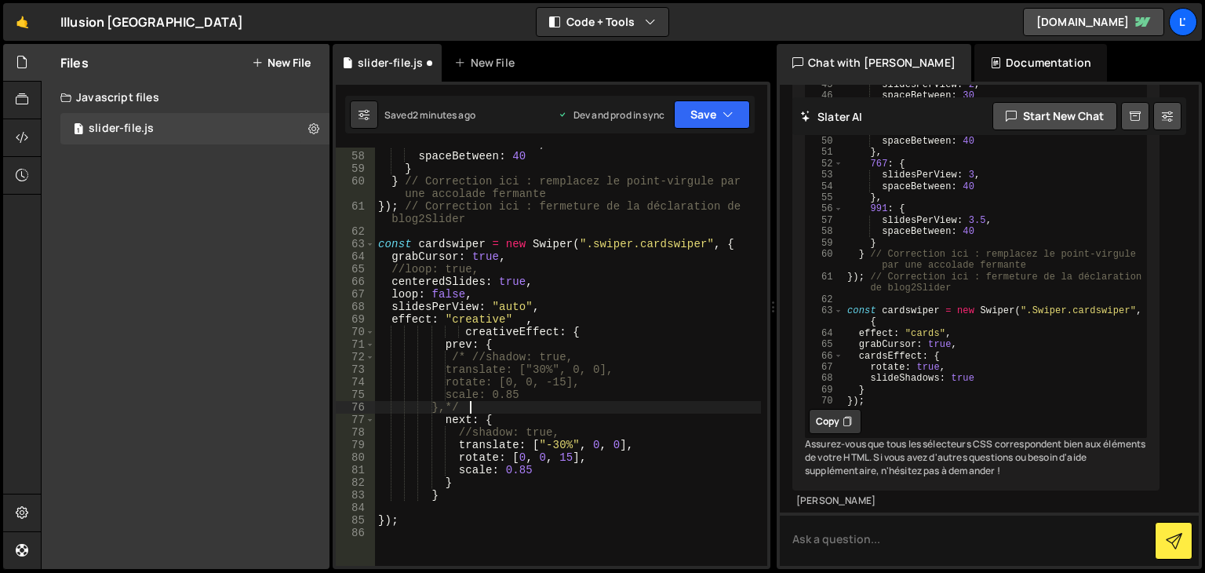
click at [452, 437] on div "slidesPerView : 3.5 , spaceBetween : 40 } } // Correction ici : remplacez le po…" at bounding box center [568, 358] width 386 height 443
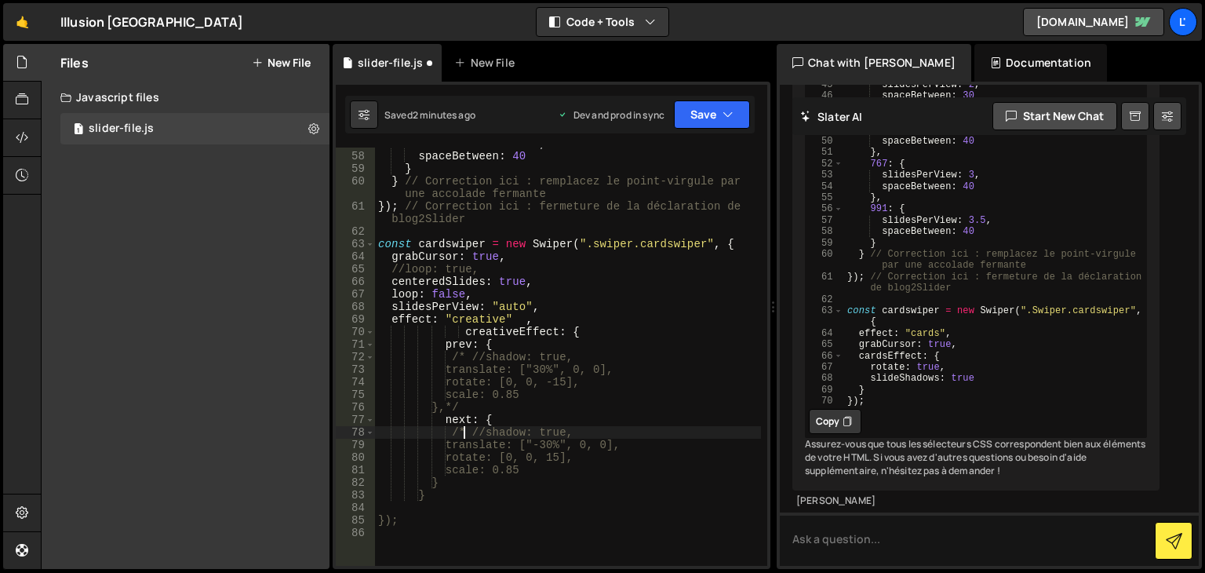
click at [483, 485] on div "slidesPerView : 3.5 , spaceBetween : 40 } } // Correction ici : remplacez le po…" at bounding box center [568, 358] width 386 height 443
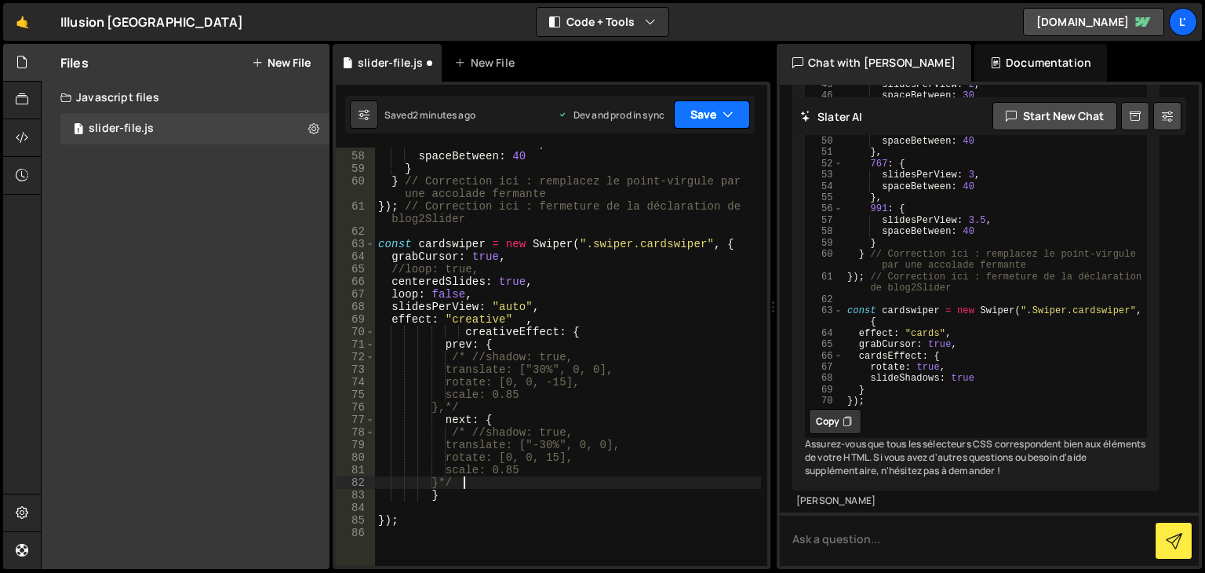
click at [693, 117] on button "Save" at bounding box center [712, 114] width 76 height 28
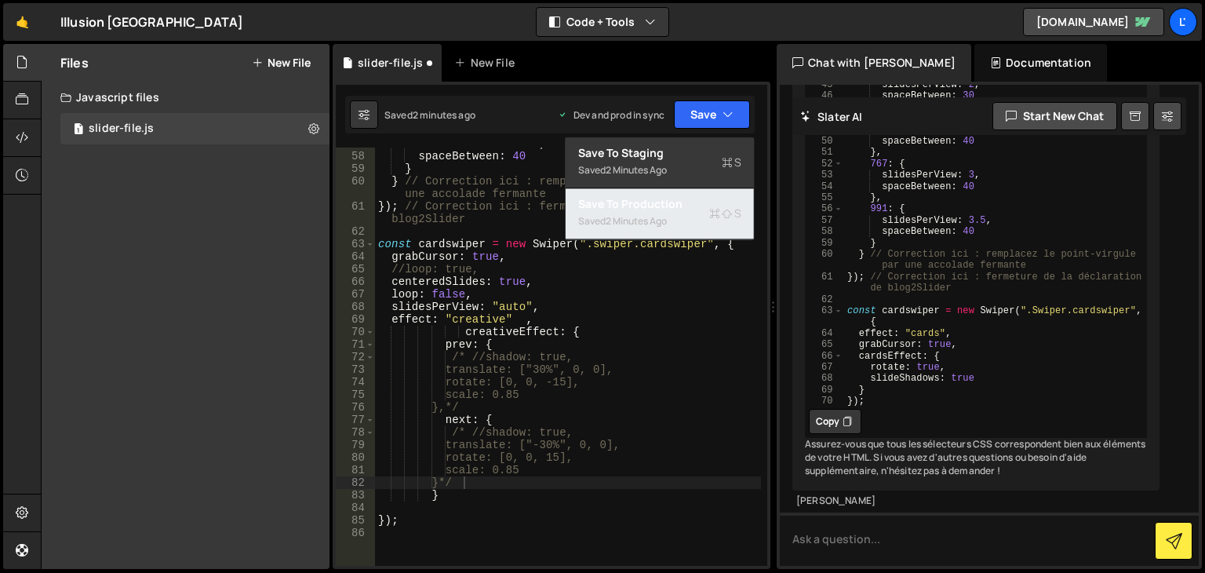
click at [692, 206] on div "Save to Production S" at bounding box center [659, 204] width 163 height 16
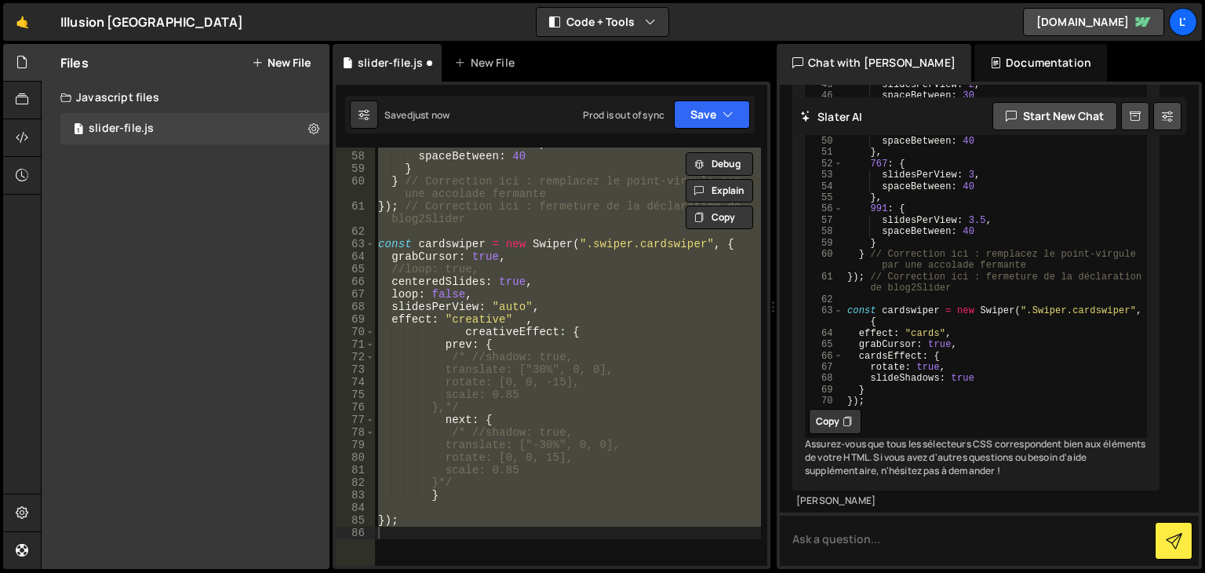
scroll to position [0, 3]
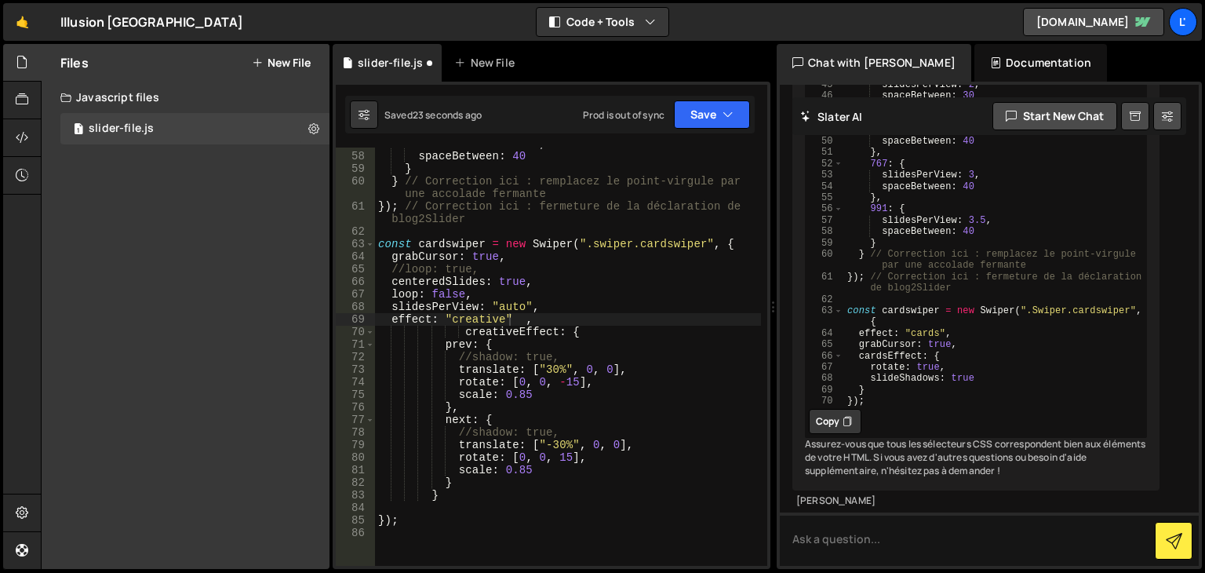
click at [512, 321] on div "slidesPerView : 3.5 , spaceBetween : 40 } } // Correction ici : remplacez le po…" at bounding box center [568, 358] width 386 height 443
click at [558, 367] on div "slidesPerView : 3.5 , spaceBetween : 40 } } // Correction ici : remplacez le po…" at bounding box center [568, 358] width 386 height 443
drag, startPoint x: 574, startPoint y: 380, endPoint x: 558, endPoint y: 380, distance: 16.5
click at [558, 380] on div "slidesPerView : 3.5 , spaceBetween : 40 } } // Correction ici : remplacez le po…" at bounding box center [568, 358] width 386 height 443
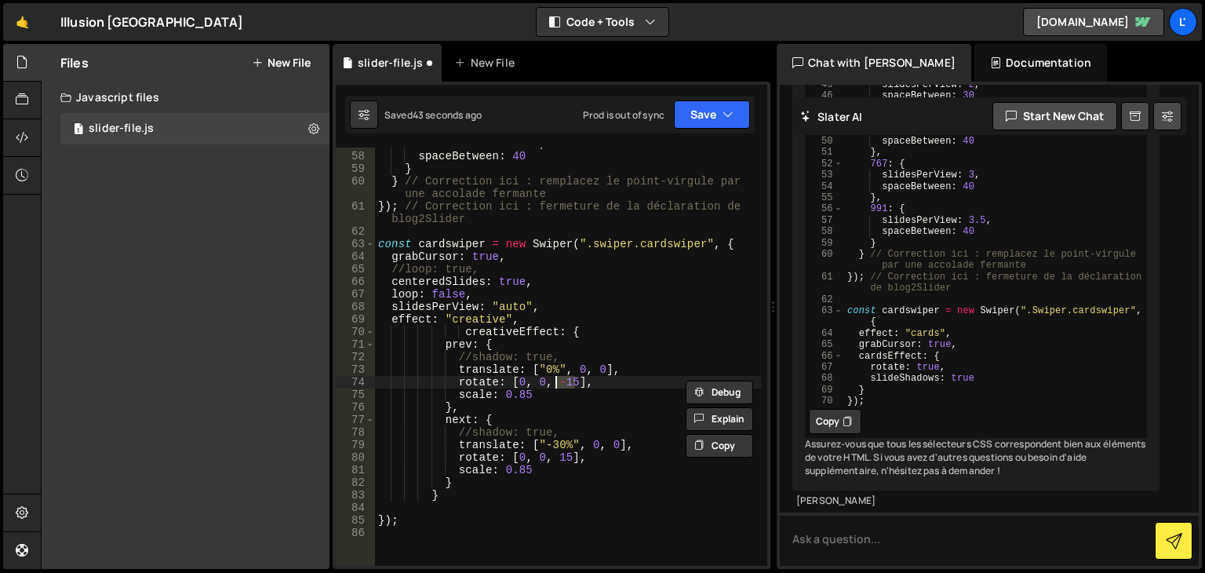
scroll to position [0, 13]
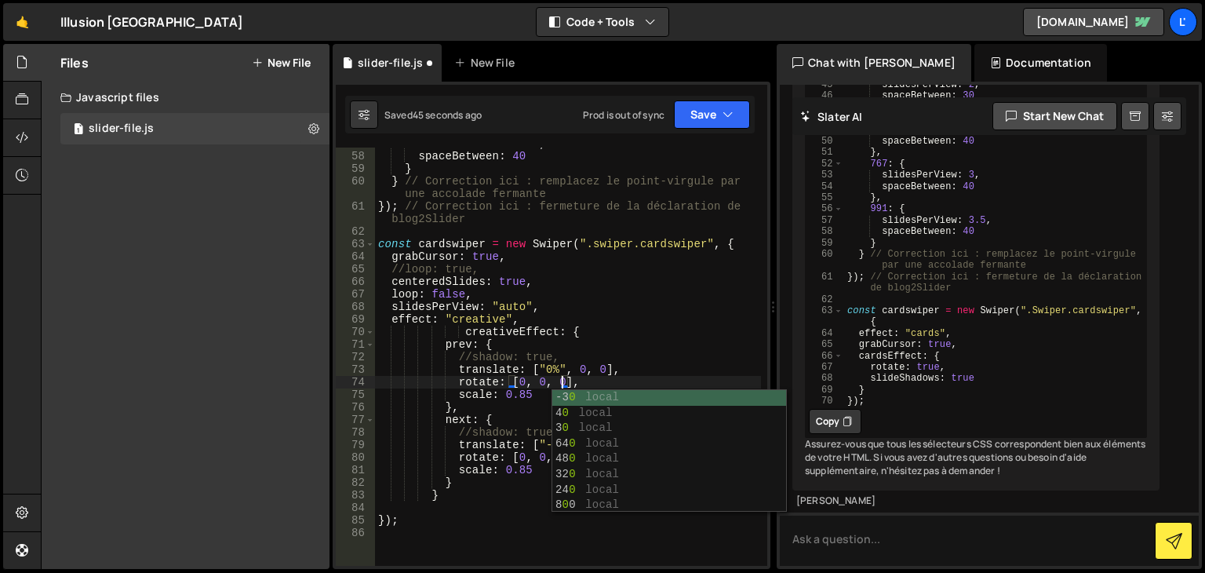
click at [529, 393] on div "slidesPerView : 3.5 , spaceBetween : 40 } } // Correction ici : remplacez le po…" at bounding box center [568, 358] width 386 height 443
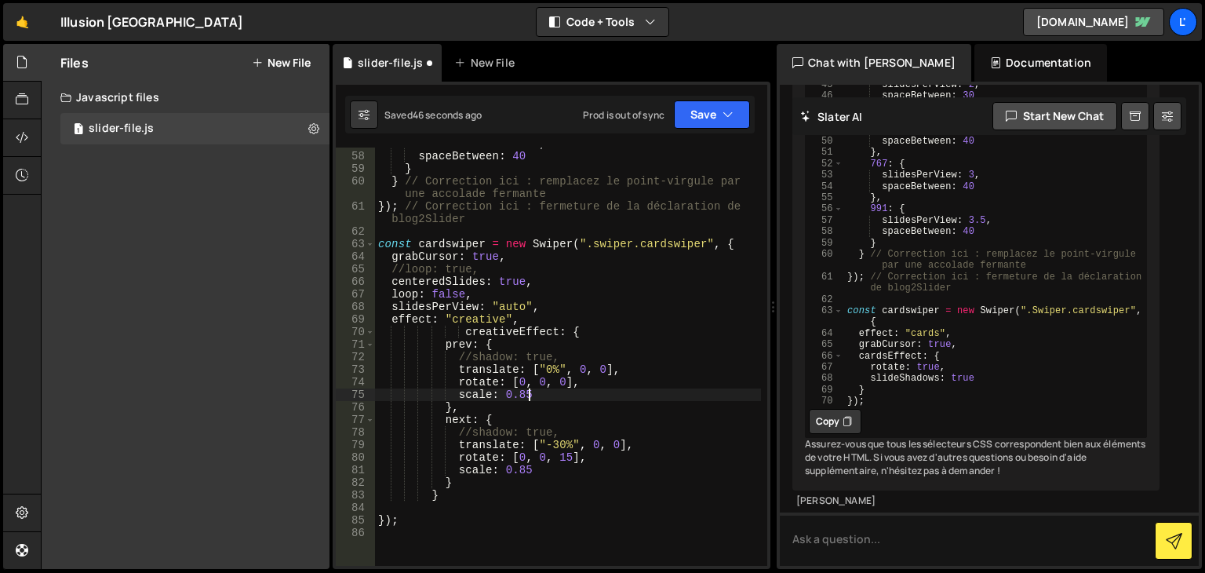
scroll to position [0, 9]
click at [558, 446] on div "slidesPerView : 3.5 , spaceBetween : 40 } } // Correction ici : remplacez le po…" at bounding box center [568, 358] width 386 height 443
drag, startPoint x: 568, startPoint y: 457, endPoint x: 556, endPoint y: 456, distance: 11.9
click at [556, 456] on div "slidesPerView : 3.5 , spaceBetween : 40 } } // Correction ici : remplacez le po…" at bounding box center [568, 358] width 386 height 443
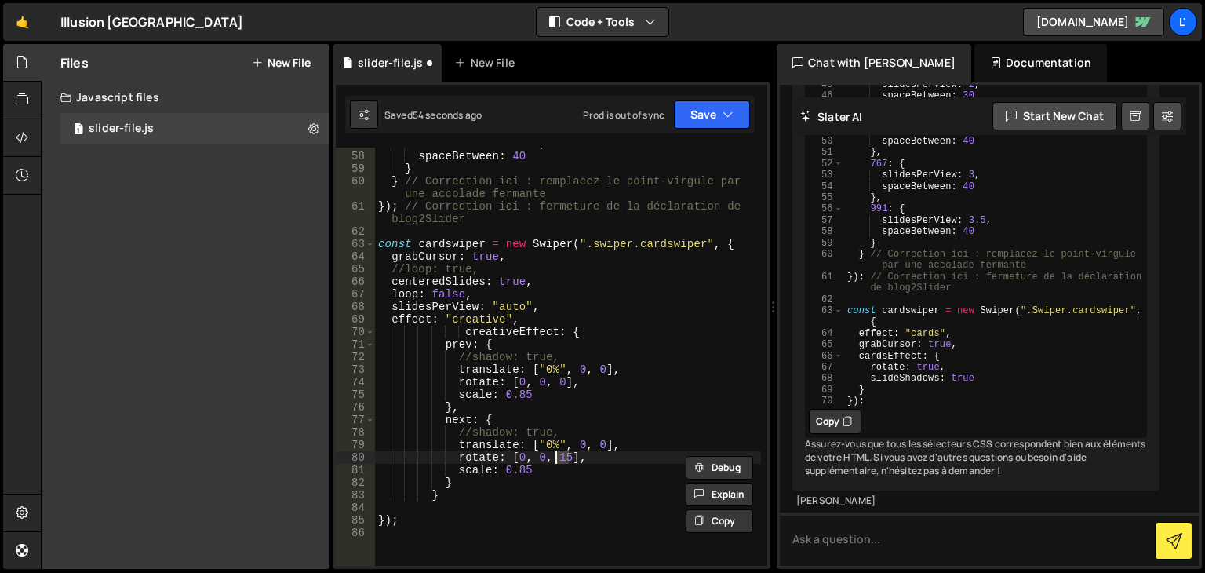
scroll to position [0, 13]
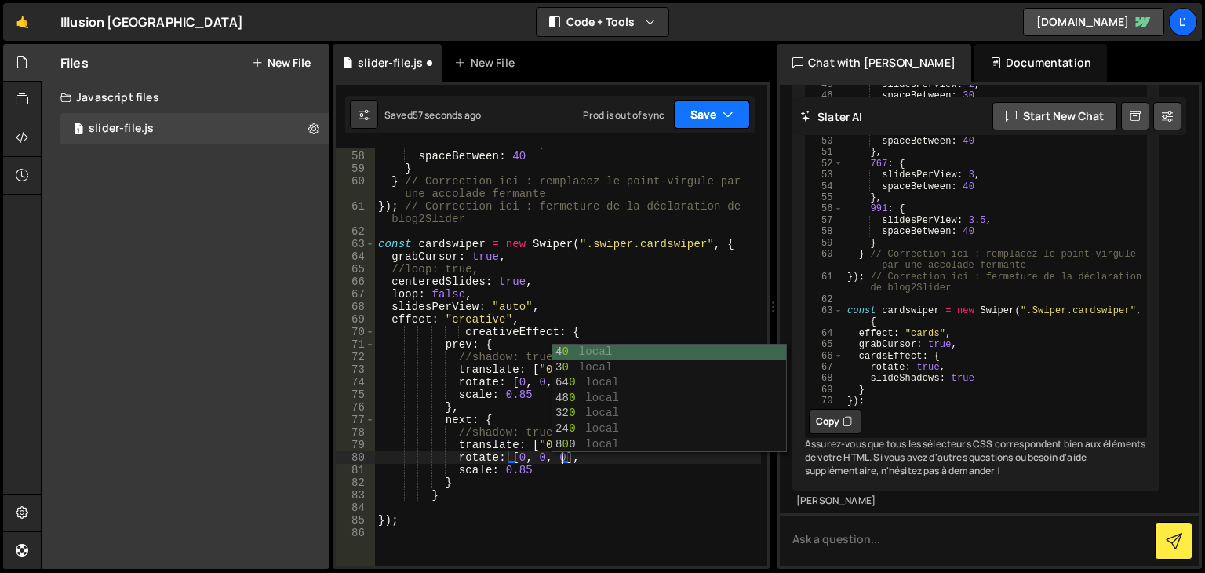
click at [725, 116] on icon "button" at bounding box center [727, 115] width 11 height 16
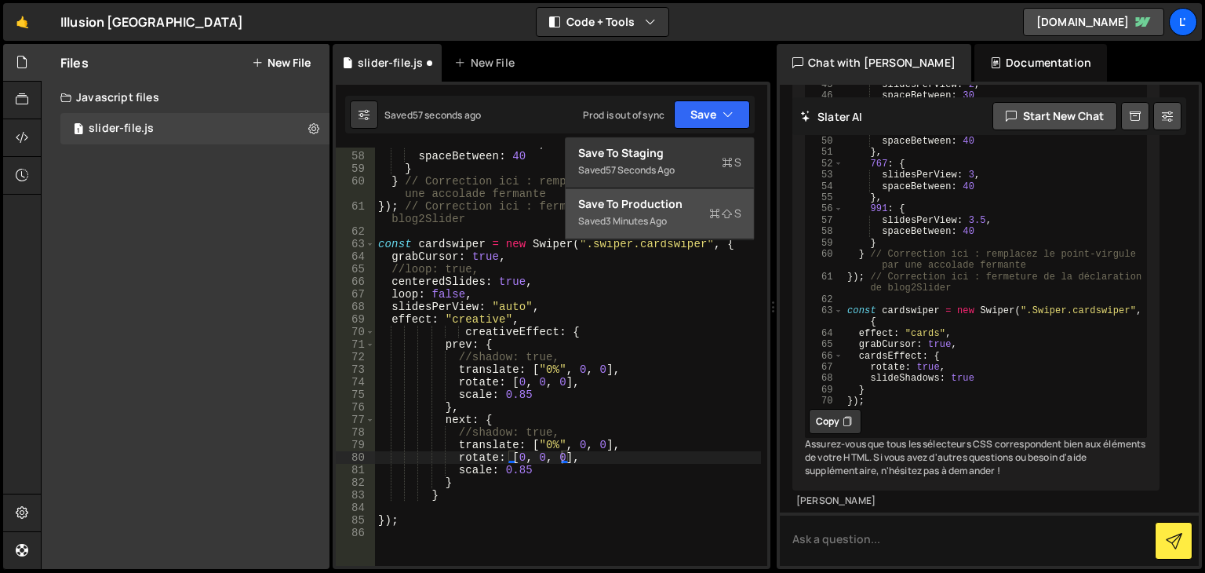
click at [715, 198] on div "Save to Production S" at bounding box center [659, 204] width 163 height 16
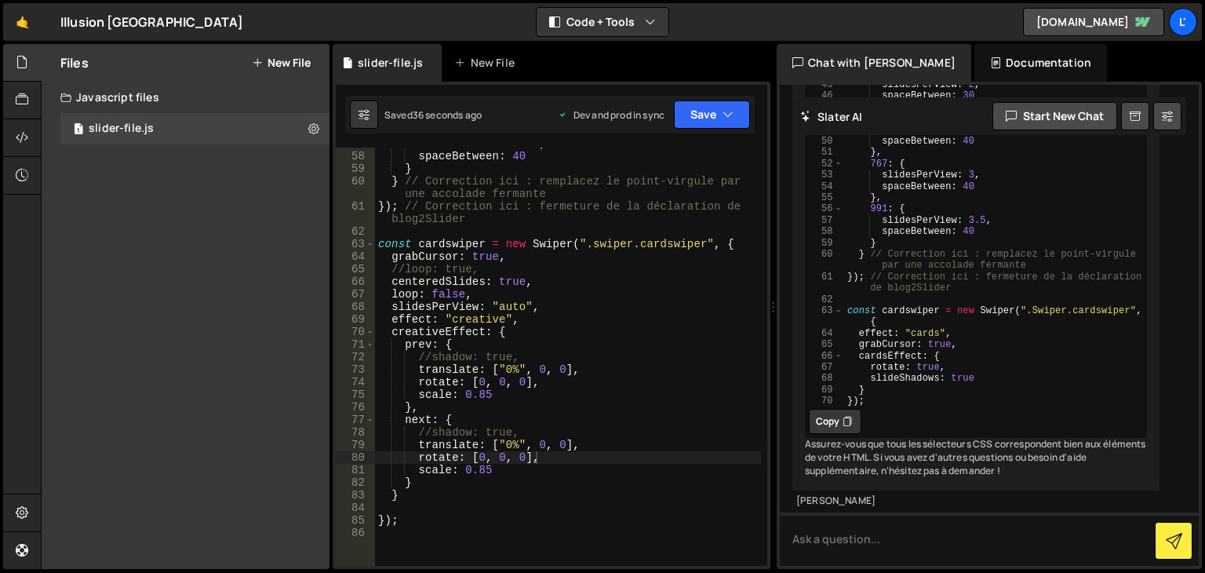
scroll to position [0, 5]
click at [405, 267] on div "slidesPerView : 3.5 , spaceBetween : 40 } } // Correction ici : remplacez le po…" at bounding box center [568, 358] width 386 height 443
type textarea "loop: true,"
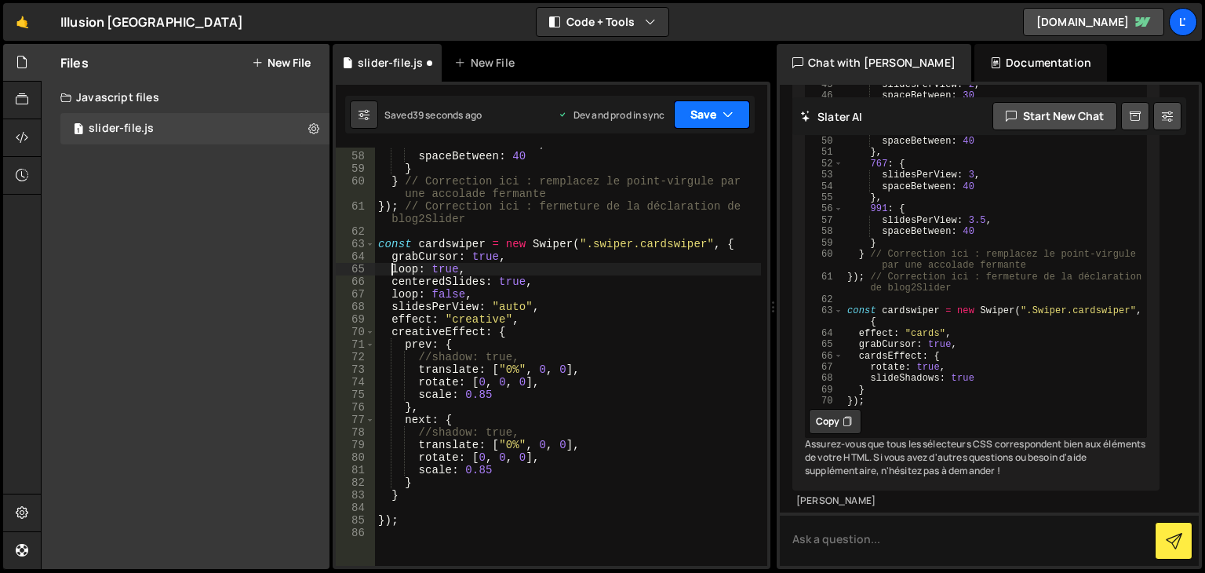
click at [720, 115] on button "Save" at bounding box center [712, 114] width 76 height 28
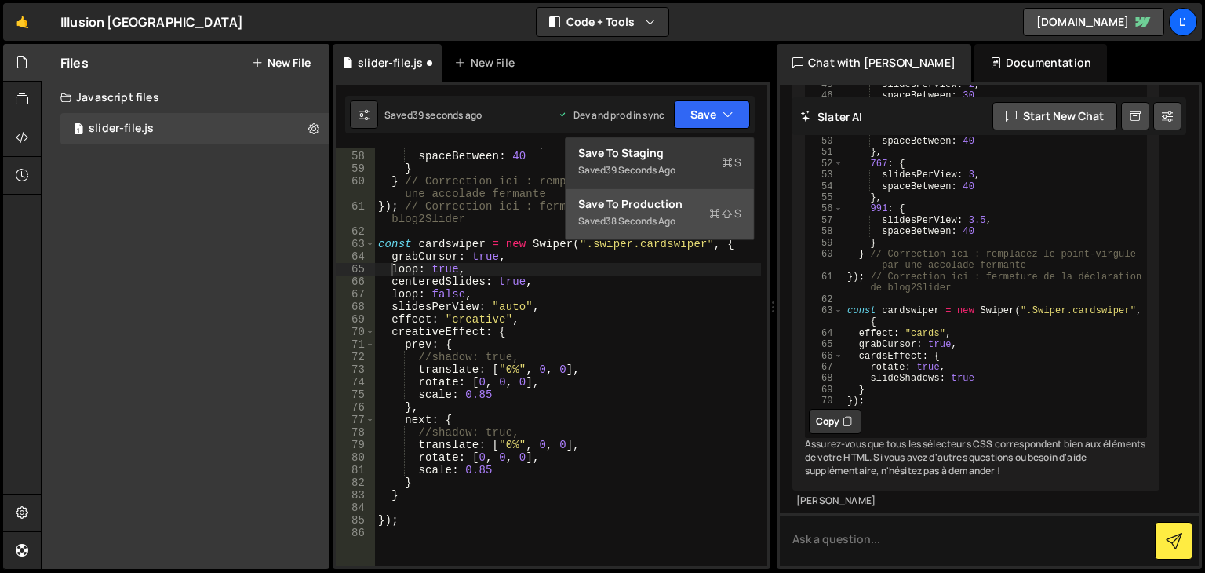
click at [725, 211] on icon at bounding box center [727, 214] width 11 height 16
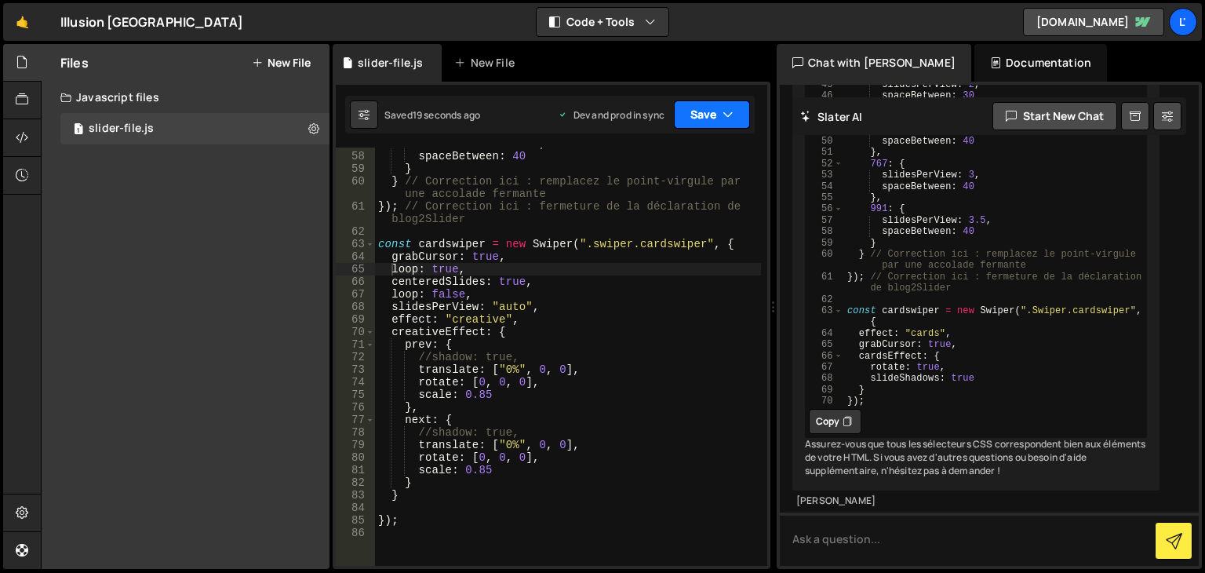
click at [689, 105] on button "Save" at bounding box center [712, 114] width 76 height 28
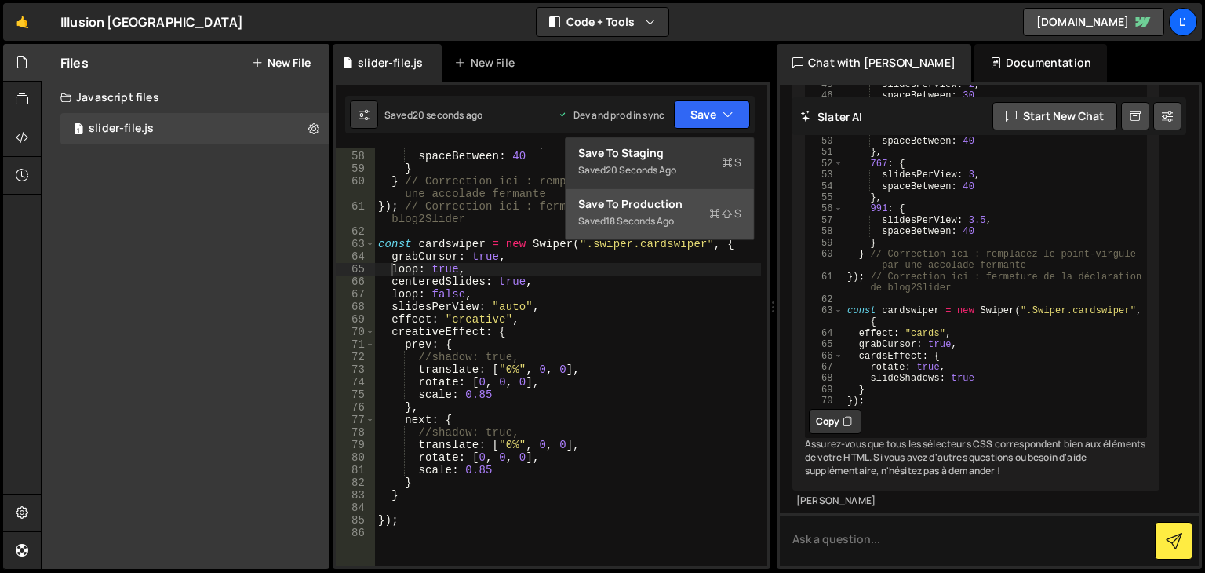
click at [643, 220] on div "18 seconds ago" at bounding box center [640, 220] width 68 height 13
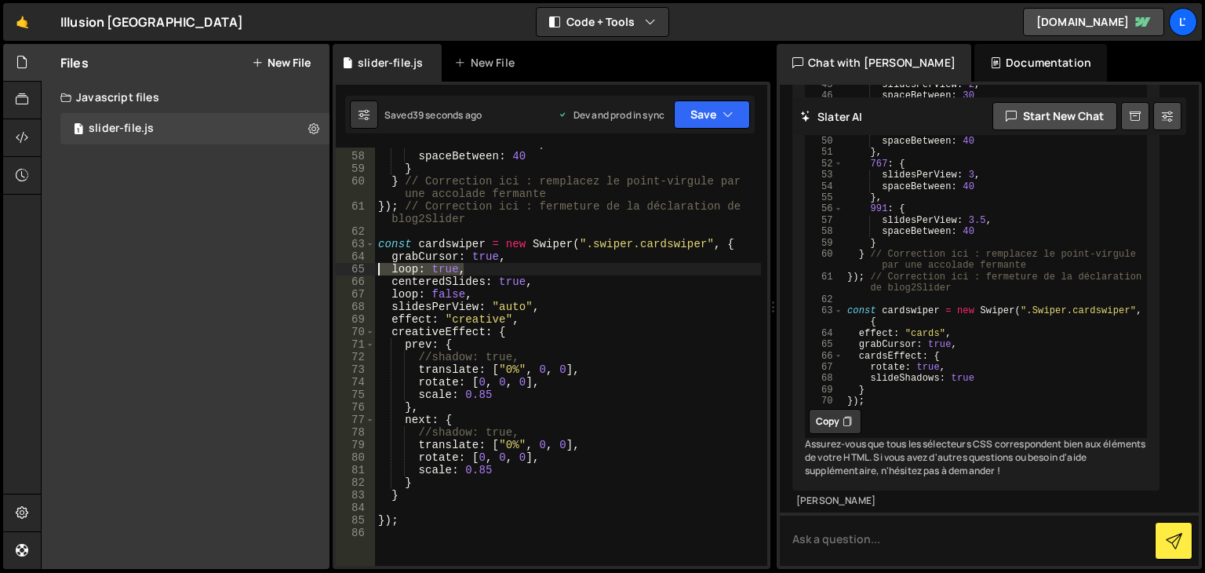
drag, startPoint x: 464, startPoint y: 274, endPoint x: 378, endPoint y: 266, distance: 86.6
click at [378, 266] on div "slidesPerView : 3.5 , spaceBetween : 40 } } // Correction ici : remplacez le po…" at bounding box center [568, 358] width 386 height 443
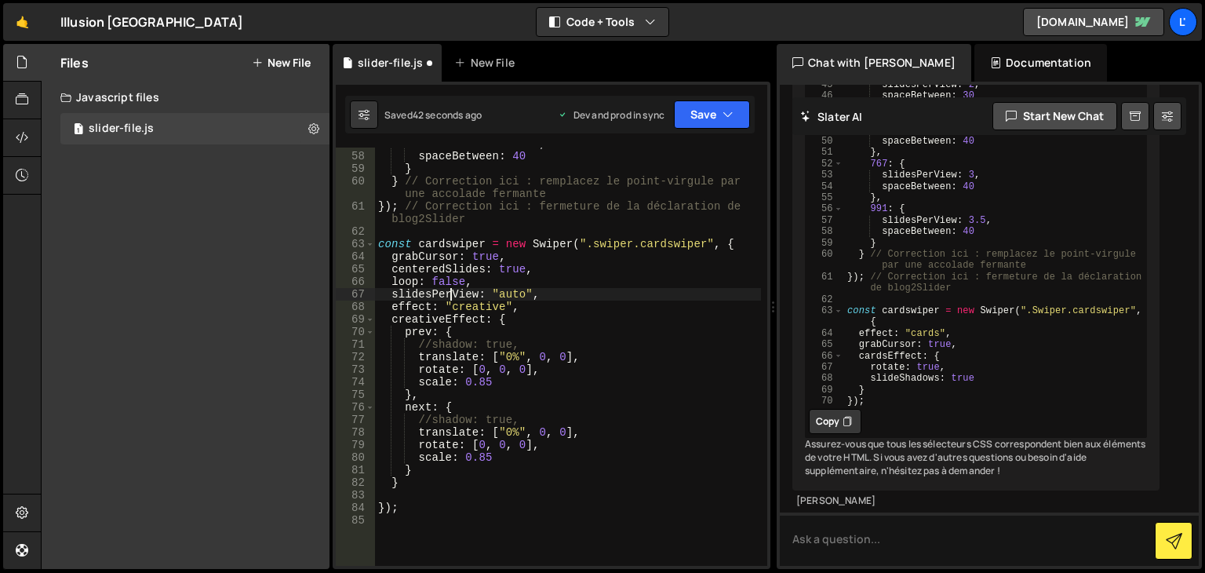
click at [447, 288] on div "slidesPerView : 3.5 , spaceBetween : 40 } } // Correction ici : remplacez le po…" at bounding box center [568, 358] width 386 height 443
click at [445, 284] on div "slidesPerView : 3.5 , spaceBetween : 40 } } // Correction ici : remplacez le po…" at bounding box center [568, 358] width 386 height 443
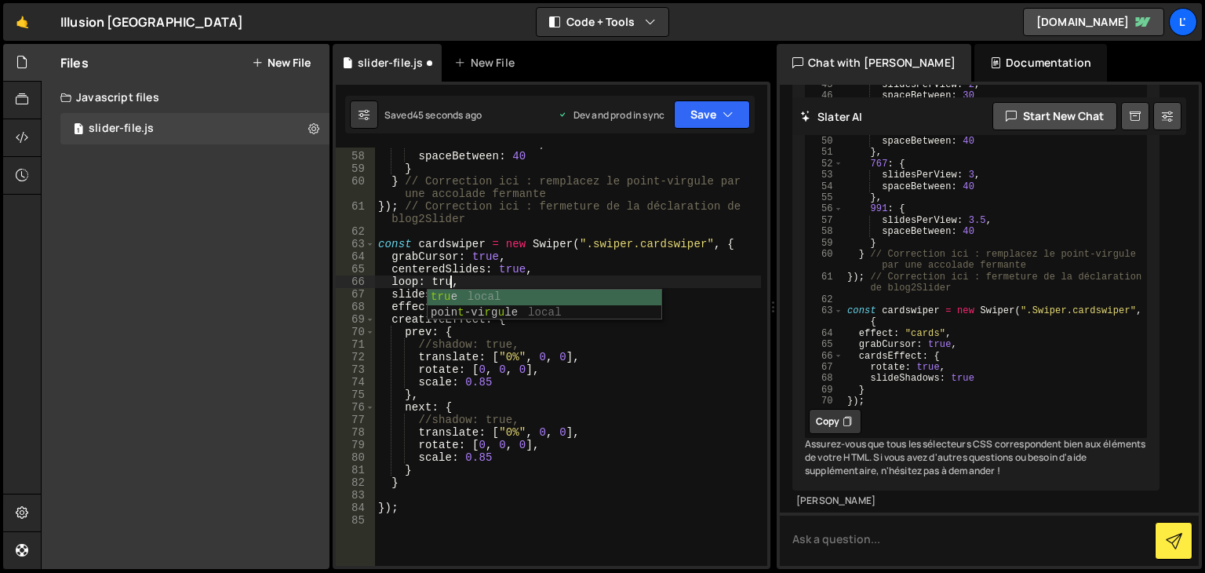
scroll to position [0, 5]
click at [723, 122] on button "Save" at bounding box center [712, 114] width 76 height 28
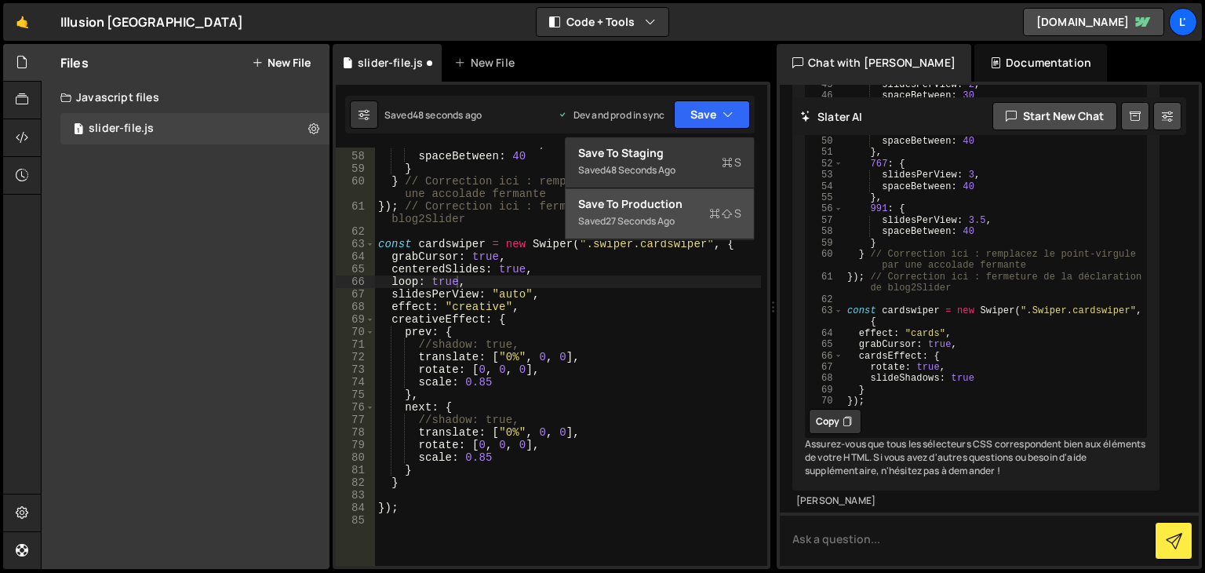
click at [693, 209] on div "Save to Production S" at bounding box center [659, 204] width 163 height 16
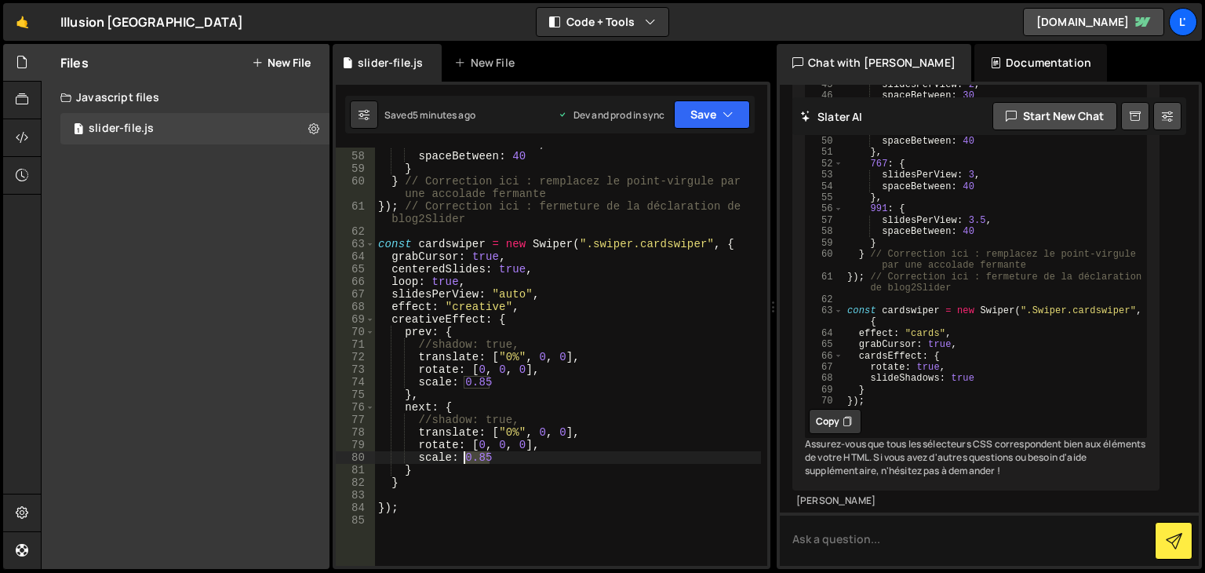
drag, startPoint x: 493, startPoint y: 459, endPoint x: 462, endPoint y: 459, distance: 30.6
click at [462, 459] on div "slidesPerView : 3.5 , spaceBetween : 40 } } // Correction ici : remplacez le po…" at bounding box center [568, 358] width 386 height 443
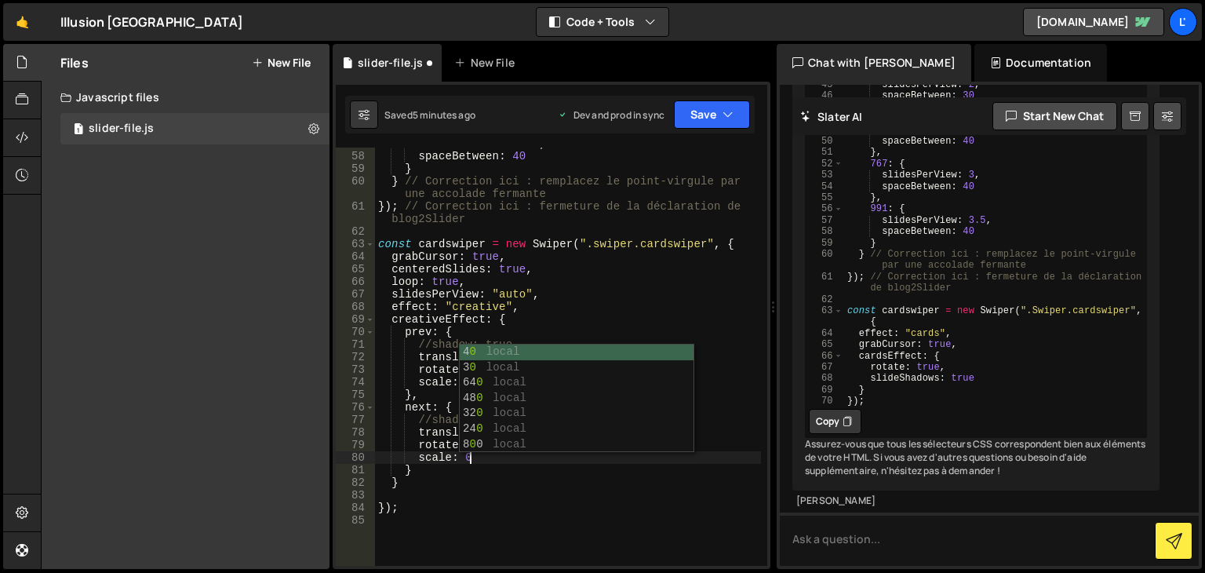
scroll to position [0, 5]
click at [530, 264] on div "slidesPerView : 3.5 , spaceBetween : 40 } } // Correction ici : remplacez le po…" at bounding box center [568, 358] width 386 height 443
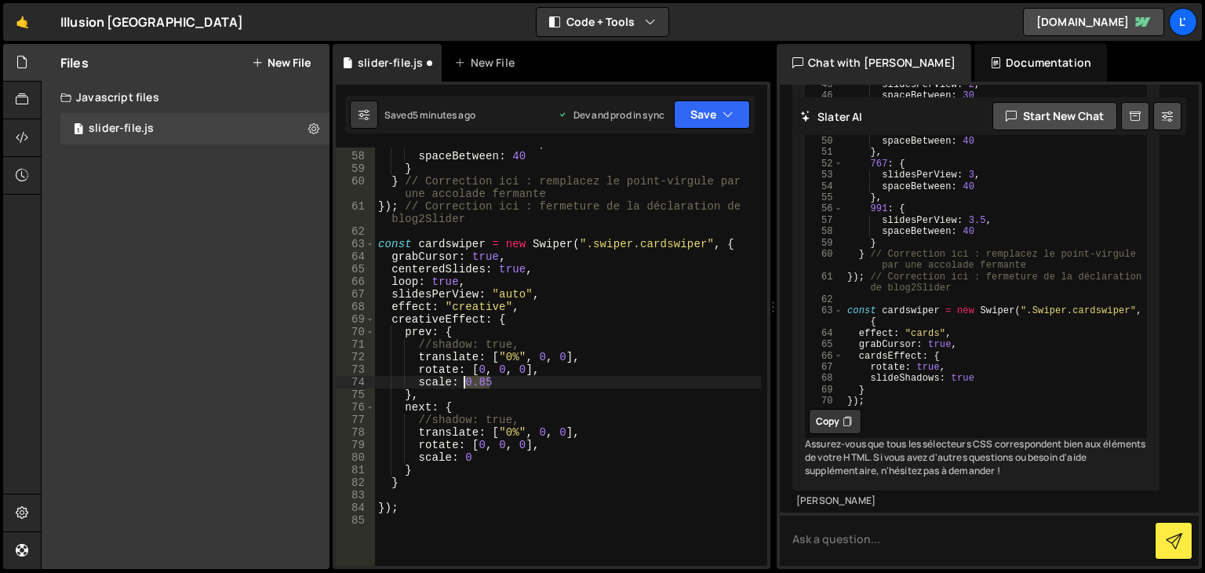
drag, startPoint x: 493, startPoint y: 387, endPoint x: 464, endPoint y: 382, distance: 29.4
click at [464, 382] on div "slidesPerView : 3.5 , spaceBetween : 40 } } // Correction ici : remplacez le po…" at bounding box center [568, 358] width 386 height 443
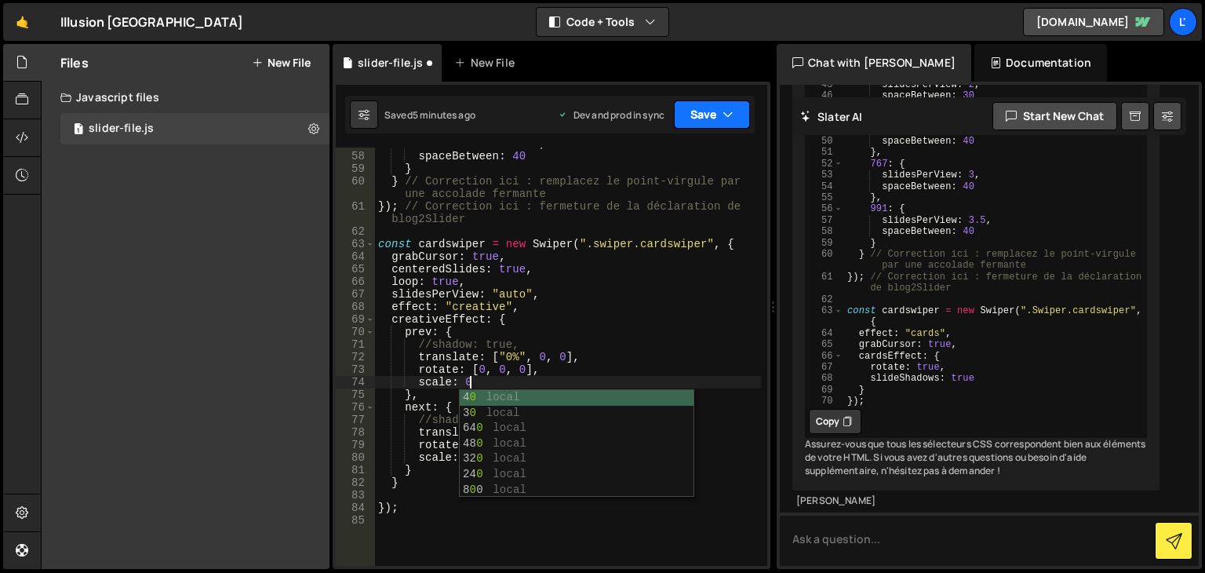
click at [705, 122] on button "Save" at bounding box center [712, 114] width 76 height 28
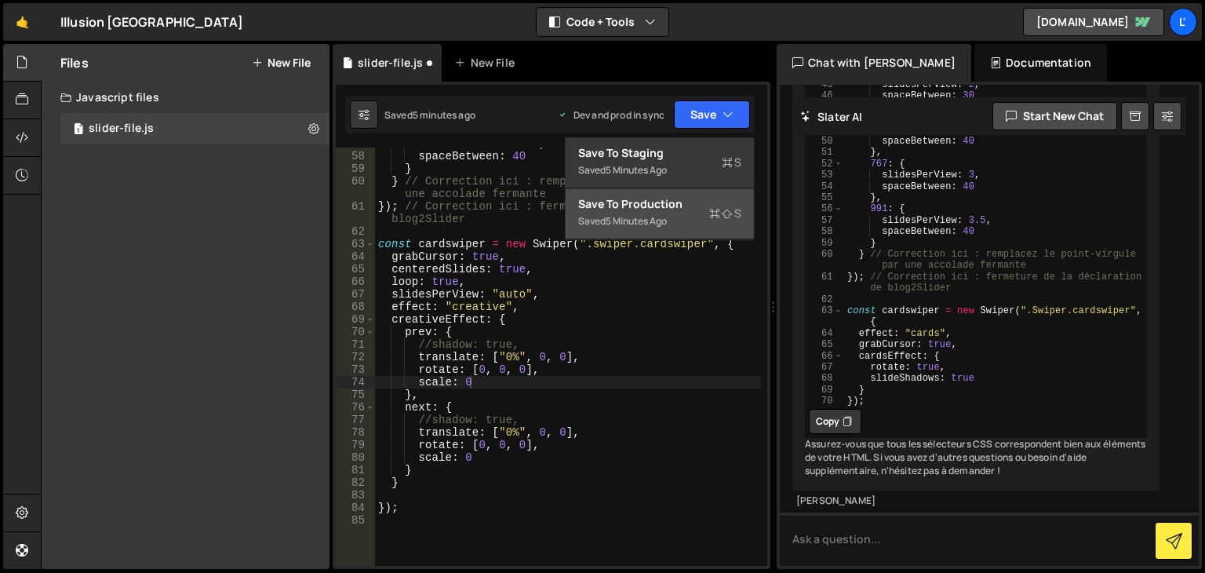
click at [664, 206] on div "Save to Production S" at bounding box center [659, 204] width 163 height 16
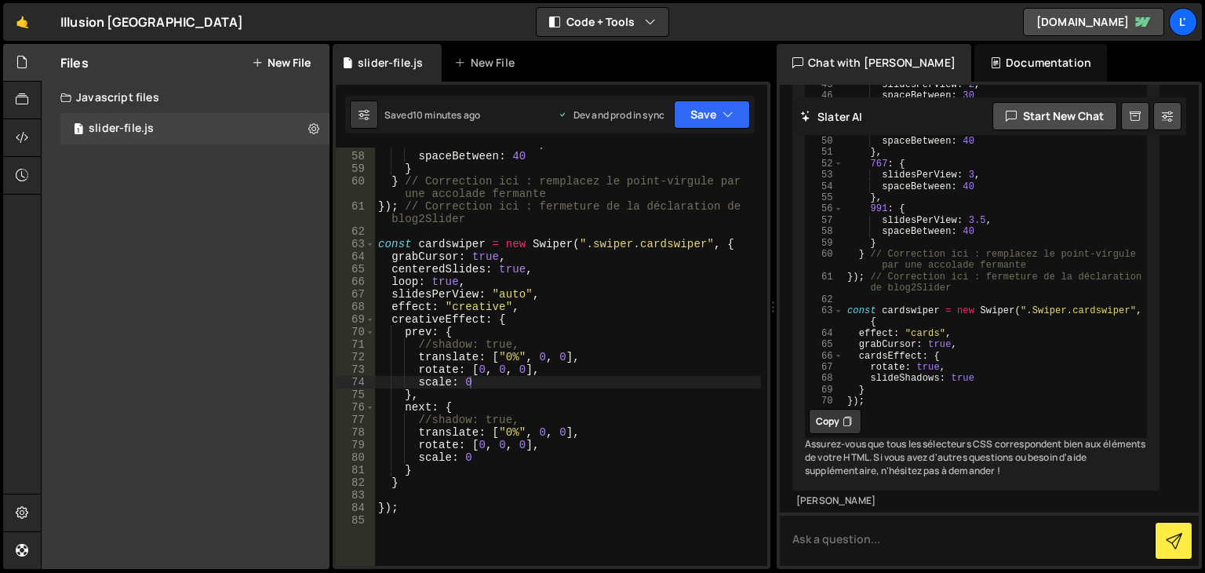
click at [469, 460] on div "slidesPerView : 3.5 , spaceBetween : 40 } } // Correction ici : remplacez le po…" at bounding box center [568, 358] width 386 height 443
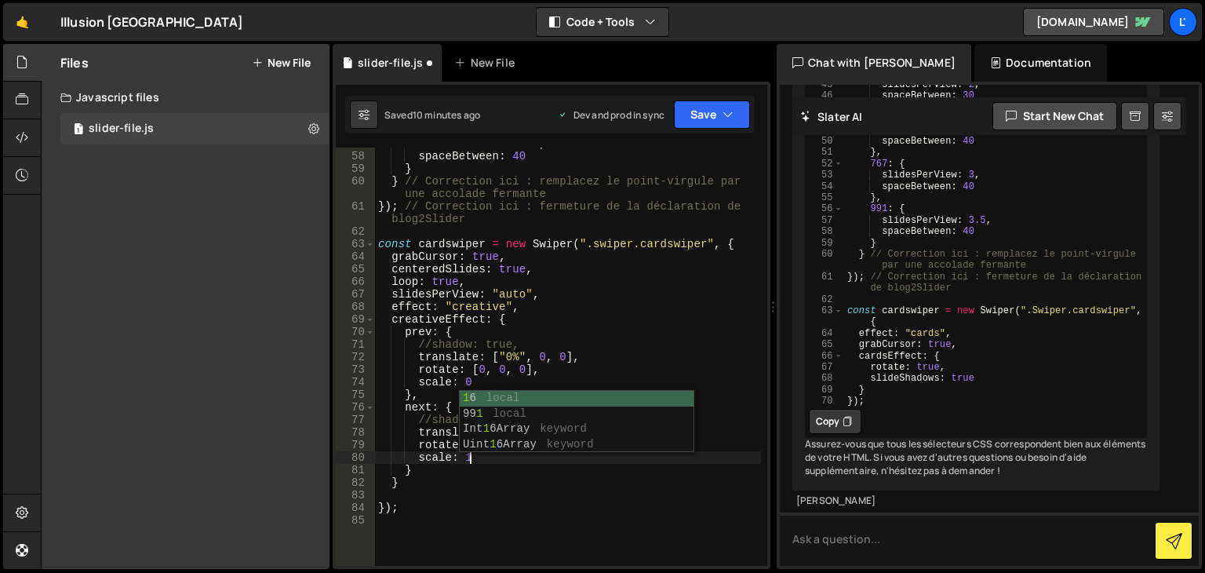
click at [533, 355] on div "slidesPerView : 3.5 , spaceBetween : 40 } } // Correction ici : remplacez le po…" at bounding box center [568, 358] width 386 height 443
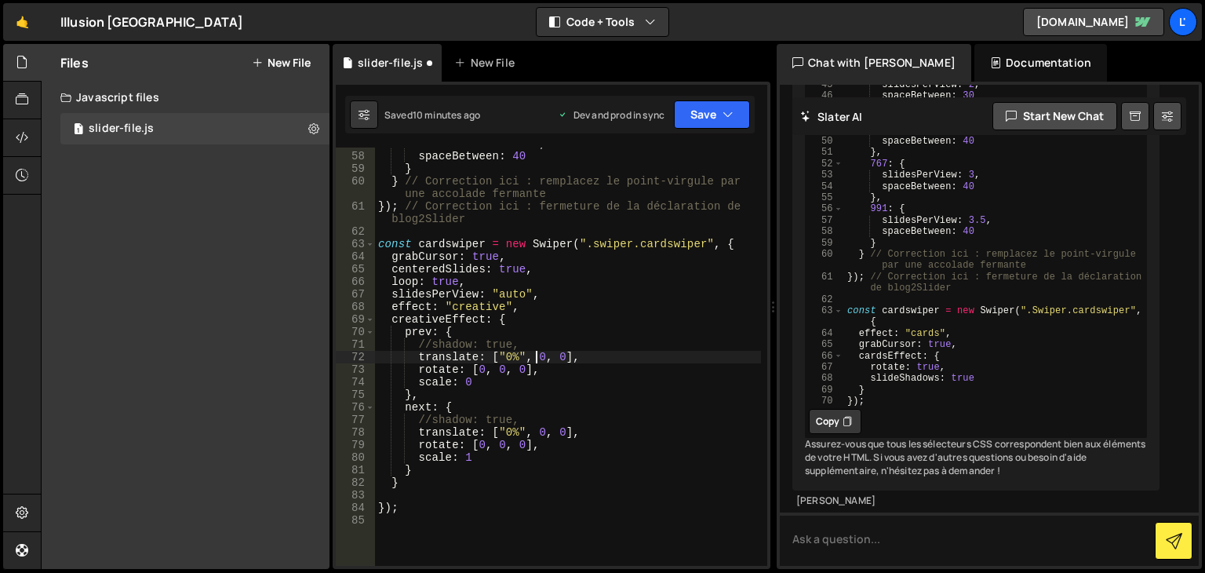
click at [470, 384] on div "slidesPerView : 3.5 , spaceBetween : 40 } } // Correction ici : remplacez le po…" at bounding box center [568, 358] width 386 height 443
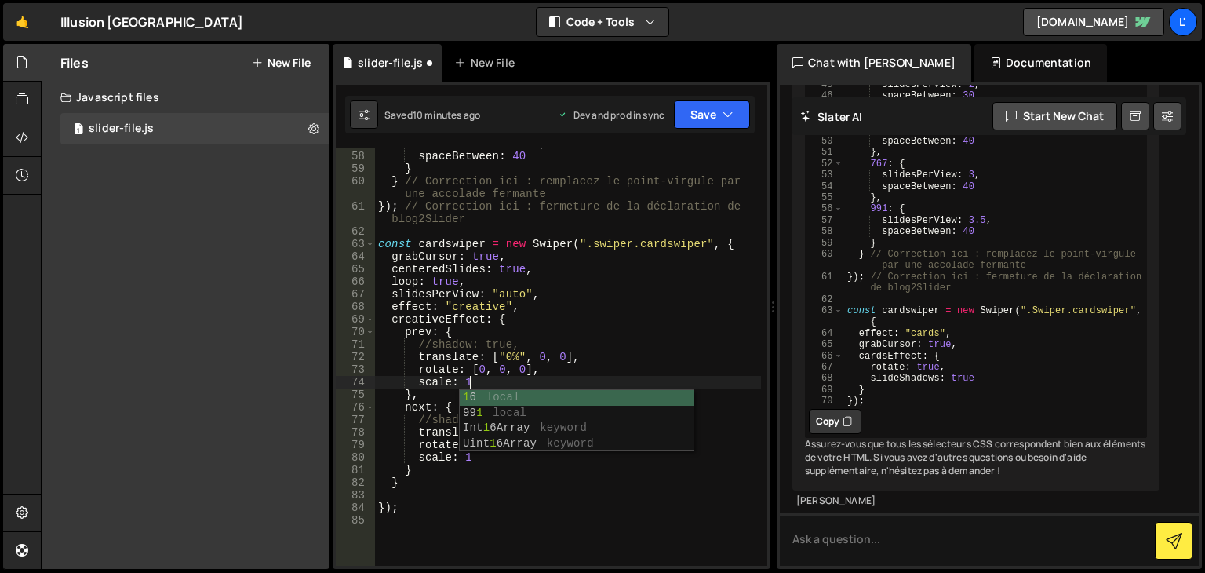
drag, startPoint x: 700, startPoint y: 255, endPoint x: 702, endPoint y: 241, distance: 14.3
click at [702, 247] on div "slidesPerView : 3.5 , spaceBetween : 40 } } // Correction ici : remplacez le po…" at bounding box center [568, 358] width 386 height 443
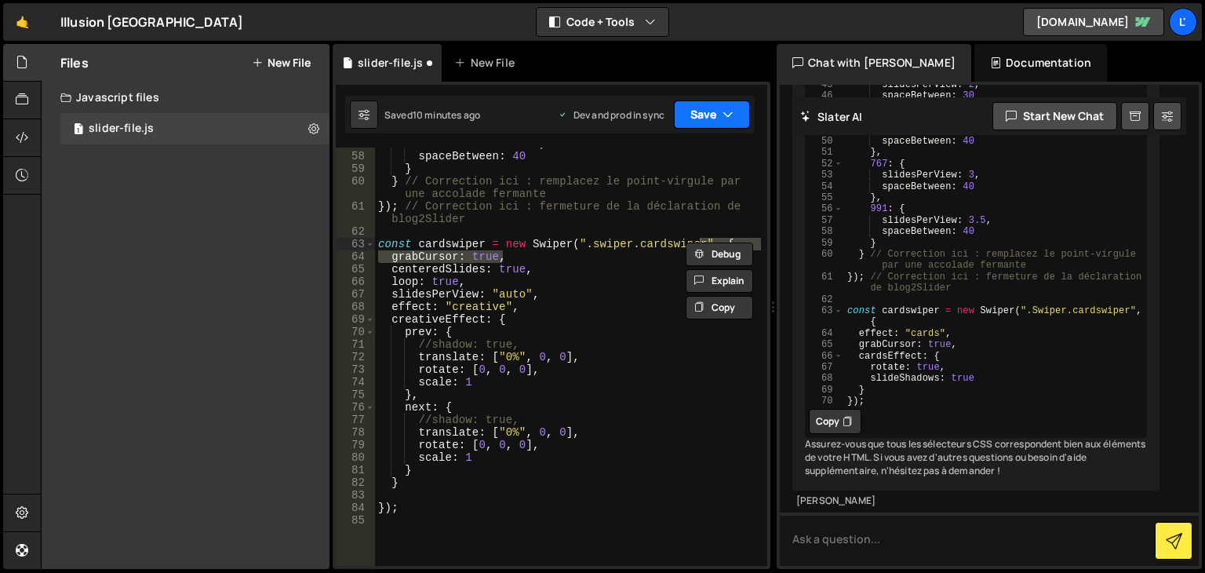
click at [708, 121] on button "Save" at bounding box center [712, 114] width 76 height 28
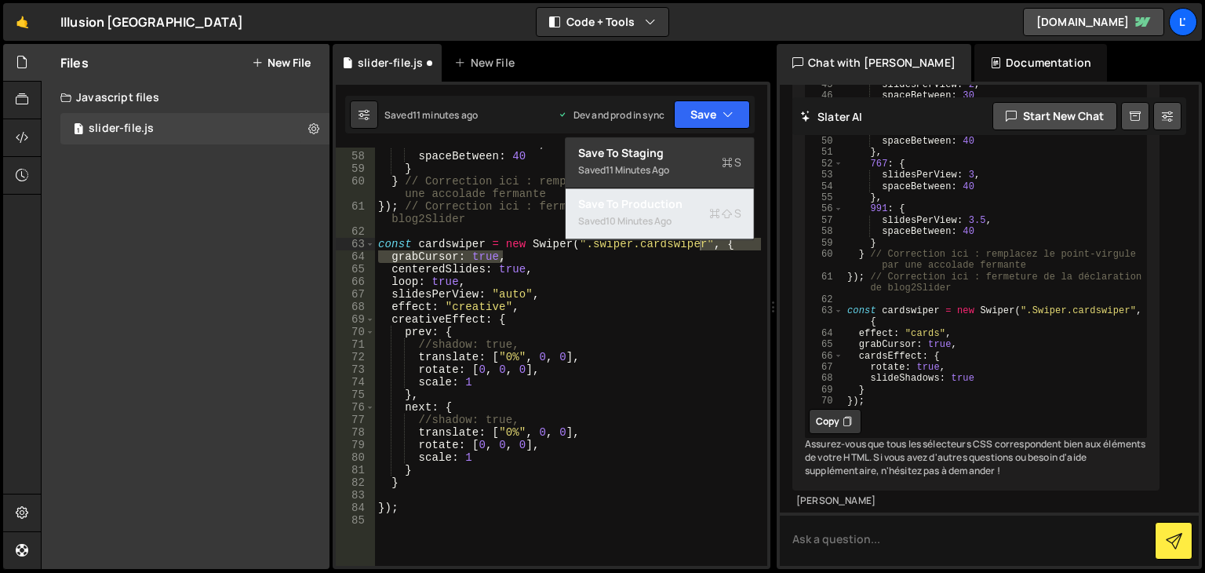
click at [671, 219] on div "10 minutes ago" at bounding box center [639, 220] width 66 height 13
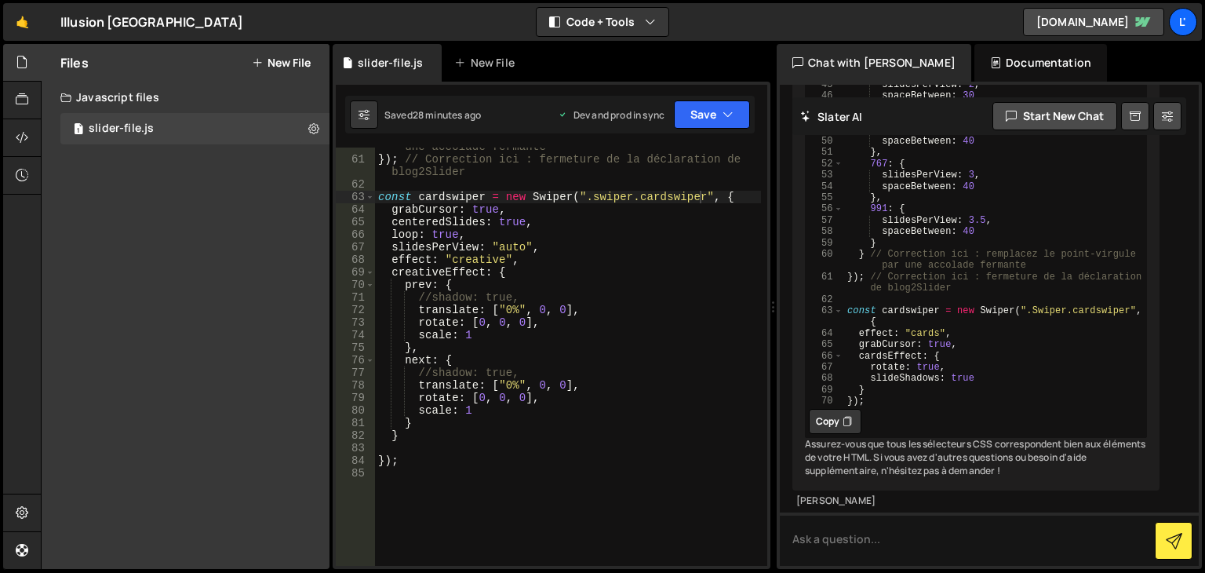
scroll to position [760, 0]
click at [510, 309] on div "} // Correction ici : remplacez le point-virgule par une accolade fermante }) ;…" at bounding box center [568, 356] width 386 height 456
click at [468, 413] on div "} // Correction ici : remplacez le point-virgule par une accolade fermante }) ;…" at bounding box center [568, 356] width 386 height 456
click at [471, 331] on div "} // Correction ici : remplacez le point-virgule par une accolade fermante }) ;…" at bounding box center [568, 356] width 386 height 456
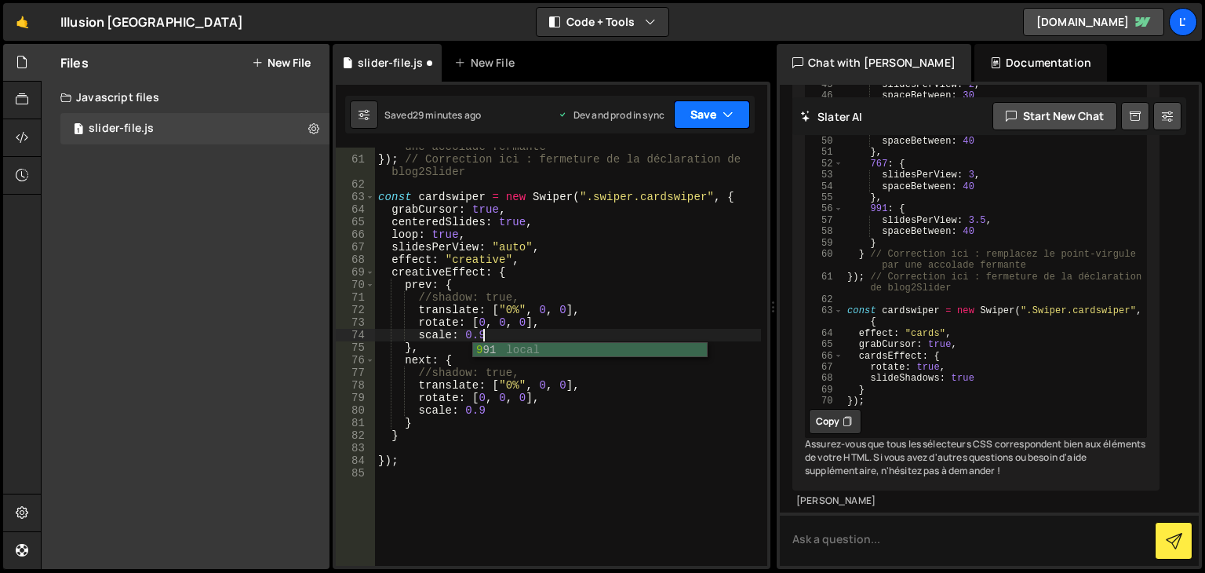
type textarea "scale: 0.9"
click at [694, 101] on button "Save" at bounding box center [712, 114] width 76 height 28
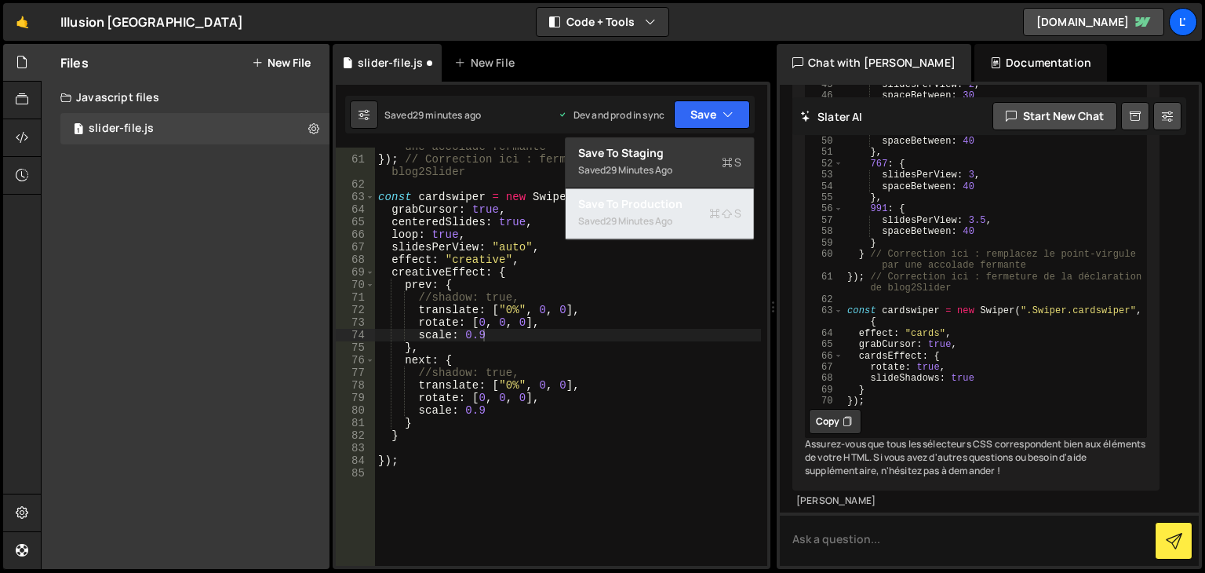
click at [682, 210] on div "Save to Production S" at bounding box center [659, 204] width 163 height 16
